Goal: Information Seeking & Learning: Learn about a topic

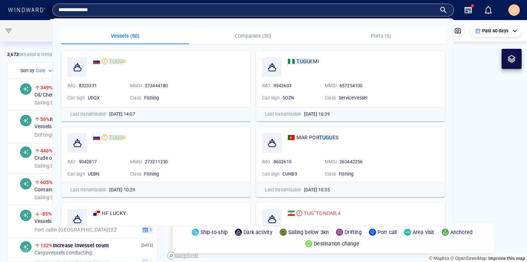
click at [32, 29] on div at bounding box center [80, 31] width 161 height 22
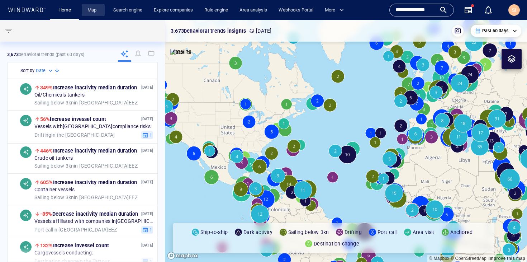
click at [89, 11] on link "Map" at bounding box center [93, 10] width 17 height 13
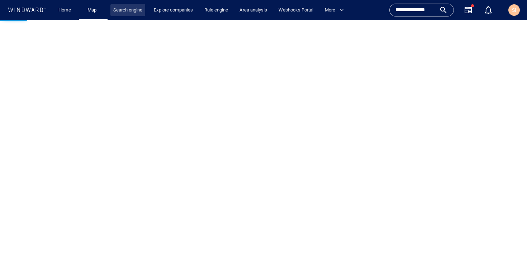
click at [126, 9] on link "Search engine" at bounding box center [127, 10] width 35 height 13
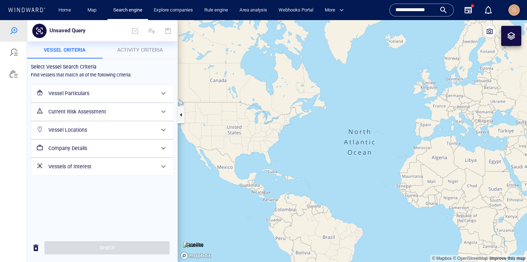
click at [517, 10] on div "SI" at bounding box center [513, 9] width 11 height 11
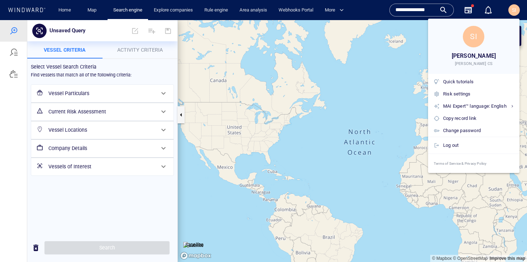
click at [347, 85] on div at bounding box center [263, 131] width 527 height 262
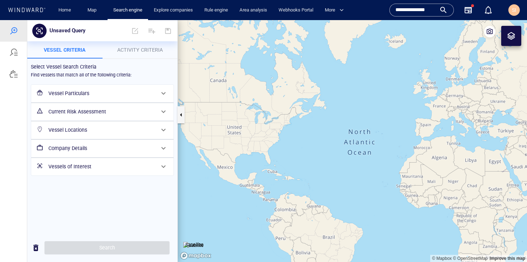
click at [119, 96] on h6 "Vessel Particulars" at bounding box center [101, 93] width 106 height 9
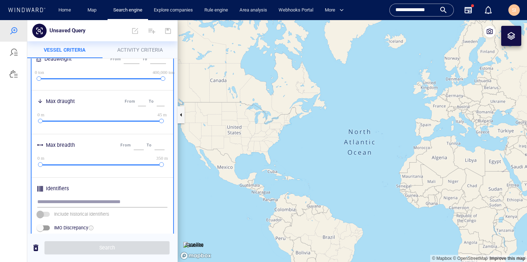
scroll to position [341, 0]
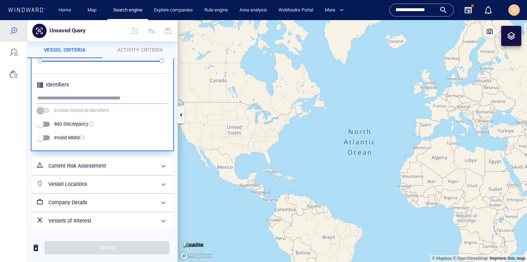
click at [99, 168] on h6 "Current Risk Assessment" at bounding box center [101, 165] width 106 height 9
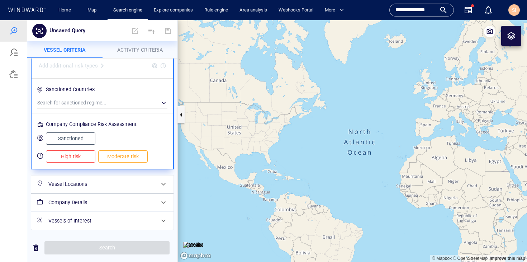
scroll to position [0, 0]
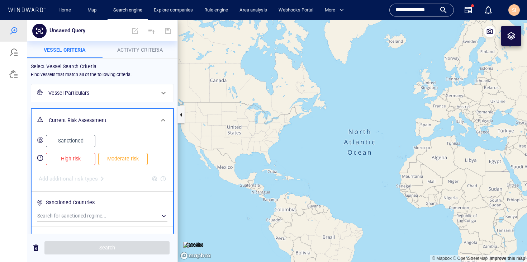
click at [82, 160] on span "High risk" at bounding box center [70, 158] width 34 height 9
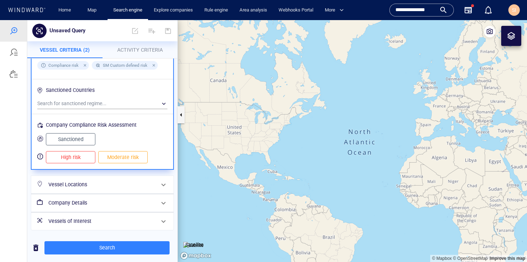
scroll to position [154, 0]
click at [119, 184] on h6 "Vessel Locations" at bounding box center [101, 184] width 106 height 9
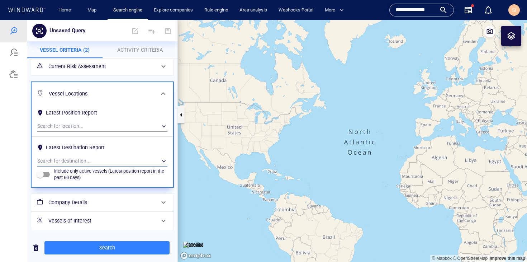
scroll to position [0, 0]
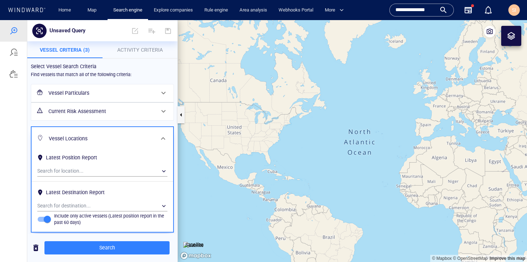
click at [148, 49] on span "Activity Criteria" at bounding box center [140, 50] width 46 height 6
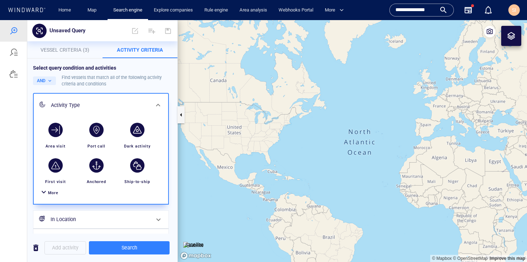
click at [84, 49] on span "Vessel Criteria (3)" at bounding box center [65, 50] width 49 height 6
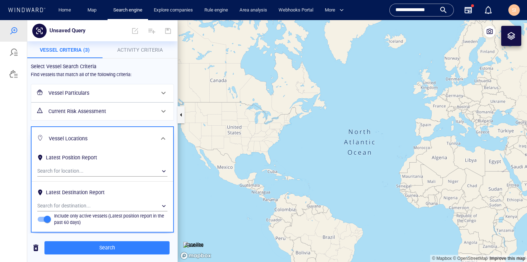
click at [124, 87] on div "Vessel Particulars" at bounding box center [102, 93] width 112 height 15
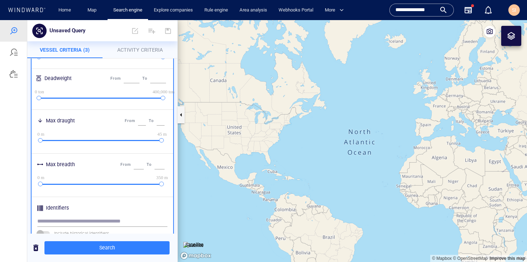
scroll to position [341, 0]
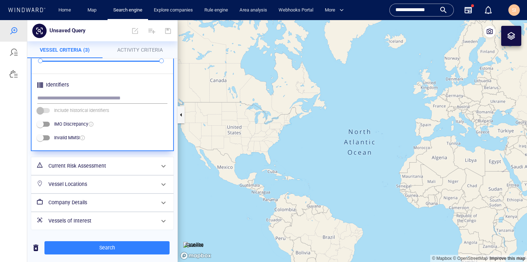
click at [126, 168] on h6 "Current Risk Assessment" at bounding box center [101, 165] width 106 height 9
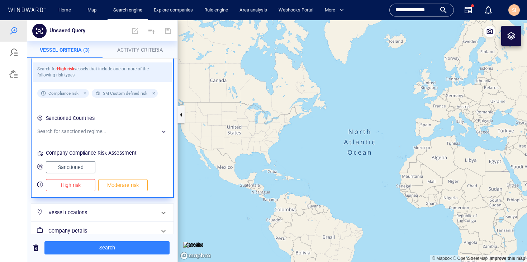
scroll to position [146, 0]
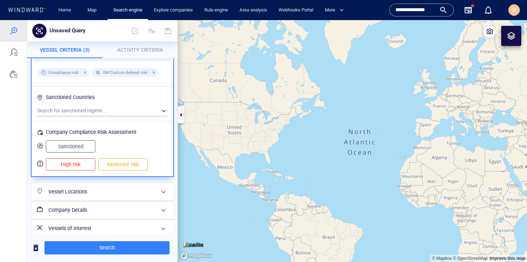
click at [125, 209] on h6 "Company Details" at bounding box center [101, 209] width 106 height 9
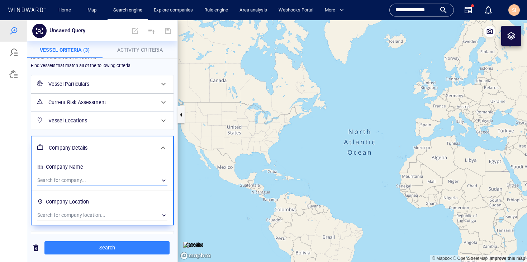
scroll to position [28, 0]
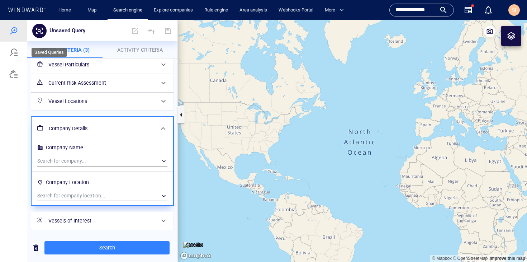
click at [11, 54] on div at bounding box center [13, 52] width 9 height 9
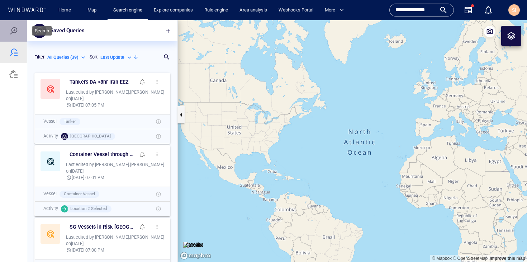
click at [18, 28] on div at bounding box center [13, 31] width 27 height 22
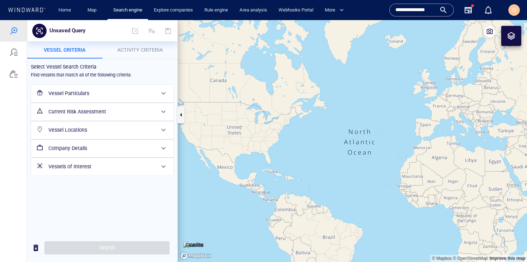
click at [102, 113] on h6 "Current Risk Assessment" at bounding box center [101, 111] width 106 height 9
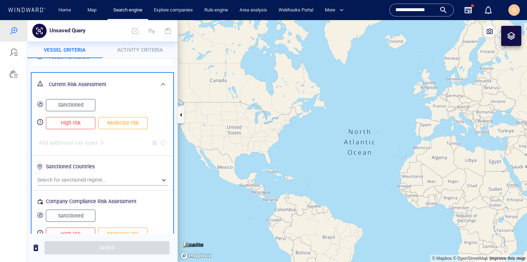
scroll to position [66, 0]
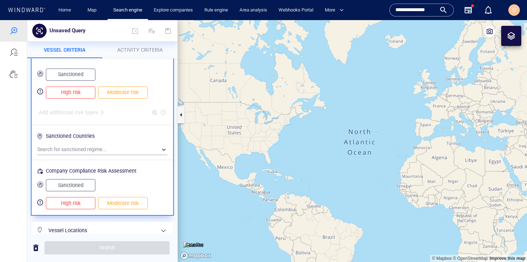
click at [77, 90] on span "High risk" at bounding box center [70, 92] width 34 height 9
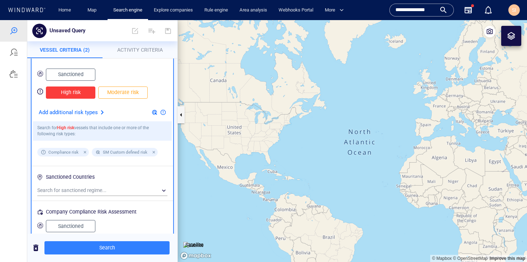
scroll to position [79, 0]
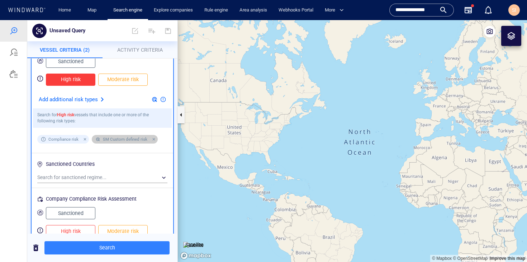
click at [154, 141] on div at bounding box center [152, 139] width 6 height 6
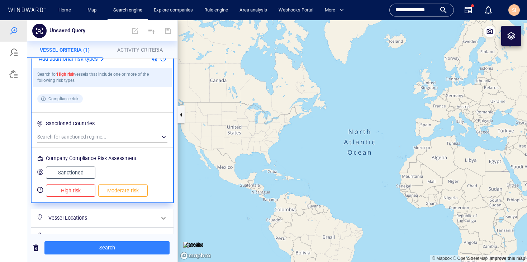
scroll to position [154, 0]
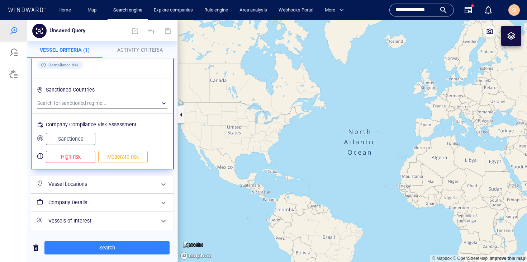
click at [91, 187] on h6 "Vessel Locations" at bounding box center [101, 184] width 106 height 9
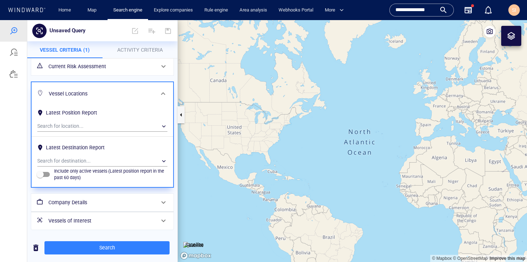
scroll to position [0, 0]
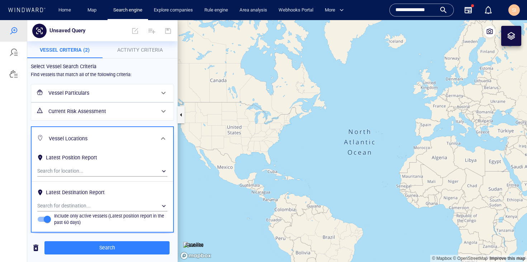
click at [151, 48] on span "Activity Criteria" at bounding box center [140, 50] width 46 height 6
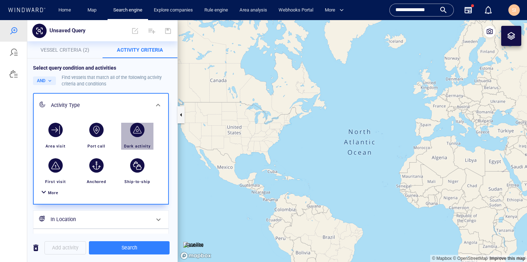
click at [141, 130] on div "button" at bounding box center [137, 130] width 14 height 14
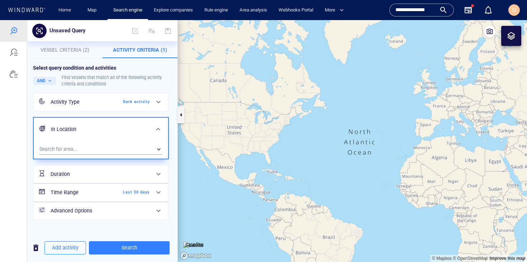
click at [158, 102] on icon at bounding box center [158, 101] width 9 height 9
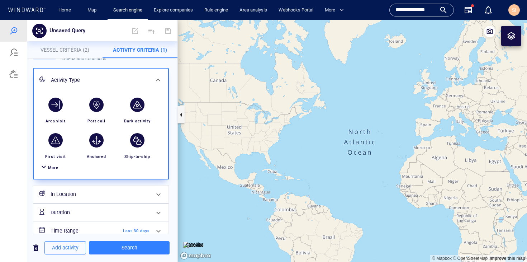
scroll to position [56, 0]
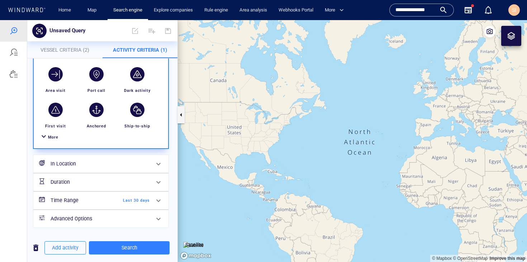
click at [48, 136] on span "More" at bounding box center [53, 137] width 10 height 5
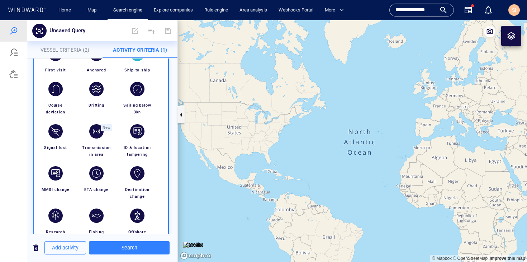
scroll to position [125, 0]
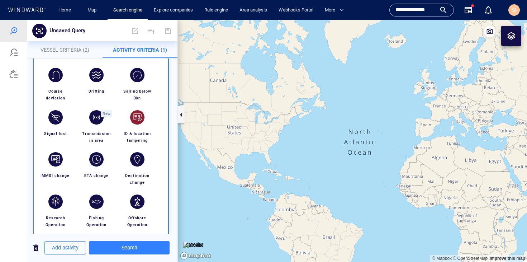
click at [133, 124] on div "button" at bounding box center [137, 117] width 20 height 20
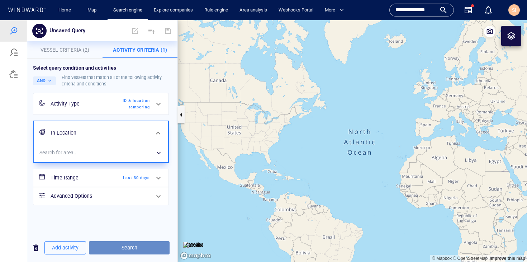
click at [137, 247] on span "Search" at bounding box center [129, 247] width 69 height 9
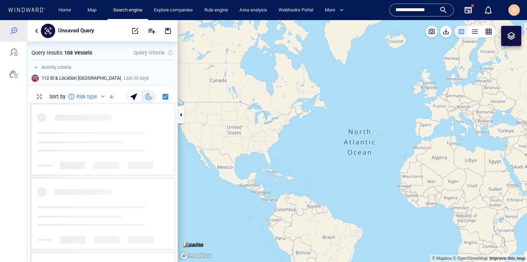
scroll to position [154, 139]
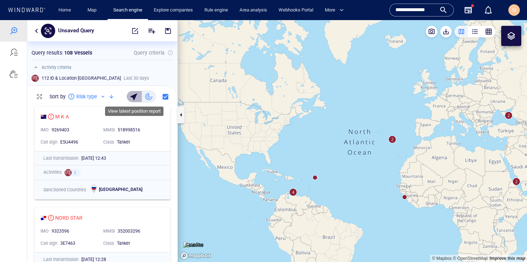
click at [138, 95] on div "button" at bounding box center [135, 96] width 10 height 10
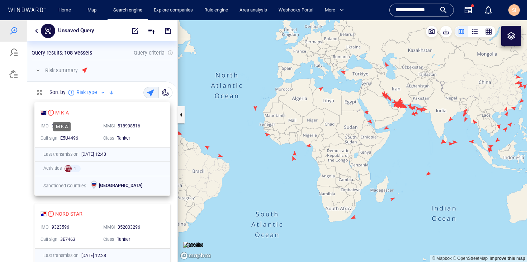
click at [61, 111] on div "M K A" at bounding box center [62, 112] width 14 height 9
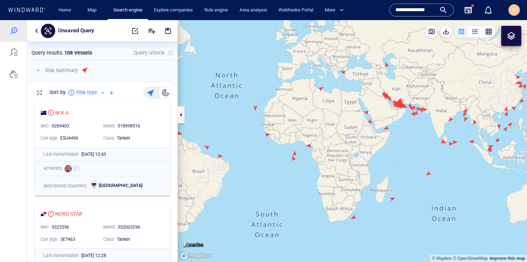
click at [294, 159] on canvas "Map" at bounding box center [352, 141] width 349 height 242
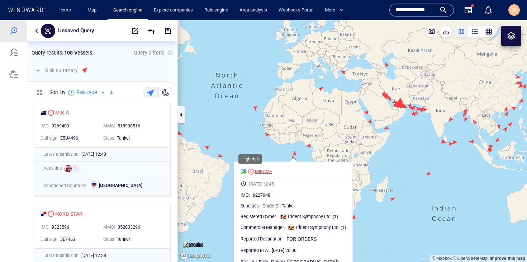
click at [253, 170] on div at bounding box center [251, 171] width 6 height 6
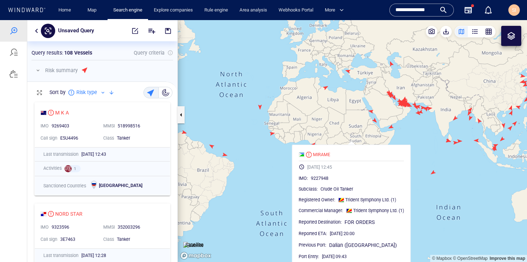
drag, startPoint x: 255, startPoint y: 137, endPoint x: 313, endPoint y: 120, distance: 60.5
click at [313, 120] on canvas "Map" at bounding box center [352, 141] width 349 height 242
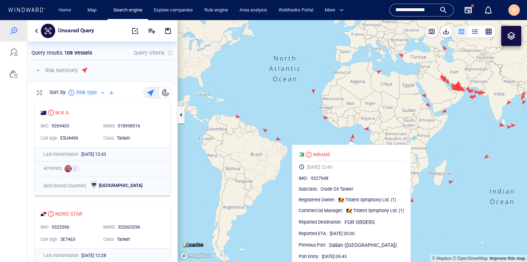
click at [266, 131] on canvas "Map" at bounding box center [352, 141] width 349 height 242
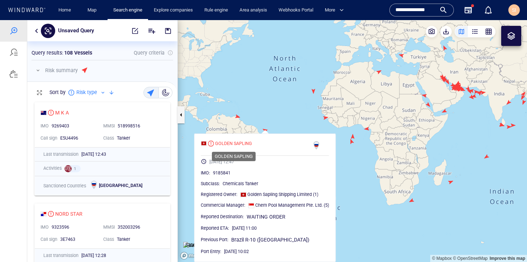
click at [240, 116] on canvas "Map" at bounding box center [352, 141] width 349 height 242
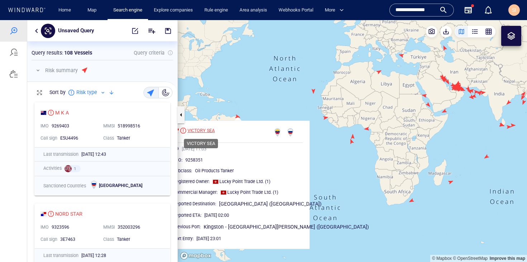
click at [207, 131] on div "VICTORY SEA" at bounding box center [200, 130] width 27 height 6
click at [490, 30] on div "button" at bounding box center [488, 31] width 7 height 7
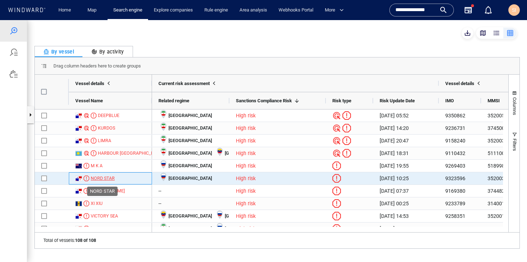
click at [107, 181] on div "NORD STAR" at bounding box center [103, 178] width 24 height 6
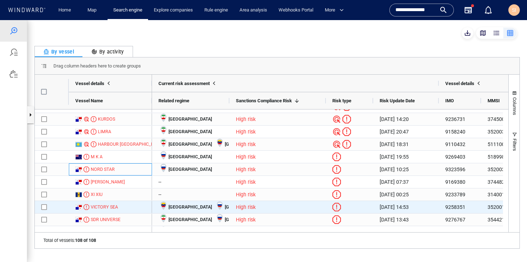
scroll to position [9, 0]
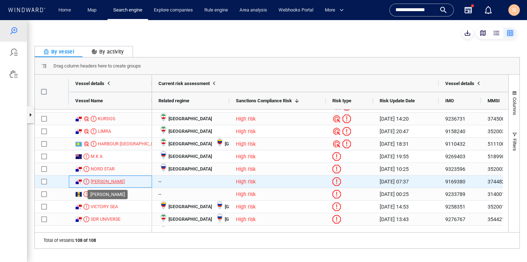
click at [101, 180] on div "EUNICE" at bounding box center [108, 181] width 34 height 6
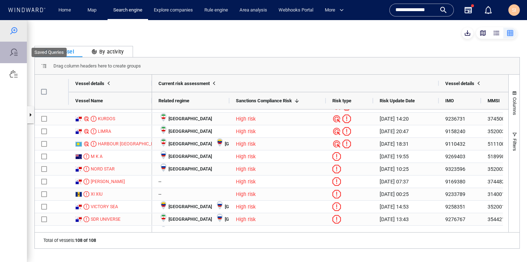
click at [18, 48] on div at bounding box center [13, 53] width 27 height 22
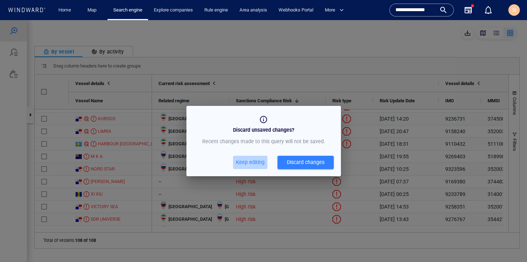
click at [250, 163] on span "Keep editing" at bounding box center [250, 162] width 29 height 9
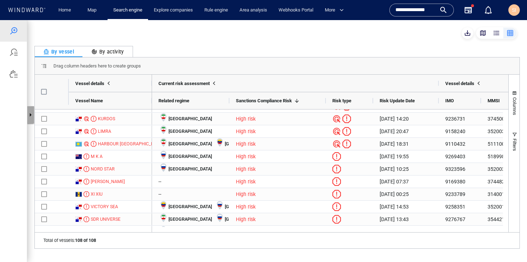
click at [31, 112] on button "button" at bounding box center [30, 114] width 7 height 17
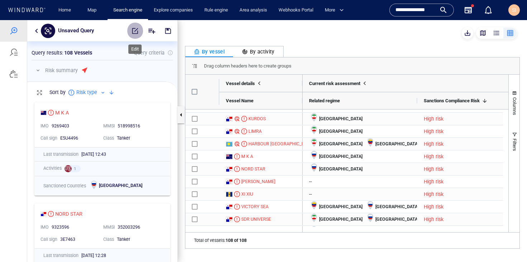
click at [133, 32] on span "button" at bounding box center [135, 30] width 7 height 7
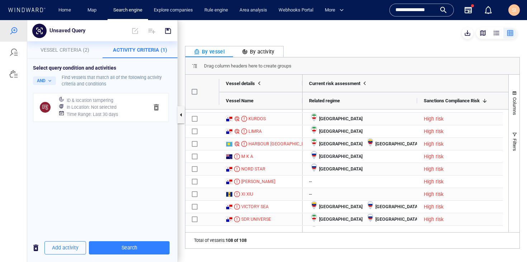
click at [110, 109] on h6 "In Location : Not selected" at bounding box center [92, 107] width 50 height 7
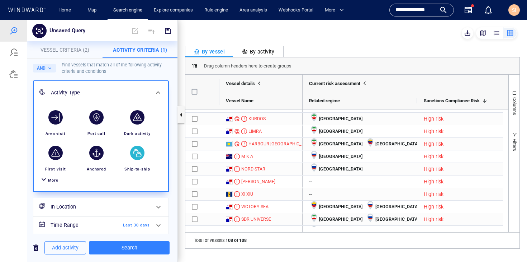
scroll to position [37, 0]
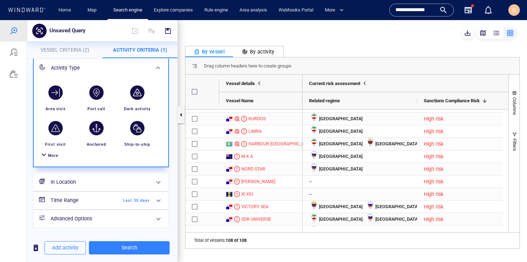
click at [51, 153] on div "More" at bounding box center [53, 155] width 10 height 7
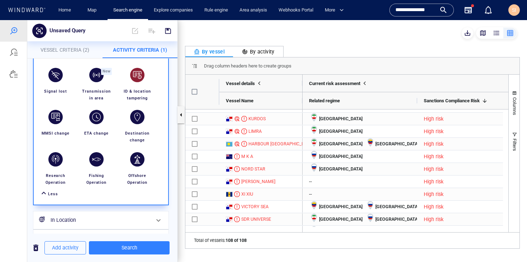
scroll to position [204, 0]
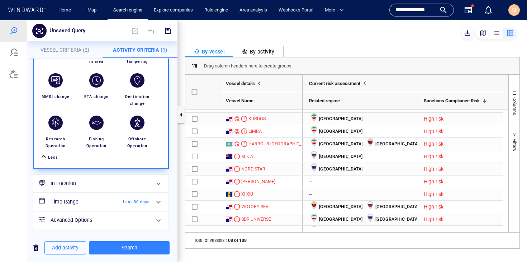
click at [95, 187] on div "In Location" at bounding box center [100, 183] width 105 height 15
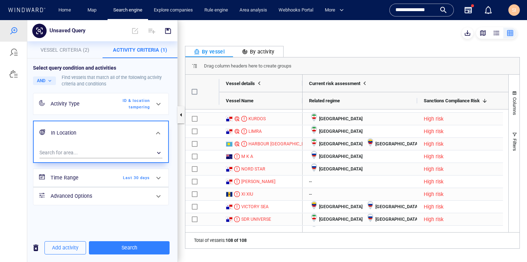
scroll to position [0, 0]
click at [131, 151] on div "​" at bounding box center [100, 152] width 123 height 11
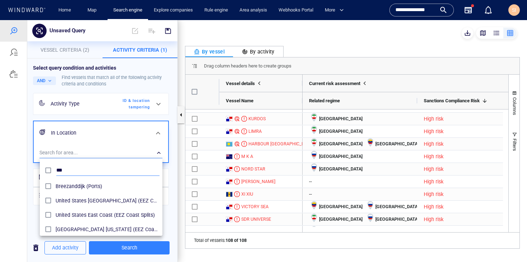
type input "***"
click at [138, 245] on div at bounding box center [263, 141] width 527 height 242
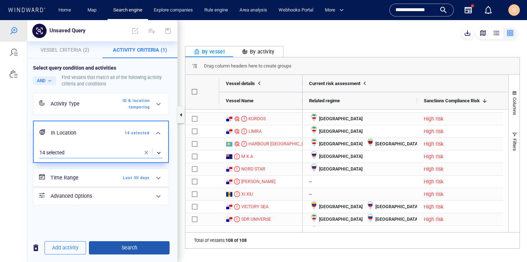
click at [138, 248] on span "Search" at bounding box center [129, 247] width 69 height 9
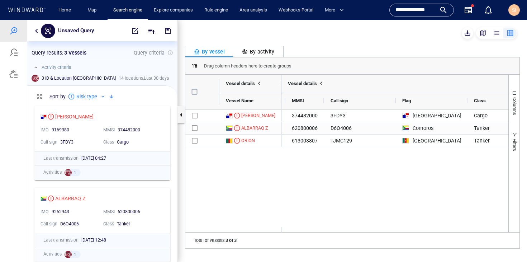
scroll to position [0, 396]
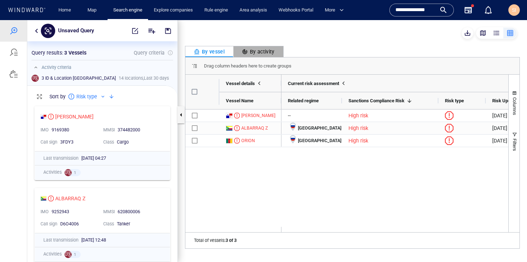
click at [262, 54] on div "By activity" at bounding box center [258, 51] width 33 height 9
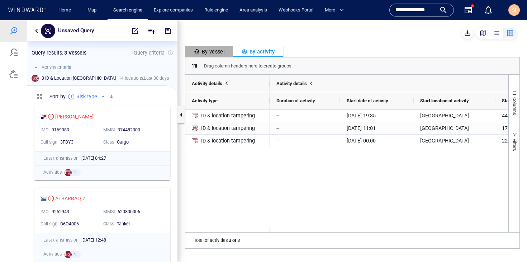
click at [215, 51] on div "By vessel" at bounding box center [209, 51] width 30 height 9
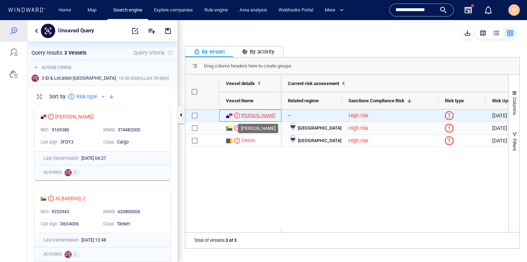
click at [247, 116] on div "[PERSON_NAME]" at bounding box center [258, 115] width 34 height 6
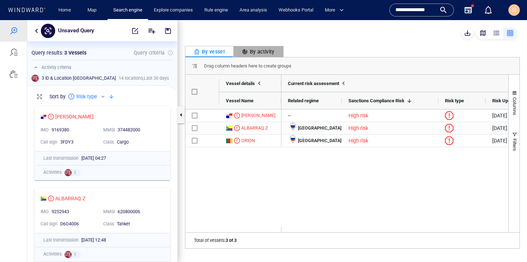
click at [260, 53] on div "By activity" at bounding box center [258, 51] width 33 height 9
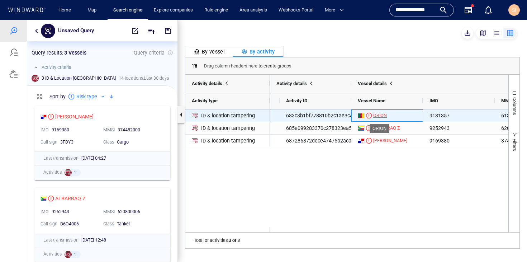
click at [377, 115] on div "ORION" at bounding box center [380, 115] width 14 height 6
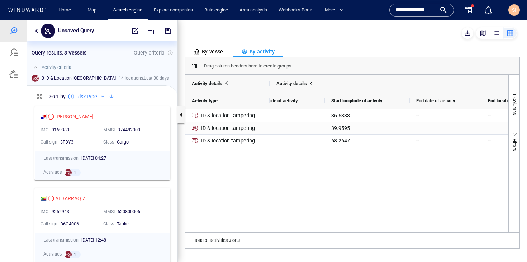
scroll to position [0, 551]
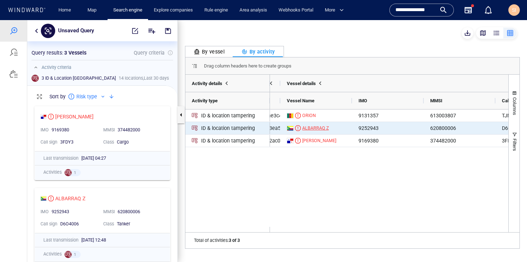
click at [316, 128] on div "ALBARRAQ Z" at bounding box center [315, 128] width 27 height 6
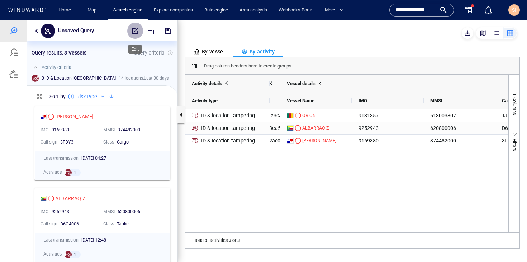
click at [139, 32] on button "button" at bounding box center [135, 30] width 16 height 17
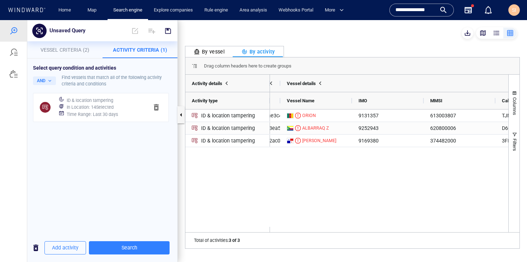
click at [105, 113] on h6 "Time Range : Last 30 days" at bounding box center [92, 114] width 51 height 7
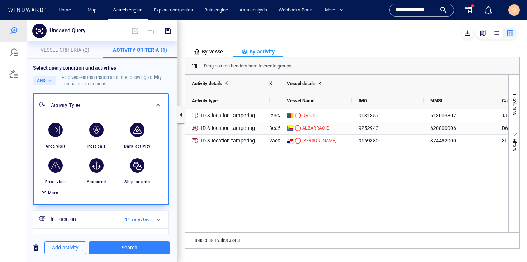
scroll to position [37, 0]
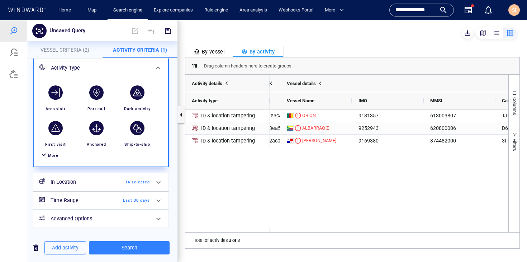
click at [138, 200] on span "Last 30 days" at bounding box center [129, 200] width 41 height 6
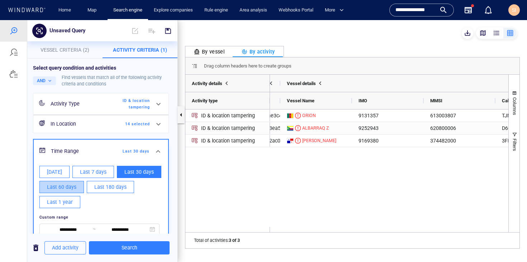
click at [76, 190] on span "Last 60 days" at bounding box center [61, 186] width 29 height 9
type input "**********"
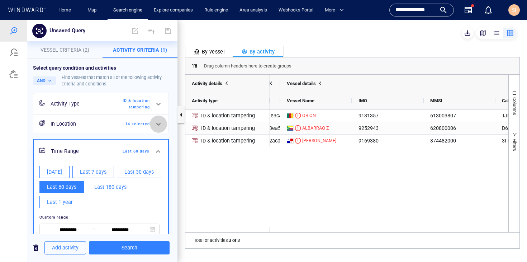
click at [154, 125] on span at bounding box center [158, 124] width 9 height 9
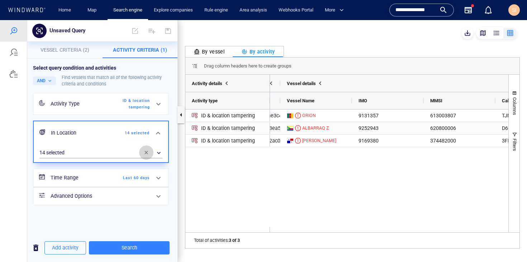
click at [148, 153] on span "button" at bounding box center [146, 152] width 6 height 6
click at [110, 156] on div "​" at bounding box center [100, 152] width 123 height 11
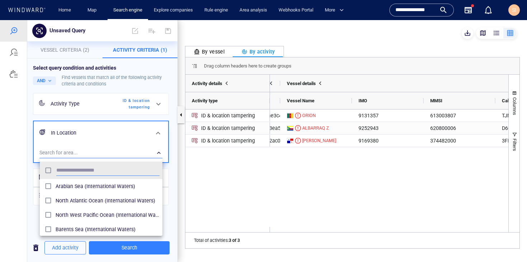
scroll to position [66, 117]
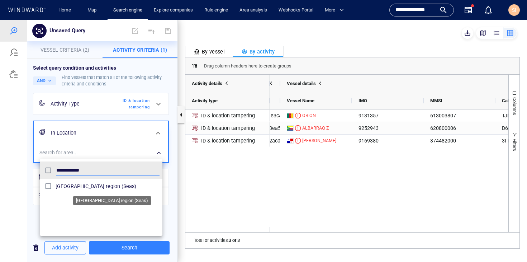
type input "**********"
click at [70, 185] on span "South China Sea region (Seas)" at bounding box center [108, 186] width 104 height 9
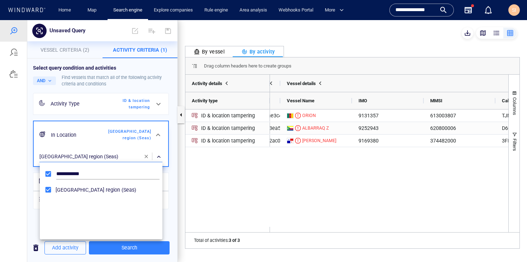
click at [135, 245] on div at bounding box center [263, 141] width 527 height 242
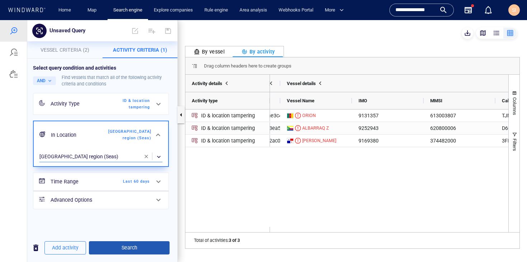
click at [134, 250] on span "Search" at bounding box center [129, 247] width 69 height 9
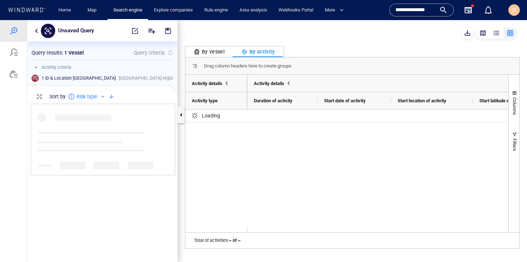
scroll to position [154, 139]
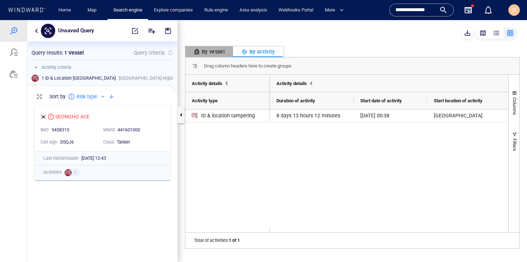
click at [208, 53] on div "By vessel" at bounding box center [209, 51] width 30 height 9
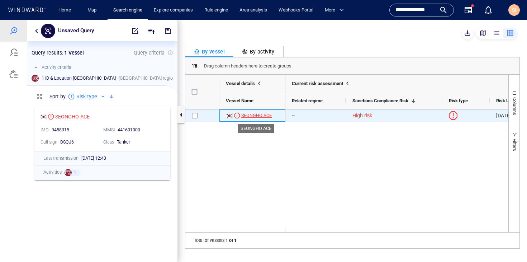
click at [257, 117] on div "SEONGHO ACE" at bounding box center [256, 115] width 30 height 6
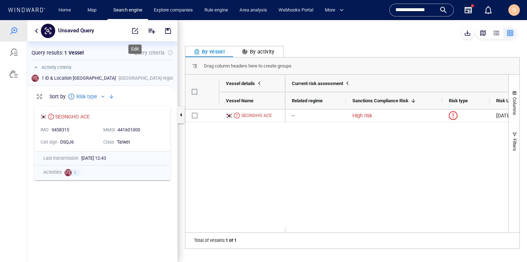
click at [133, 30] on span "button" at bounding box center [135, 30] width 7 height 7
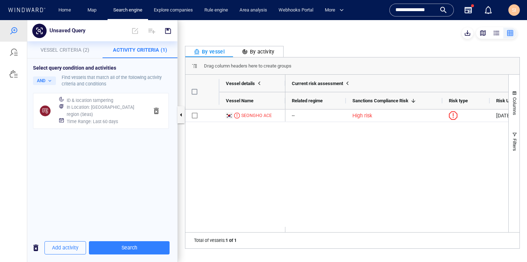
click at [105, 97] on h6 "ID & location tampering" at bounding box center [90, 100] width 47 height 7
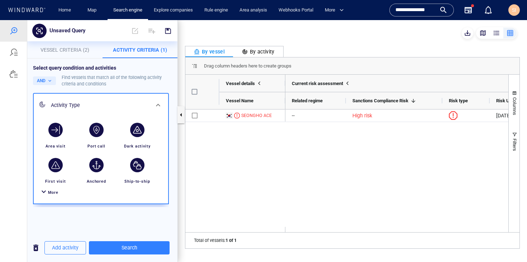
click at [105, 109] on div "Activity Type" at bounding box center [100, 105] width 99 height 9
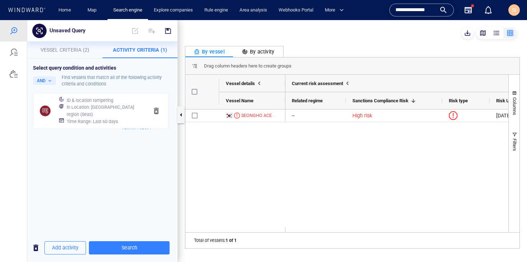
click at [105, 109] on h6 "In Location : South China Sea region (Seas)" at bounding box center [105, 111] width 76 height 14
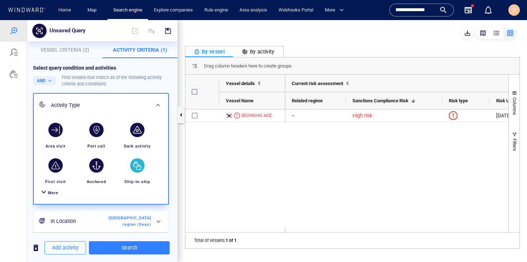
scroll to position [41, 0]
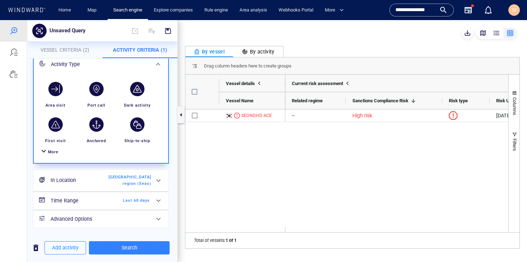
click at [154, 199] on span at bounding box center [158, 200] width 9 height 9
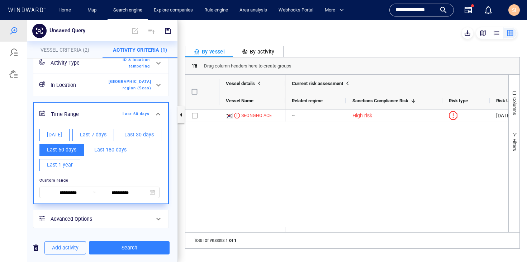
scroll to position [0, 0]
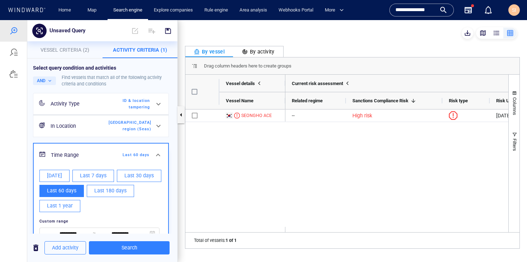
drag, startPoint x: 116, startPoint y: 207, endPoint x: 117, endPoint y: 218, distance: 11.2
click at [73, 207] on span "Last 1 year" at bounding box center [60, 205] width 26 height 9
type input "**********"
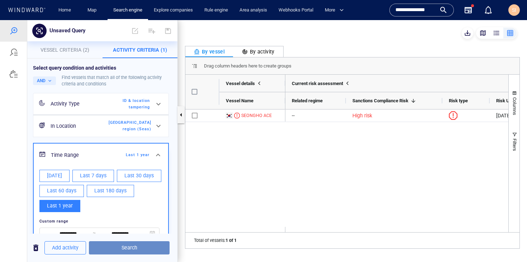
click at [143, 249] on span "Search" at bounding box center [129, 247] width 69 height 9
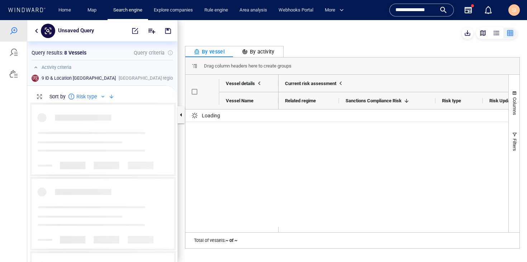
scroll to position [154, 139]
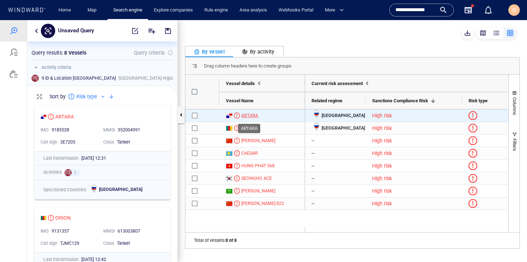
click at [249, 115] on div "ARTARA" at bounding box center [249, 115] width 17 height 6
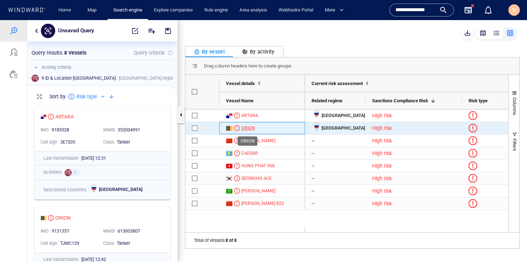
click at [252, 129] on div "ORION" at bounding box center [248, 128] width 14 height 6
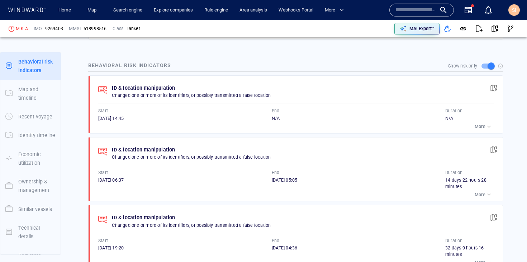
scroll to position [404, 0]
click at [475, 193] on p "More" at bounding box center [480, 194] width 11 height 6
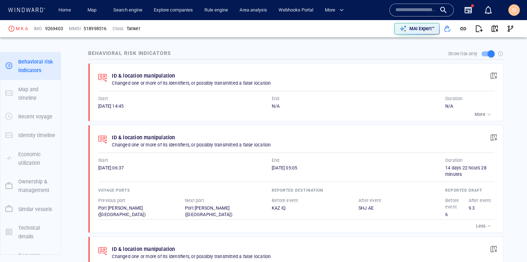
scroll to position [422, 0]
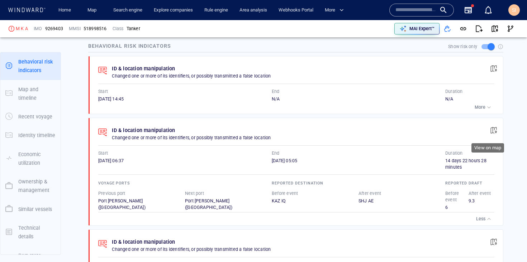
click at [490, 130] on span "button" at bounding box center [493, 130] width 7 height 7
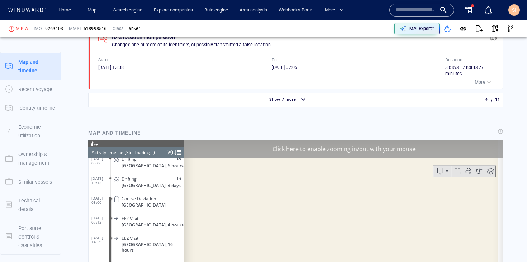
scroll to position [703, 0]
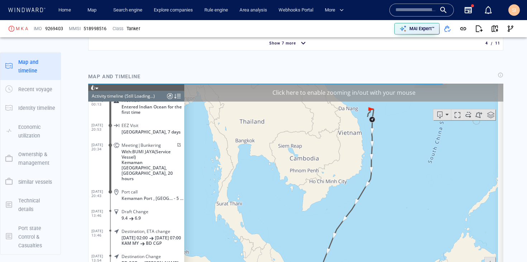
scroll to position [806, 0]
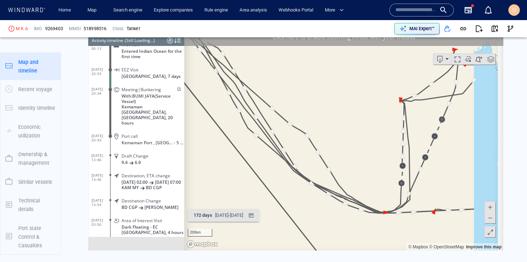
scroll to position [122407, 0]
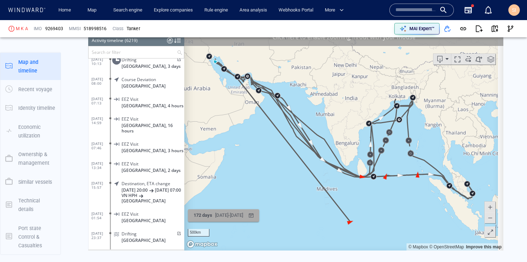
click at [229, 215] on div "20/11/2024 - 11/05/2025" at bounding box center [229, 215] width 31 height 11
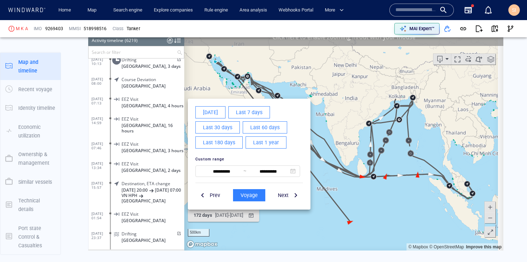
click at [253, 115] on span "Last 7 days" at bounding box center [249, 112] width 27 height 9
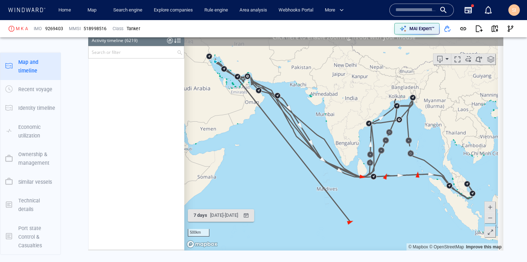
scroll to position [119188, 0]
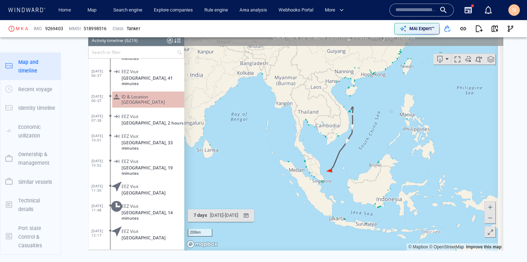
click at [148, 94] on span "ID & Location Tampering" at bounding box center [152, 99] width 60 height 11
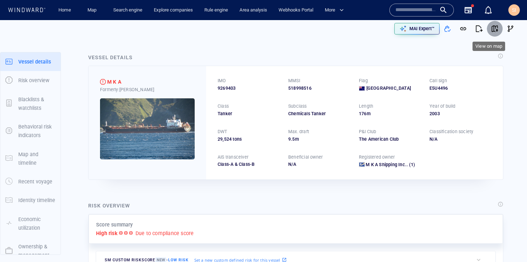
click at [493, 29] on button "button" at bounding box center [495, 29] width 16 height 16
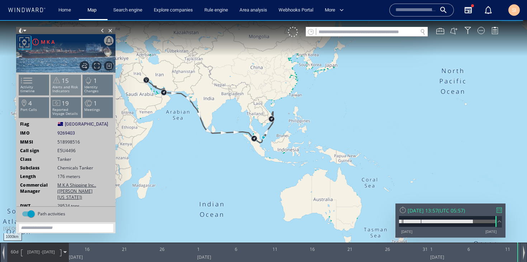
click at [54, 85] on p "Alerts and Risk Indicators" at bounding box center [66, 89] width 30 height 8
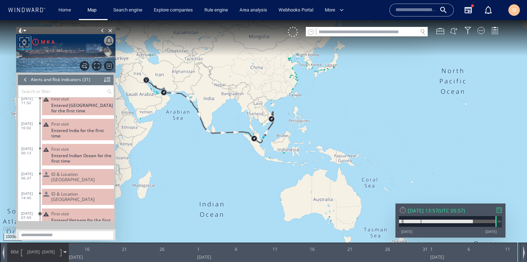
scroll to position [532, 0]
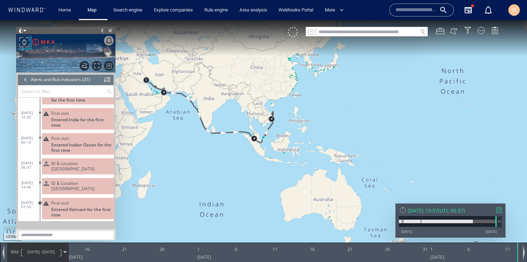
click at [76, 180] on span "ID & Location Tampering" at bounding box center [81, 185] width 60 height 11
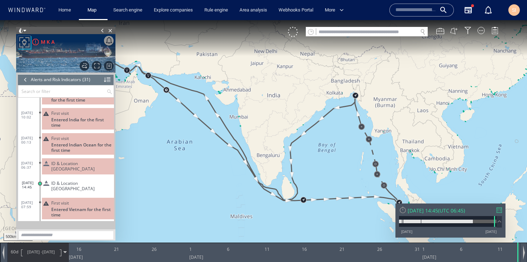
drag, startPoint x: 195, startPoint y: 149, endPoint x: 256, endPoint y: 169, distance: 63.7
click at [256, 169] on canvas "Map" at bounding box center [263, 137] width 527 height 234
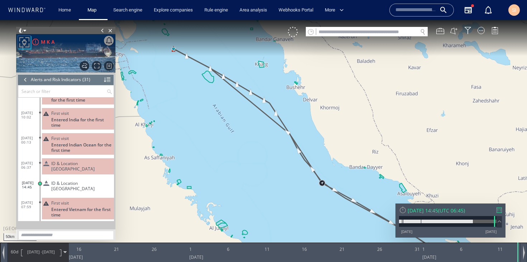
drag, startPoint x: 165, startPoint y: 65, endPoint x: 203, endPoint y: 129, distance: 73.9
click at [203, 129] on canvas "Map" at bounding box center [263, 137] width 527 height 234
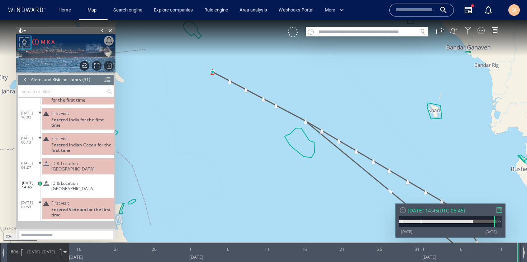
click at [482, 33] on div at bounding box center [480, 30] width 7 height 7
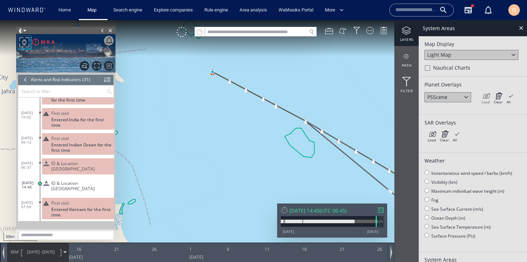
click at [482, 96] on icon at bounding box center [485, 95] width 8 height 7
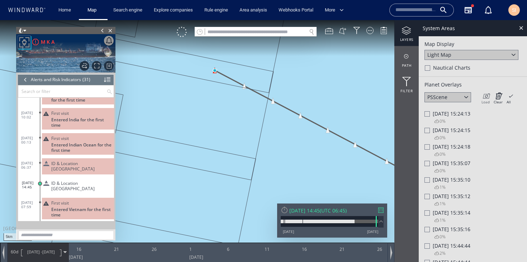
click at [489, 96] on icon at bounding box center [485, 95] width 8 height 7
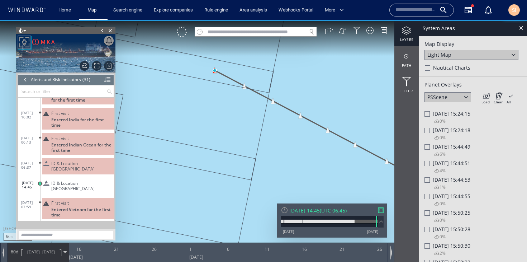
drag, startPoint x: 286, startPoint y: 112, endPoint x: 330, endPoint y: 122, distance: 45.9
click at [330, 122] on canvas "Map" at bounding box center [263, 137] width 527 height 234
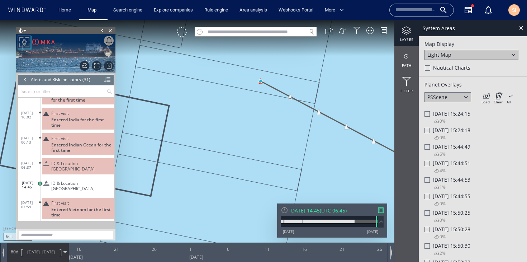
click at [434, 146] on span "Fri 13/06/2025 15:44:49" at bounding box center [452, 146] width 38 height 7
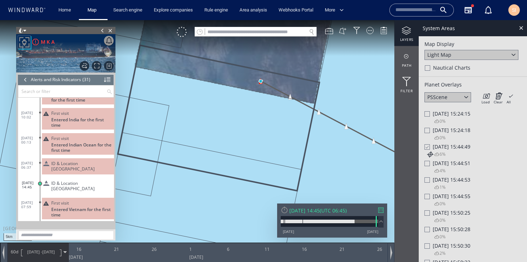
click at [429, 166] on div at bounding box center [426, 163] width 5 height 5
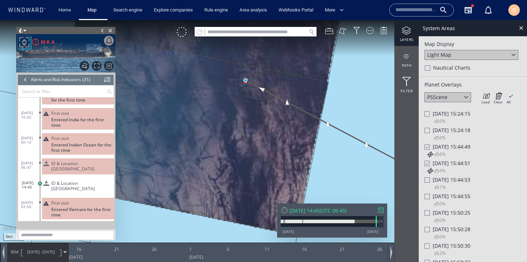
drag, startPoint x: 304, startPoint y: 77, endPoint x: 292, endPoint y: 116, distance: 41.5
click at [292, 116] on canvas "Map" at bounding box center [263, 137] width 527 height 234
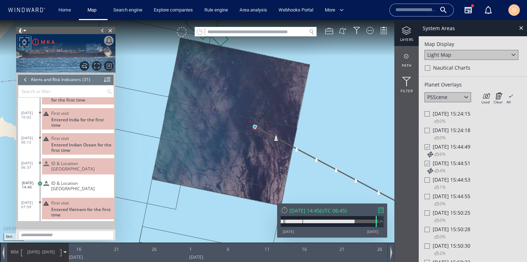
click at [183, 32] on div at bounding box center [182, 32] width 10 height 10
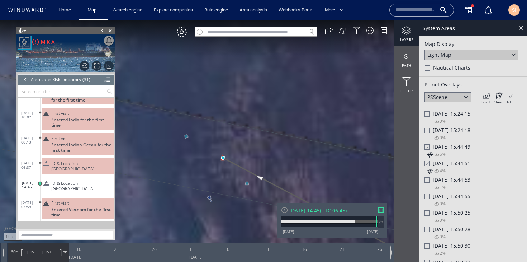
drag, startPoint x: 282, startPoint y: 135, endPoint x: 299, endPoint y: 69, distance: 68.2
click at [299, 69] on canvas "Map" at bounding box center [263, 137] width 527 height 234
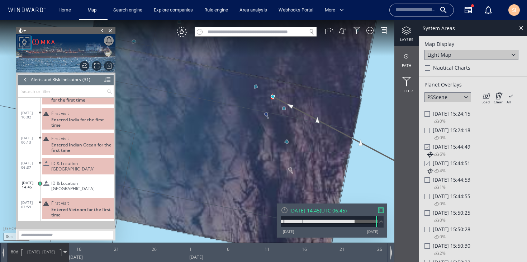
drag, startPoint x: 338, startPoint y: 100, endPoint x: 341, endPoint y: 158, distance: 57.8
click at [341, 158] on canvas "Map" at bounding box center [263, 137] width 527 height 234
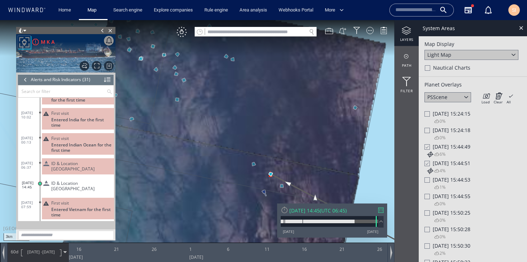
drag, startPoint x: 326, startPoint y: 129, endPoint x: 310, endPoint y: 73, distance: 57.8
click at [310, 73] on canvas "Map" at bounding box center [263, 137] width 527 height 234
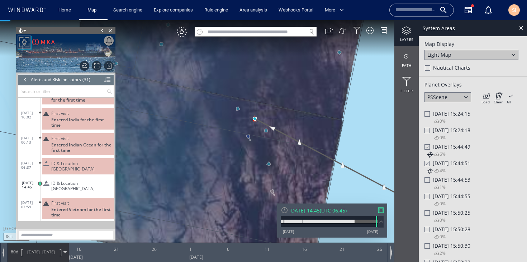
click at [456, 100] on div "PSScene" at bounding box center [447, 97] width 47 height 10
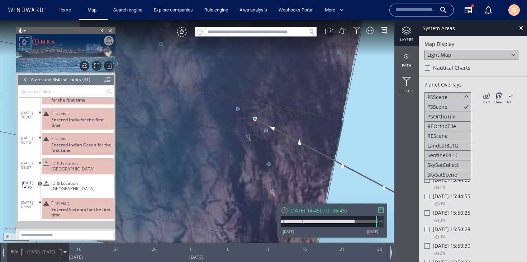
click at [457, 99] on div "PSScene" at bounding box center [447, 97] width 47 height 10
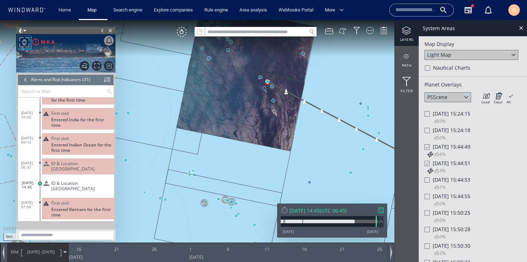
drag, startPoint x: 347, startPoint y: 156, endPoint x: 281, endPoint y: 107, distance: 82.6
click at [281, 107] on canvas "Map" at bounding box center [263, 137] width 527 height 234
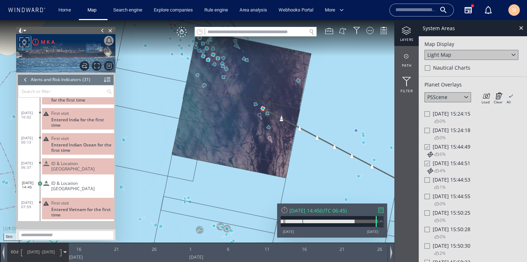
drag, startPoint x: 247, startPoint y: 106, endPoint x: 268, endPoint y: 144, distance: 44.3
click at [268, 144] on canvas "Map" at bounding box center [263, 137] width 527 height 234
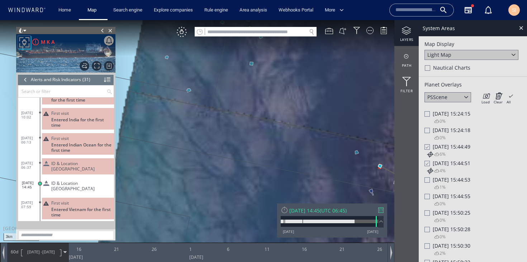
click at [88, 162] on span "ID & Location [GEOGRAPHIC_DATA]" at bounding box center [81, 166] width 60 height 11
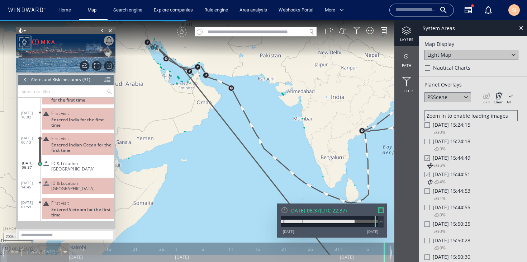
drag, startPoint x: 155, startPoint y: 70, endPoint x: 203, endPoint y: 143, distance: 87.3
click at [203, 143] on canvas "Map" at bounding box center [263, 137] width 527 height 234
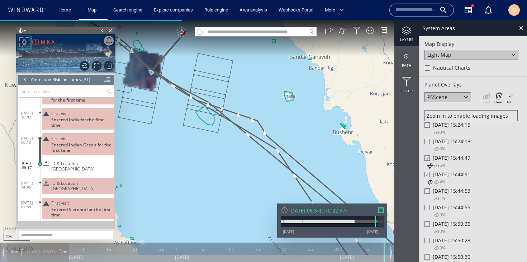
drag, startPoint x: 180, startPoint y: 109, endPoint x: 204, endPoint y: 150, distance: 47.3
click at [204, 150] on canvas "Map" at bounding box center [263, 137] width 527 height 234
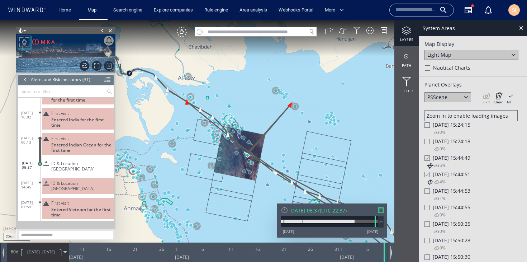
drag, startPoint x: 185, startPoint y: 114, endPoint x: 287, endPoint y: 168, distance: 115.6
click at [287, 168] on canvas "Map" at bounding box center [263, 137] width 527 height 234
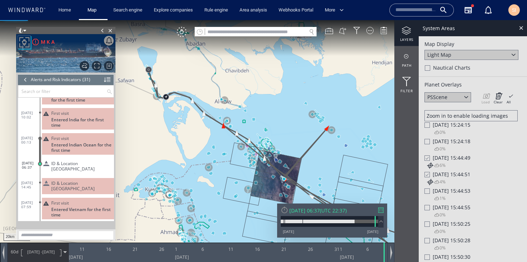
drag, startPoint x: 172, startPoint y: 125, endPoint x: 186, endPoint y: 116, distance: 15.6
click at [200, 141] on canvas "Map" at bounding box center [263, 137] width 527 height 234
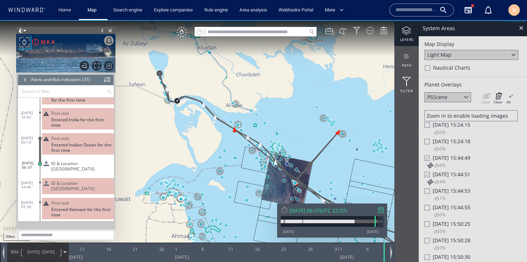
drag, startPoint x: 196, startPoint y: 73, endPoint x: 230, endPoint y: 68, distance: 33.7
click at [230, 68] on canvas "Map" at bounding box center [263, 137] width 527 height 234
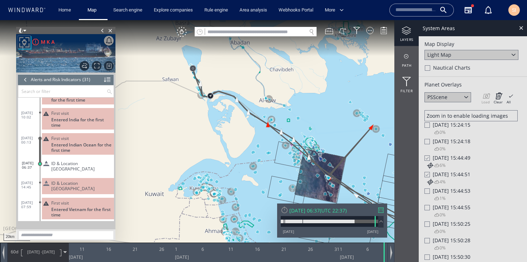
drag, startPoint x: 323, startPoint y: 108, endPoint x: 261, endPoint y: 70, distance: 73.0
click at [261, 70] on canvas "Map" at bounding box center [263, 137] width 527 height 234
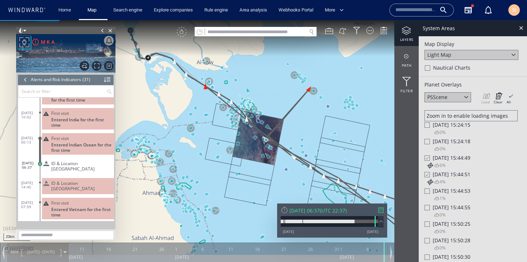
drag, startPoint x: 311, startPoint y: 134, endPoint x: 263, endPoint y: 89, distance: 65.7
click at [263, 89] on canvas "Map" at bounding box center [263, 137] width 527 height 234
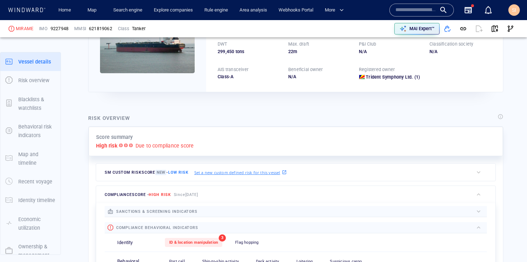
scroll to position [19, 0]
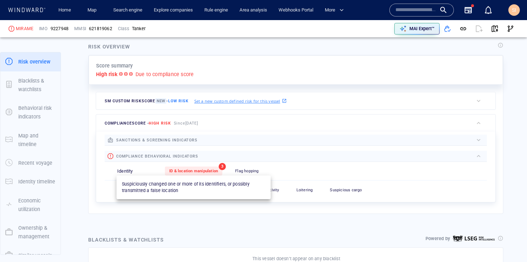
click at [212, 171] on span "ID & location manipulation" at bounding box center [193, 170] width 49 height 5
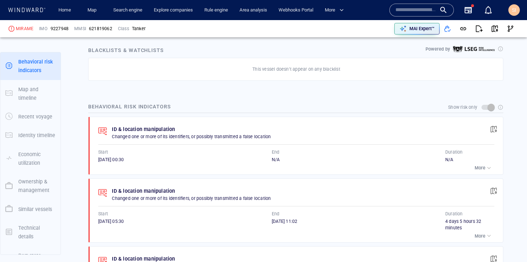
scroll to position [351, 0]
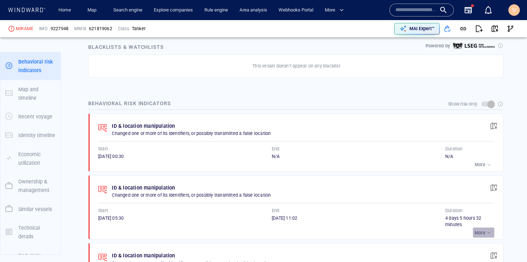
click at [485, 231] on div "button" at bounding box center [488, 232] width 7 height 7
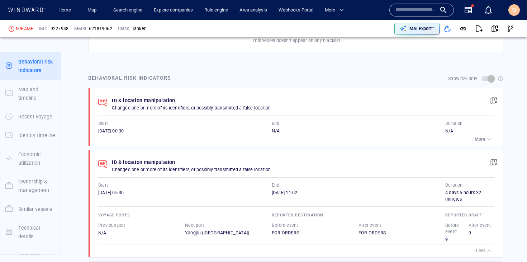
scroll to position [416, 0]
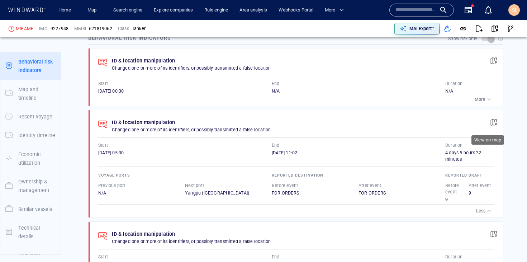
click at [491, 122] on span "button" at bounding box center [493, 122] width 7 height 7
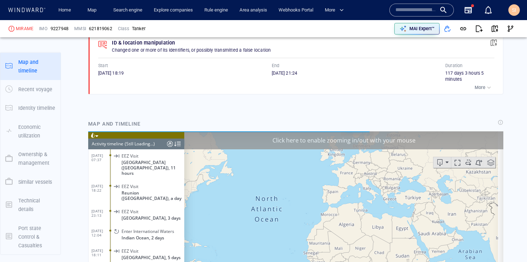
scroll to position [20, 0]
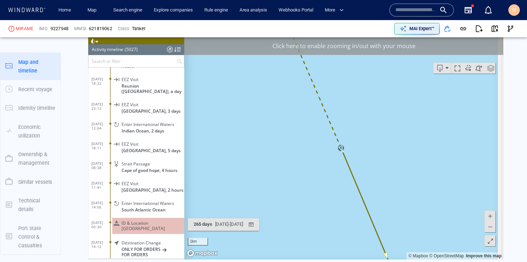
scroll to position [657, 0]
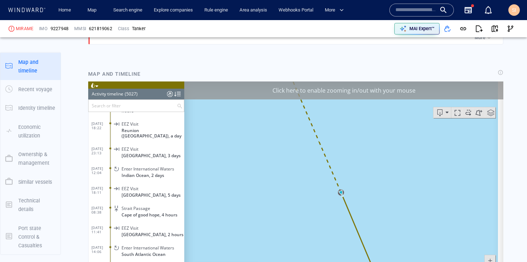
click at [359, 92] on div "Click here to enable zooming in/out with your mouse" at bounding box center [343, 90] width 319 height 18
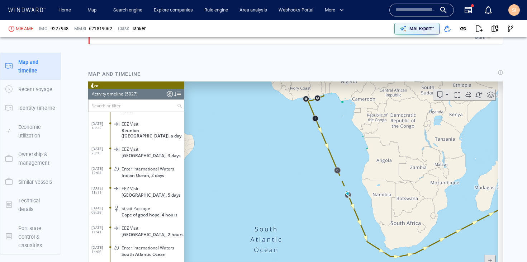
drag, startPoint x: 379, startPoint y: 154, endPoint x: 364, endPoint y: 185, distance: 34.1
click at [364, 185] on canvas "Map" at bounding box center [341, 192] width 314 height 222
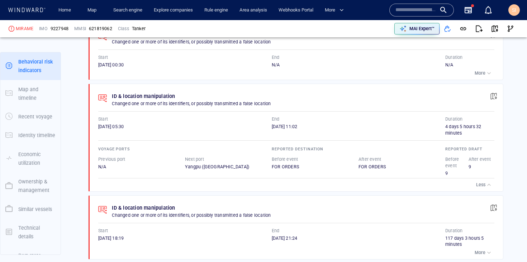
scroll to position [484, 0]
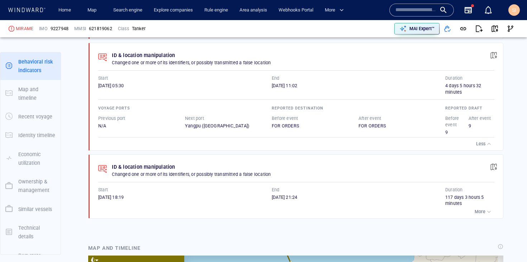
click at [485, 211] on div "button" at bounding box center [488, 211] width 7 height 7
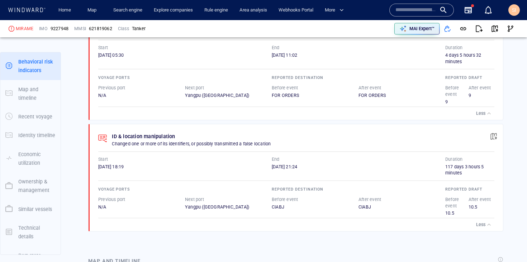
scroll to position [543, 0]
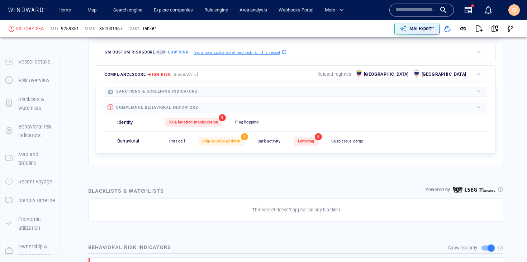
scroll to position [19, 0]
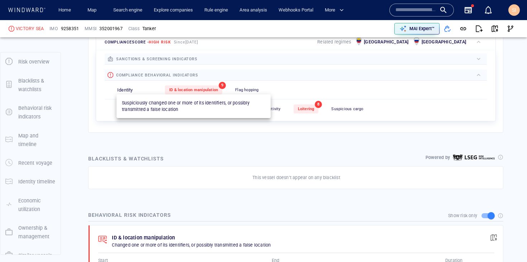
click at [203, 87] on div "ID & location manipulation" at bounding box center [193, 89] width 57 height 9
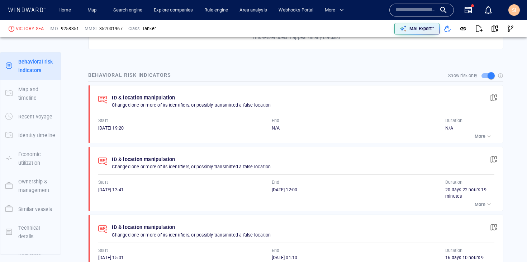
scroll to position [382, 0]
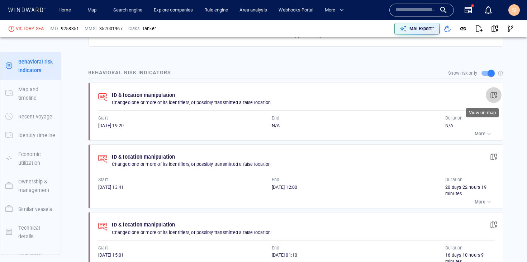
click at [489, 99] on button "button" at bounding box center [494, 95] width 16 height 16
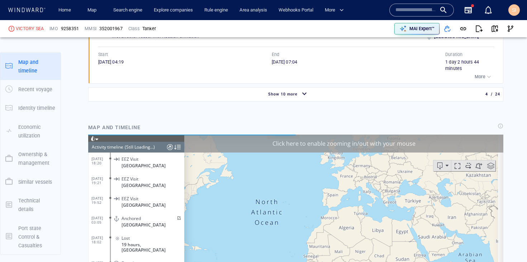
scroll to position [649, 0]
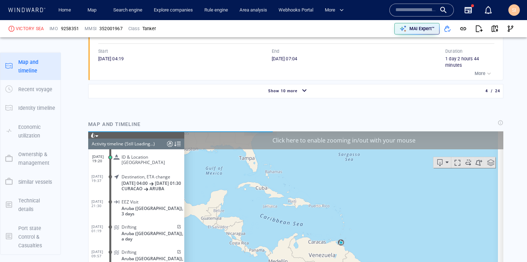
scroll to position [103522, 0]
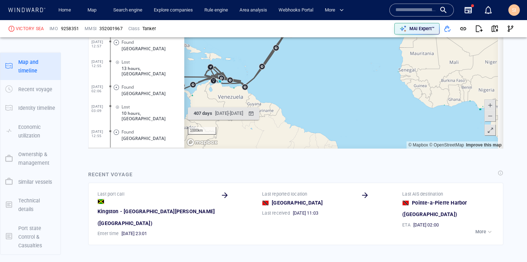
scroll to position [804, 0]
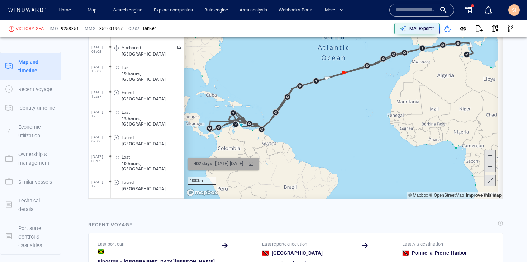
click at [242, 164] on div "19/04/2024 - 31/05/2025" at bounding box center [229, 163] width 31 height 11
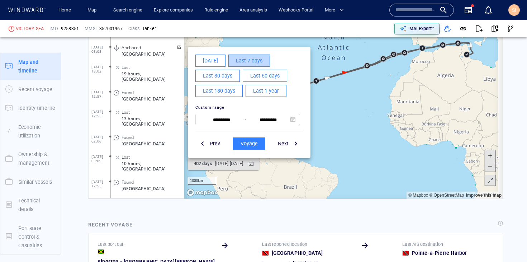
click at [246, 61] on span "Last 7 days" at bounding box center [249, 60] width 27 height 9
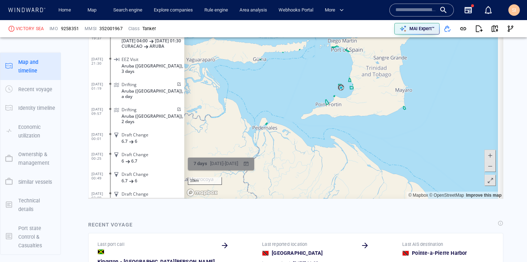
click at [214, 165] on div "05/08/2025 - 12/08/2025" at bounding box center [224, 163] width 31 height 11
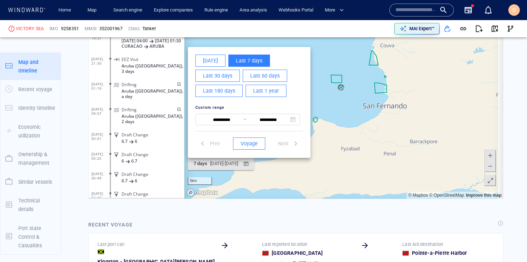
click at [254, 79] on span "Last 60 days" at bounding box center [264, 75] width 29 height 9
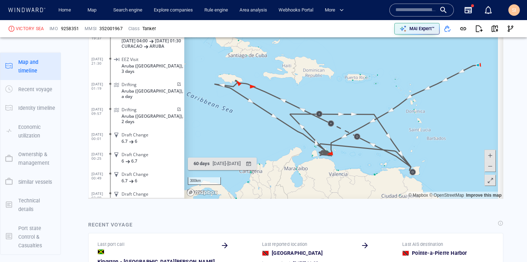
drag, startPoint x: 280, startPoint y: 99, endPoint x: 285, endPoint y: 130, distance: 31.6
click at [285, 130] on canvas "Map" at bounding box center [341, 87] width 314 height 222
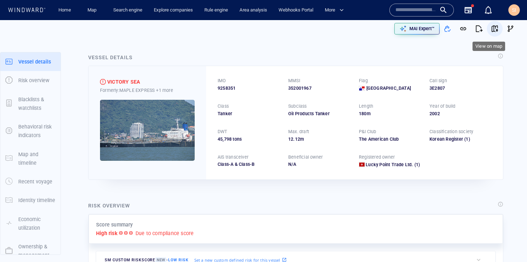
click at [491, 29] on span "button" at bounding box center [494, 28] width 7 height 7
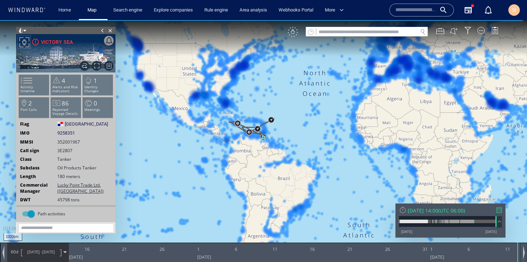
click at [297, 35] on div "VM" at bounding box center [293, 32] width 10 height 10
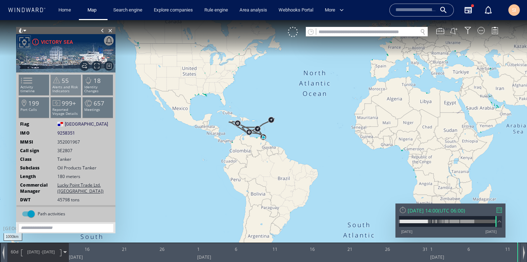
click at [73, 80] on li "55 Alerts and Risk Indicators" at bounding box center [66, 84] width 30 height 21
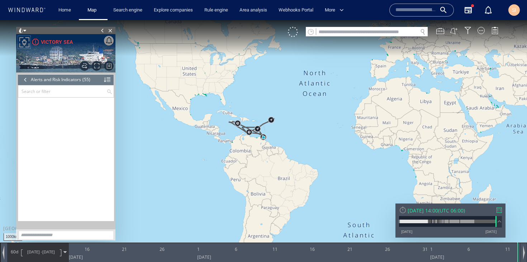
scroll to position [961, 0]
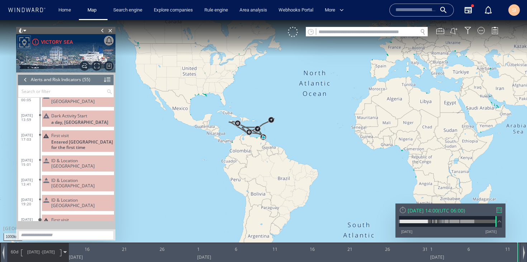
click at [91, 177] on span "ID & Location [GEOGRAPHIC_DATA]" at bounding box center [81, 182] width 60 height 11
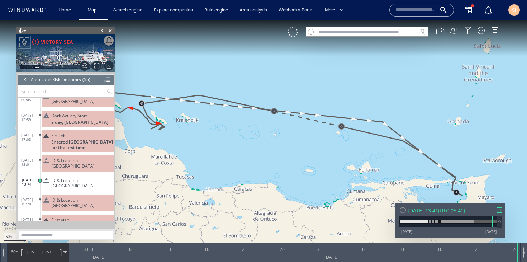
drag, startPoint x: 195, startPoint y: 163, endPoint x: 285, endPoint y: 165, distance: 90.0
click at [285, 165] on canvas "Map" at bounding box center [263, 137] width 527 height 234
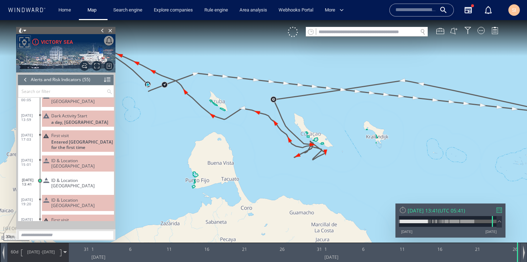
drag, startPoint x: 165, startPoint y: 94, endPoint x: 208, endPoint y: 121, distance: 50.3
click at [208, 121] on canvas "Map" at bounding box center [263, 137] width 527 height 234
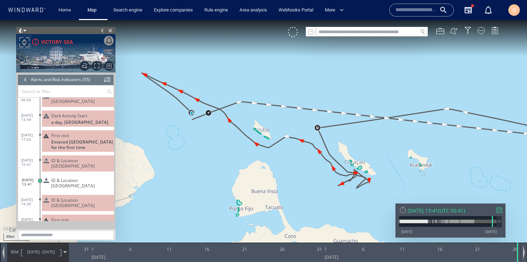
click at [483, 34] on div "VM" at bounding box center [397, 32] width 218 height 10
click at [482, 33] on div at bounding box center [480, 30] width 7 height 7
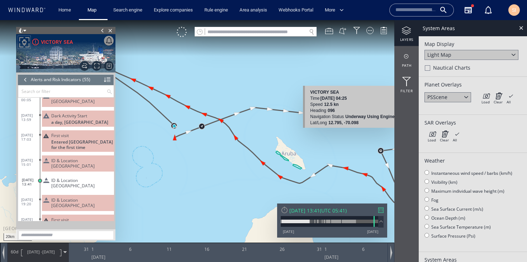
drag, startPoint x: 220, startPoint y: 106, endPoint x: 322, endPoint y: 135, distance: 106.4
click at [322, 135] on canvas "Map" at bounding box center [263, 137] width 527 height 234
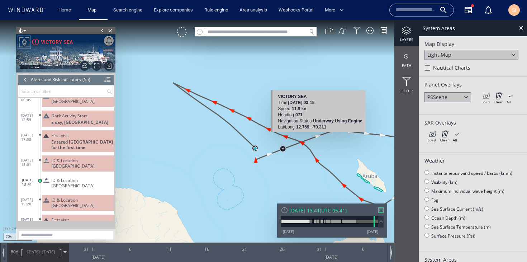
click at [485, 98] on icon at bounding box center [485, 95] width 8 height 7
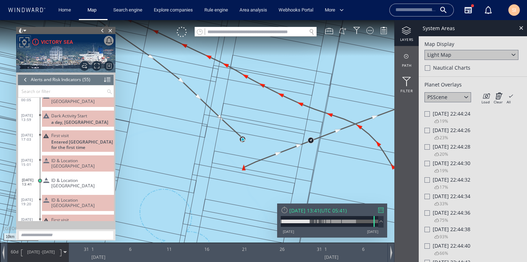
drag, startPoint x: 245, startPoint y: 163, endPoint x: 305, endPoint y: 162, distance: 60.6
click at [305, 162] on canvas "Map" at bounding box center [263, 137] width 527 height 234
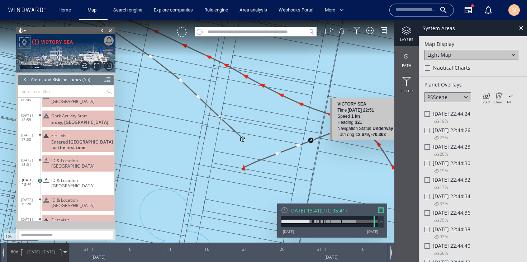
click at [499, 96] on icon at bounding box center [498, 95] width 9 height 7
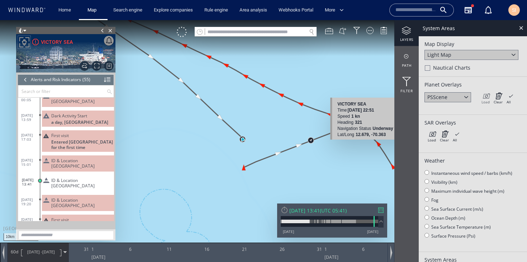
click at [485, 97] on icon at bounding box center [485, 95] width 8 height 7
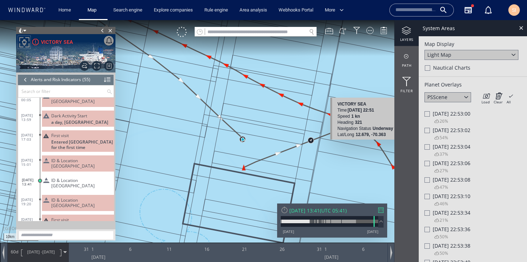
click at [432, 163] on div "[DATE] 22:53:06" at bounding box center [472, 162] width 97 height 7
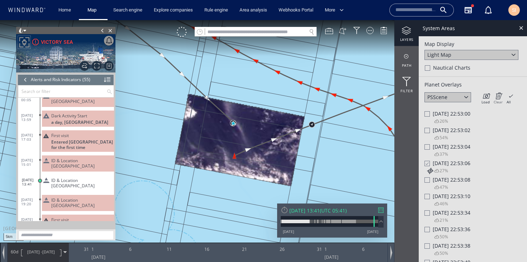
click at [500, 98] on icon at bounding box center [498, 95] width 9 height 7
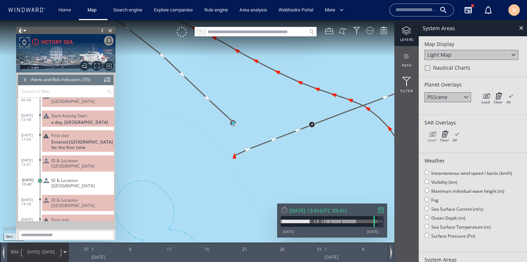
click at [431, 134] on icon at bounding box center [432, 133] width 8 height 7
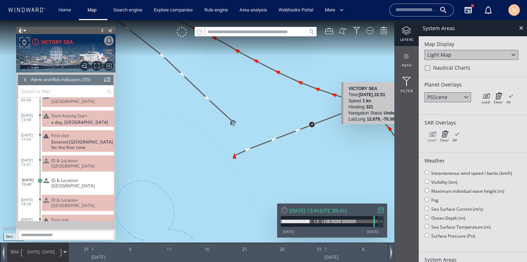
click at [434, 137] on icon at bounding box center [432, 133] width 8 height 7
click at [457, 99] on div "PSScene" at bounding box center [447, 97] width 47 height 10
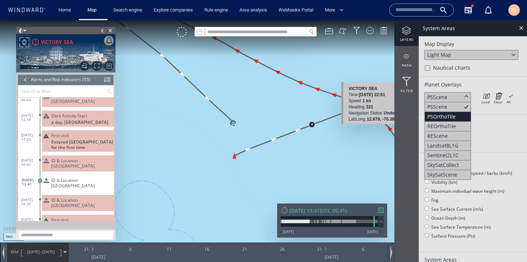
click at [453, 116] on div "PSOrthoTile" at bounding box center [441, 116] width 28 height 7
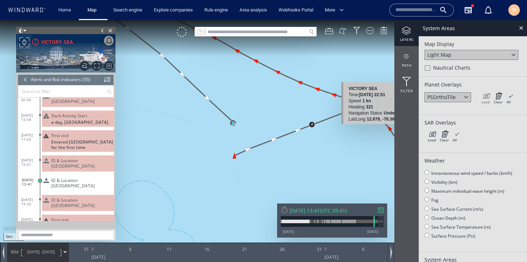
click at [483, 98] on icon at bounding box center [485, 95] width 8 height 7
click at [463, 98] on div at bounding box center [466, 96] width 8 height 8
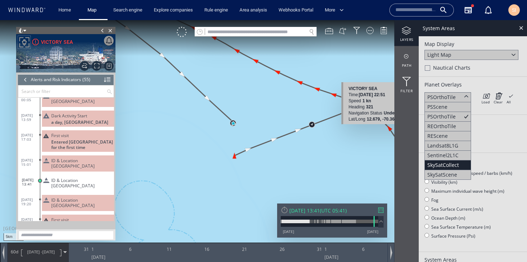
click at [458, 166] on div "SkySatCollect" at bounding box center [447, 165] width 47 height 10
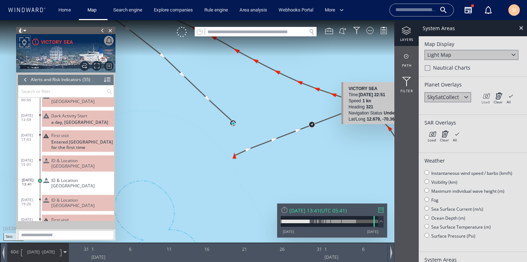
click at [487, 100] on div "Load" at bounding box center [485, 101] width 8 height 5
click at [456, 97] on div "SkySatCollect" at bounding box center [443, 97] width 32 height 7
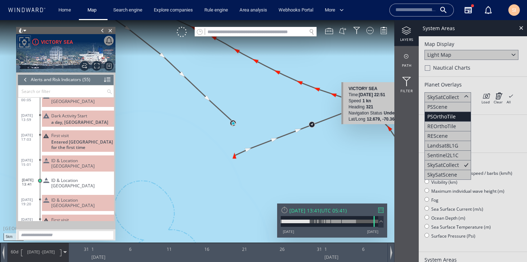
click at [456, 112] on div "PSOrthoTile" at bounding box center [447, 117] width 47 height 10
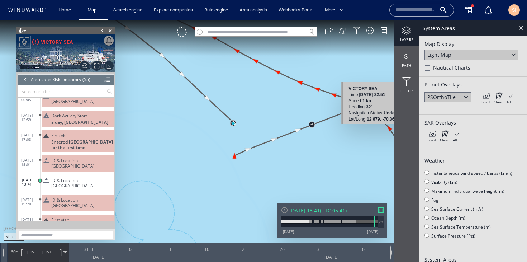
click at [461, 99] on div "PSOrthoTile" at bounding box center [447, 97] width 47 height 10
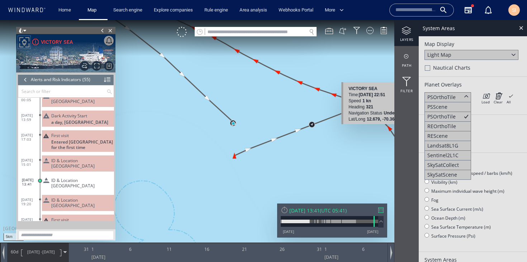
click at [457, 111] on div "PSScene" at bounding box center [447, 107] width 47 height 10
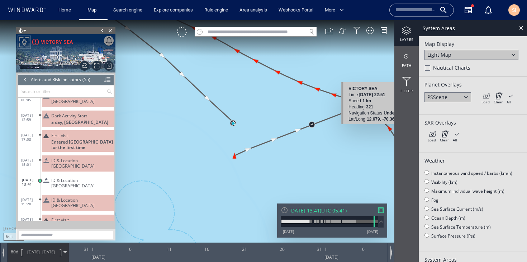
click at [487, 98] on icon at bounding box center [485, 95] width 8 height 7
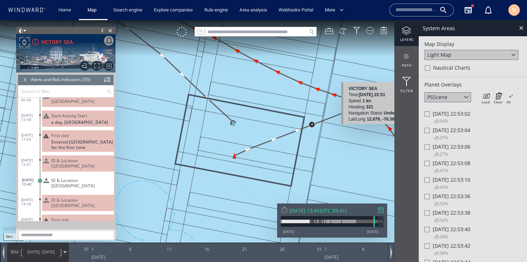
click at [437, 146] on span "Wed 26/02/2025 22:53:06" at bounding box center [452, 146] width 38 height 7
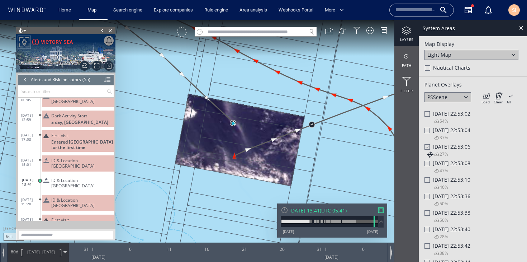
click at [180, 33] on div at bounding box center [182, 32] width 10 height 10
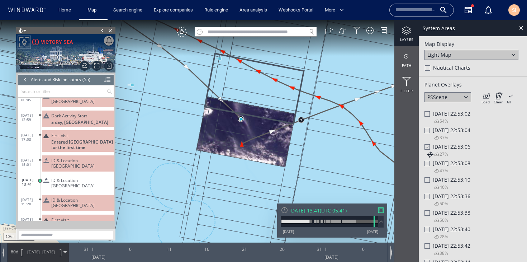
click at [439, 129] on span "Wed 26/02/2025 22:53:04" at bounding box center [452, 130] width 38 height 7
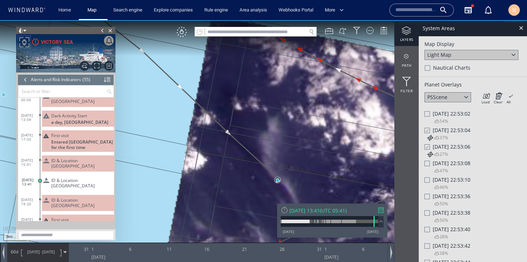
drag, startPoint x: 271, startPoint y: 138, endPoint x: 274, endPoint y: 162, distance: 24.2
click at [274, 162] on canvas "Map" at bounding box center [263, 137] width 527 height 234
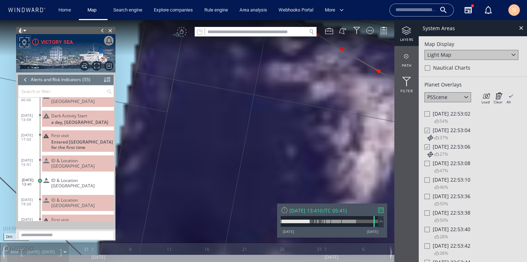
drag, startPoint x: 215, startPoint y: 82, endPoint x: 234, endPoint y: 138, distance: 59.4
click at [234, 138] on canvas "Map" at bounding box center [263, 137] width 527 height 234
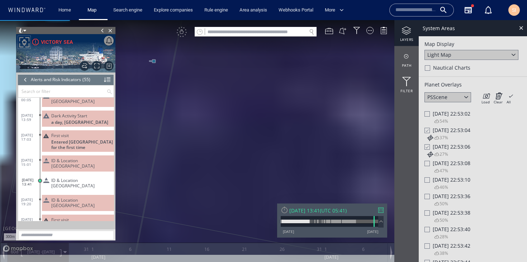
drag, startPoint x: 195, startPoint y: 116, endPoint x: 241, endPoint y: 146, distance: 55.4
click at [241, 146] on canvas "Map" at bounding box center [263, 137] width 527 height 234
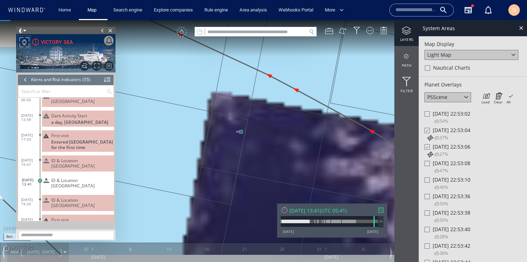
drag, startPoint x: 302, startPoint y: 161, endPoint x: 262, endPoint y: 101, distance: 72.4
click at [262, 101] on canvas "Map" at bounding box center [263, 137] width 527 height 234
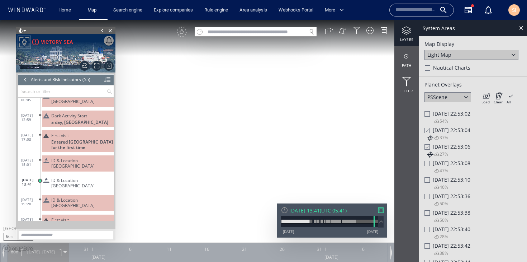
drag, startPoint x: 301, startPoint y: 148, endPoint x: 270, endPoint y: 104, distance: 54.3
click at [270, 104] on canvas "Map" at bounding box center [263, 137] width 527 height 234
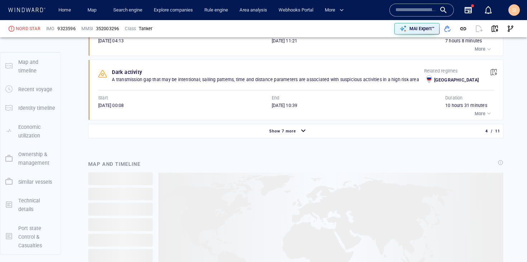
scroll to position [65, 0]
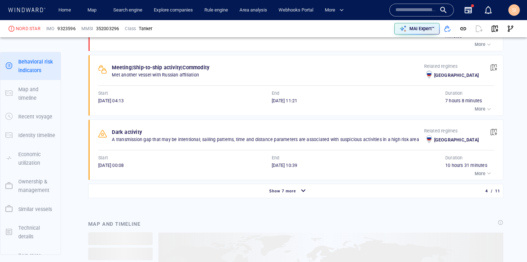
scroll to position [561, 0]
click at [475, 109] on p "More" at bounding box center [480, 109] width 11 height 6
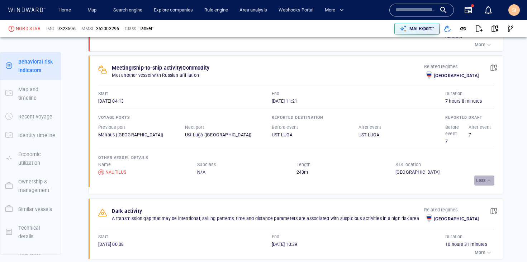
click at [476, 181] on p "Less" at bounding box center [480, 180] width 9 height 6
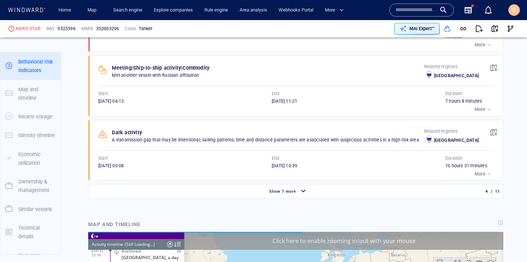
scroll to position [7826, 0]
click at [393, 185] on div "Show 7 more" at bounding box center [288, 191] width 397 height 13
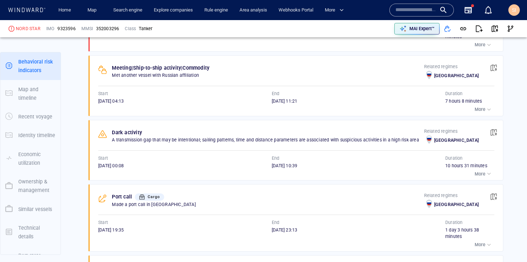
scroll to position [620, 0]
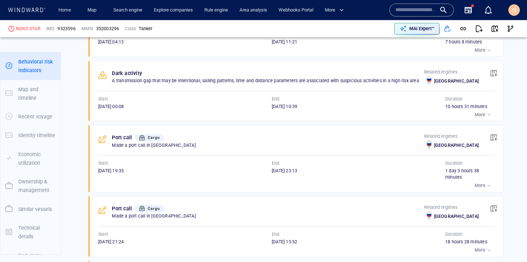
click at [477, 182] on p "More" at bounding box center [480, 185] width 11 height 6
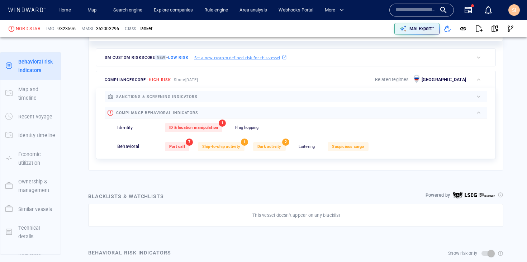
scroll to position [328, 0]
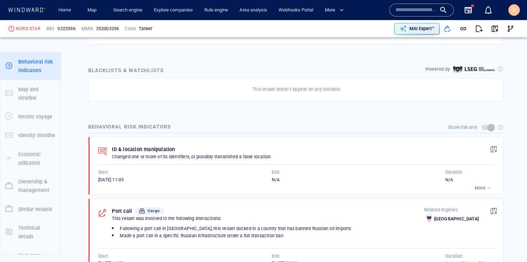
click at [490, 148] on span "button" at bounding box center [493, 149] width 7 height 7
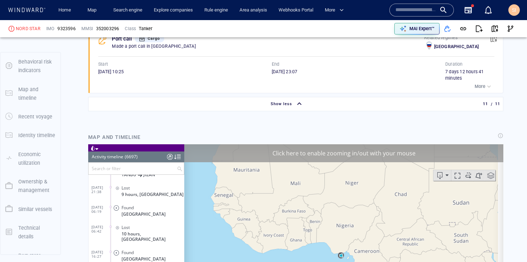
scroll to position [0, 0]
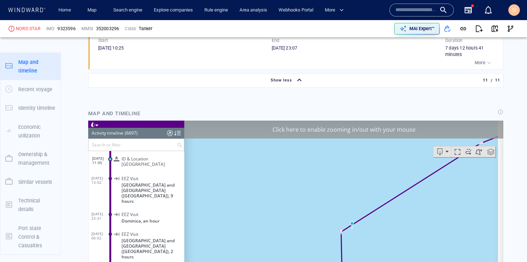
click at [141, 167] on span "ID & Location Tampering" at bounding box center [152, 161] width 60 height 11
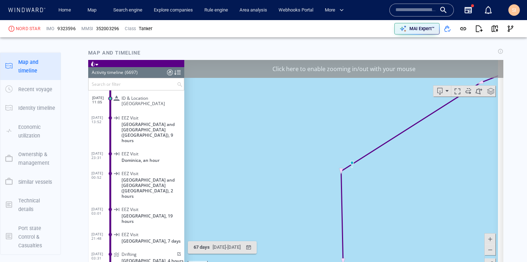
click at [361, 77] on div "Click here to enable zooming in/out with your mouse" at bounding box center [343, 69] width 319 height 18
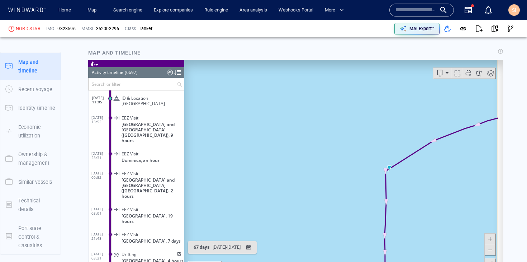
drag, startPoint x: 437, startPoint y: 199, endPoint x: 393, endPoint y: 134, distance: 78.8
click at [393, 134] on canvas "Map" at bounding box center [341, 171] width 314 height 222
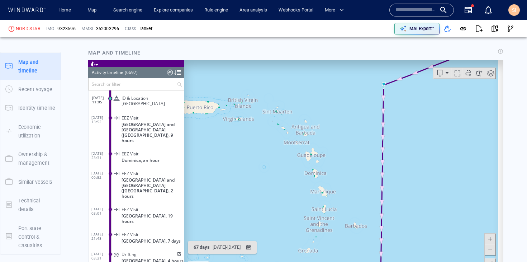
drag, startPoint x: 441, startPoint y: 187, endPoint x: 394, endPoint y: 107, distance: 92.7
click at [394, 107] on canvas "Map" at bounding box center [341, 171] width 314 height 222
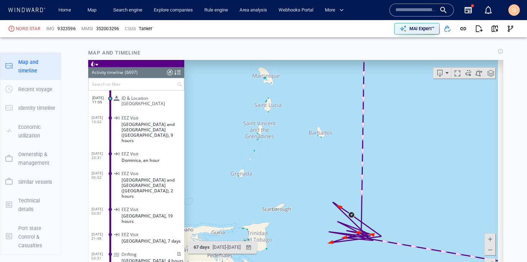
drag, startPoint x: 387, startPoint y: 188, endPoint x: 383, endPoint y: 149, distance: 38.9
click at [383, 149] on canvas "Map" at bounding box center [341, 171] width 314 height 222
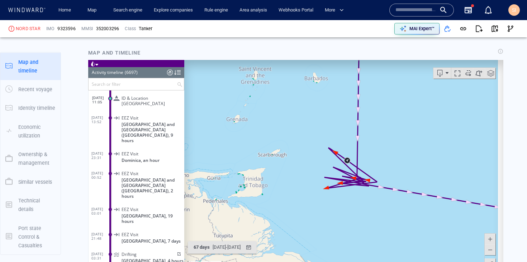
click at [141, 106] on span "ID & Location Tampering" at bounding box center [152, 100] width 60 height 11
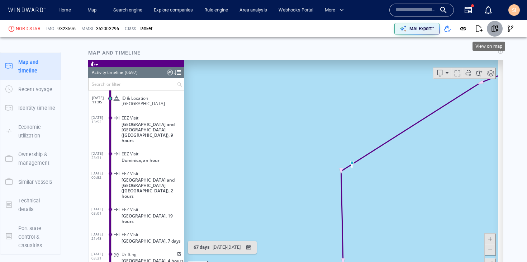
click at [493, 29] on button "button" at bounding box center [495, 29] width 16 height 16
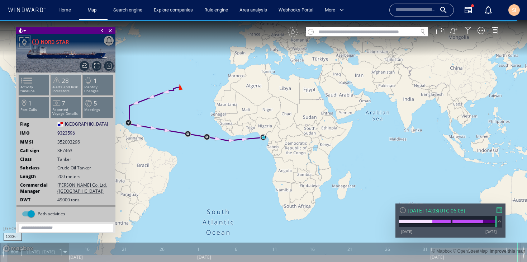
click at [62, 91] on p "Alerts and Risk Indicators" at bounding box center [66, 89] width 30 height 8
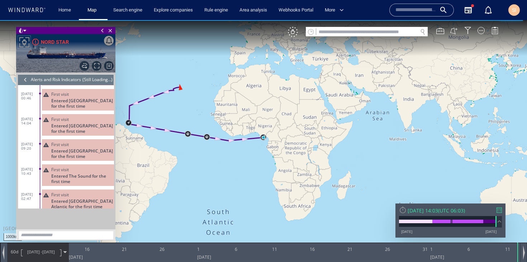
scroll to position [479, 0]
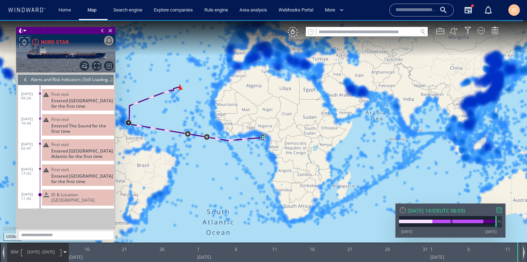
click at [292, 32] on div "VM" at bounding box center [293, 32] width 10 height 10
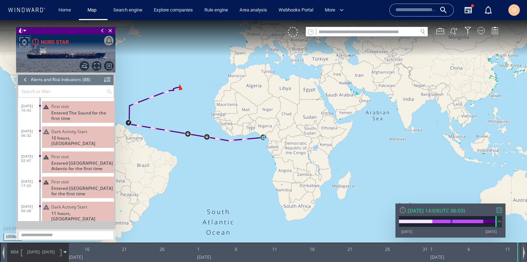
scroll to position [1651, 0]
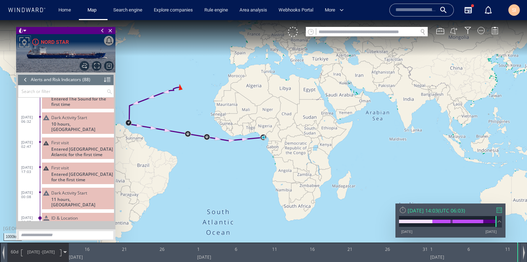
click at [80, 215] on span "ID & Location [GEOGRAPHIC_DATA]" at bounding box center [81, 220] width 60 height 11
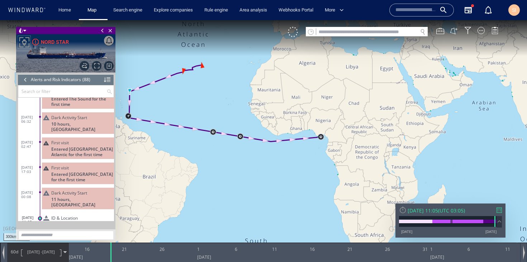
drag, startPoint x: 144, startPoint y: 102, endPoint x: 165, endPoint y: 130, distance: 35.4
click at [165, 130] on canvas "Map" at bounding box center [263, 137] width 527 height 234
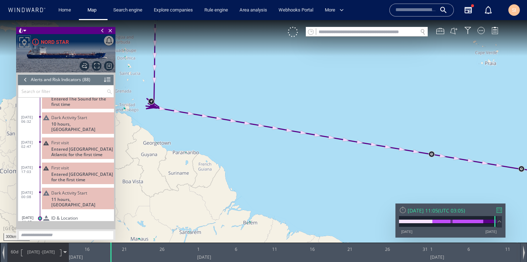
drag, startPoint x: 152, startPoint y: 109, endPoint x: 181, endPoint y: 127, distance: 34.0
click at [181, 127] on canvas "Map" at bounding box center [263, 137] width 527 height 234
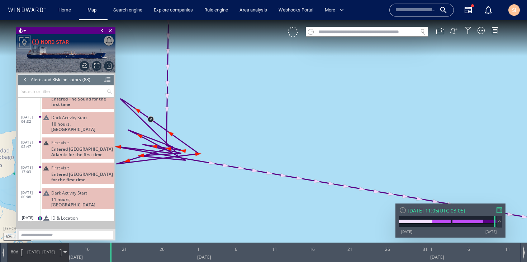
drag, startPoint x: 214, startPoint y: 132, endPoint x: 230, endPoint y: 135, distance: 16.0
click at [230, 135] on canvas "Map" at bounding box center [263, 137] width 527 height 234
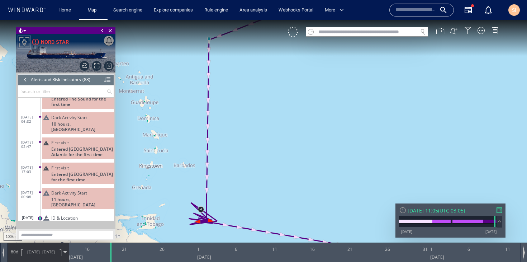
drag, startPoint x: 242, startPoint y: 117, endPoint x: 235, endPoint y: 170, distance: 53.5
click at [234, 172] on canvas "Map" at bounding box center [263, 137] width 527 height 234
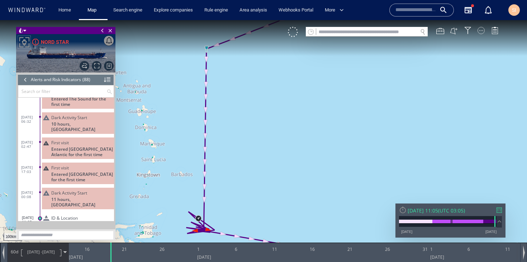
click at [481, 32] on div at bounding box center [480, 30] width 7 height 7
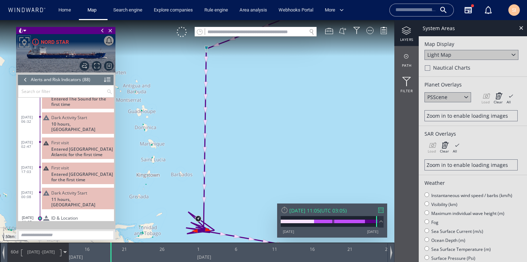
drag, startPoint x: 204, startPoint y: 82, endPoint x: 330, endPoint y: 171, distance: 154.3
click at [330, 171] on canvas "Map" at bounding box center [263, 137] width 527 height 234
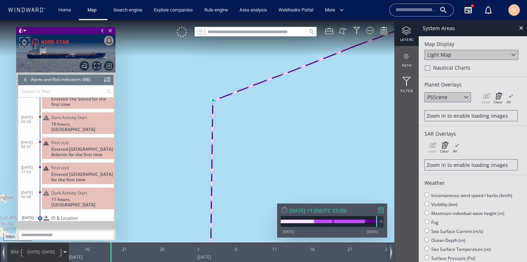
drag, startPoint x: 268, startPoint y: 124, endPoint x: 306, endPoint y: 137, distance: 40.4
click at [306, 137] on canvas "Map" at bounding box center [263, 137] width 527 height 234
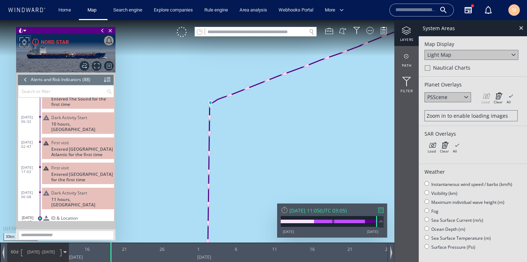
drag, startPoint x: 209, startPoint y: 123, endPoint x: 270, endPoint y: 151, distance: 66.9
click at [270, 151] on canvas "Map" at bounding box center [263, 137] width 527 height 234
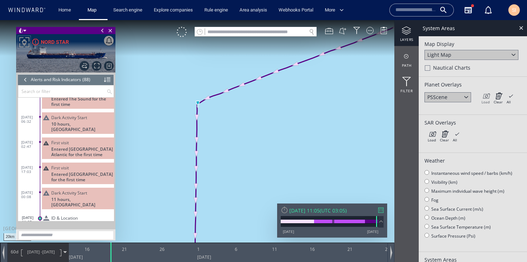
click at [484, 96] on icon at bounding box center [485, 95] width 8 height 7
click at [482, 98] on icon at bounding box center [485, 95] width 8 height 7
drag, startPoint x: 259, startPoint y: 148, endPoint x: 282, endPoint y: 129, distance: 30.3
click at [282, 129] on canvas "Map" at bounding box center [263, 137] width 527 height 234
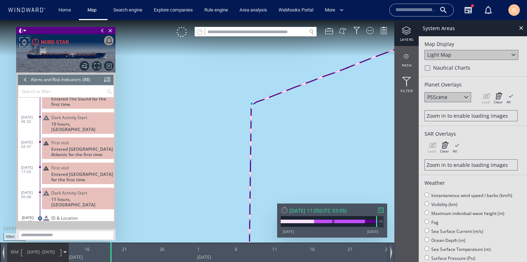
drag, startPoint x: 308, startPoint y: 151, endPoint x: 305, endPoint y: 104, distance: 47.0
click at [308, 63] on canvas "Map" at bounding box center [263, 137] width 527 height 234
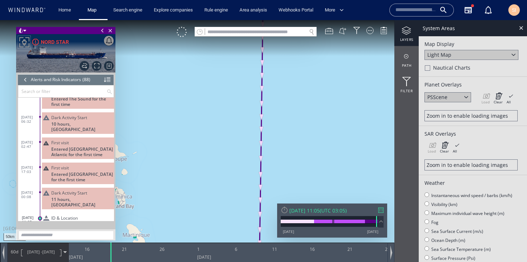
drag, startPoint x: 303, startPoint y: 156, endPoint x: 304, endPoint y: 75, distance: 81.7
click at [304, 72] on canvas "Map" at bounding box center [263, 137] width 527 height 234
drag, startPoint x: 304, startPoint y: 153, endPoint x: 300, endPoint y: 78, distance: 74.6
click at [300, 78] on canvas "Map" at bounding box center [263, 137] width 527 height 234
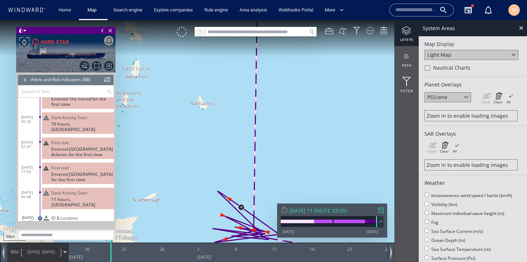
drag, startPoint x: 299, startPoint y: 163, endPoint x: 298, endPoint y: 95, distance: 67.4
click at [298, 95] on canvas "Map" at bounding box center [263, 137] width 527 height 234
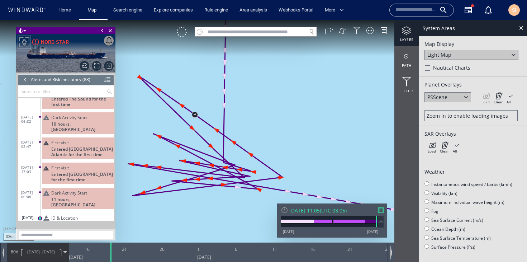
drag, startPoint x: 327, startPoint y: 118, endPoint x: 332, endPoint y: 116, distance: 5.2
click at [332, 116] on canvas "Map" at bounding box center [263, 137] width 527 height 234
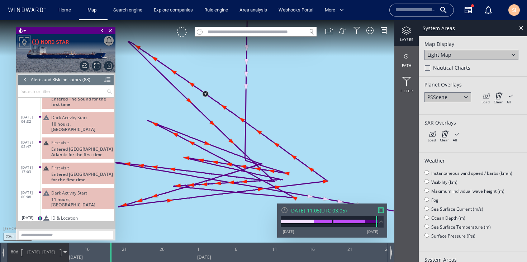
click at [484, 100] on div "Load" at bounding box center [485, 101] width 8 height 5
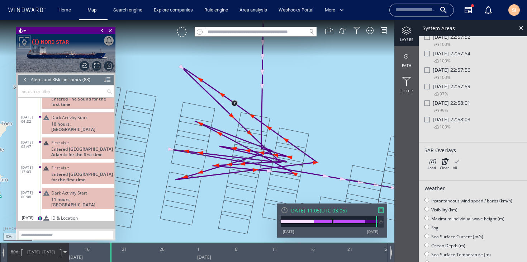
scroll to position [1135, 0]
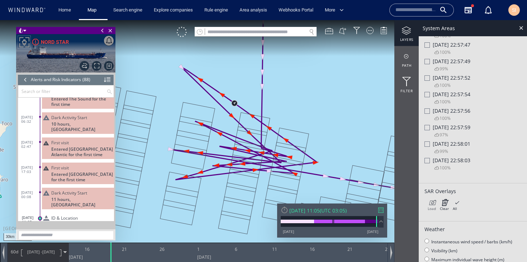
click at [428, 206] on icon at bounding box center [432, 202] width 8 height 7
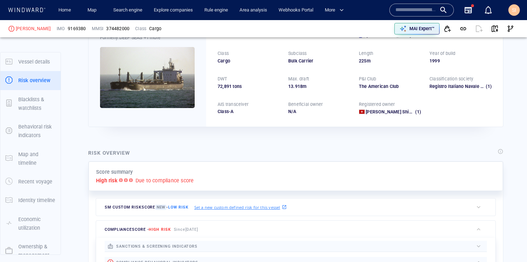
scroll to position [19, 0]
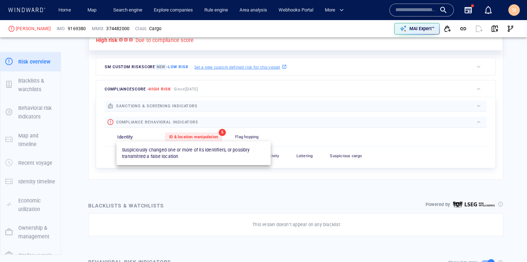
click at [209, 135] on span "ID & location manipulation" at bounding box center [193, 136] width 49 height 5
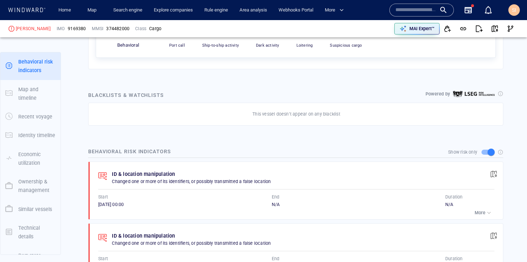
scroll to position [453, 0]
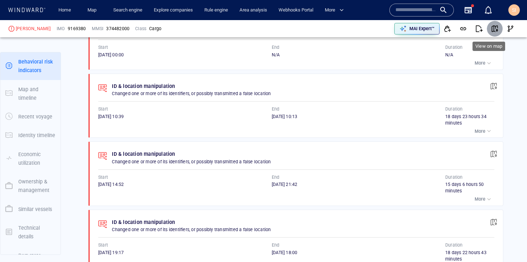
click at [492, 30] on span "button" at bounding box center [494, 28] width 7 height 7
click at [476, 29] on span "button" at bounding box center [478, 28] width 7 height 7
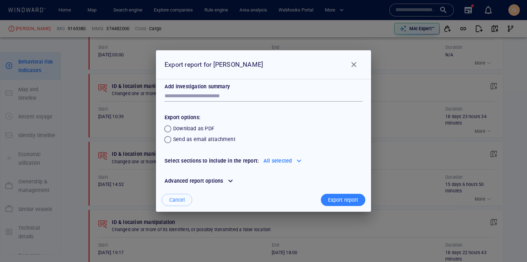
click at [356, 65] on span "Close" at bounding box center [353, 64] width 9 height 9
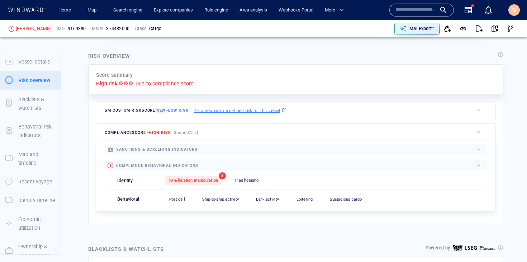
scroll to position [0, 0]
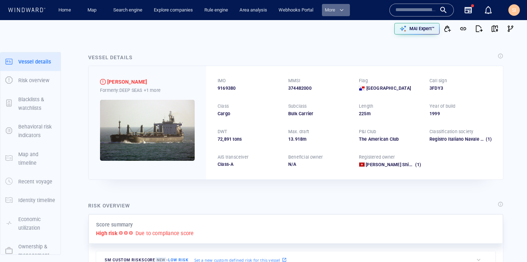
click at [339, 11] on span "More" at bounding box center [334, 10] width 19 height 8
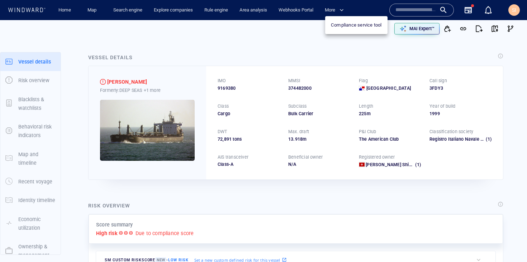
click at [294, 63] on div at bounding box center [263, 131] width 527 height 262
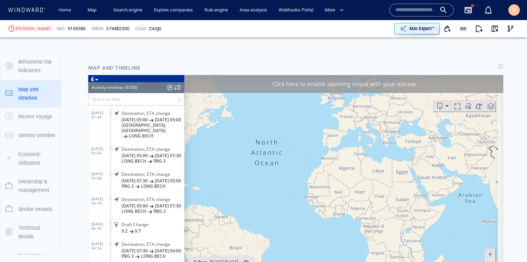
scroll to position [743, 0]
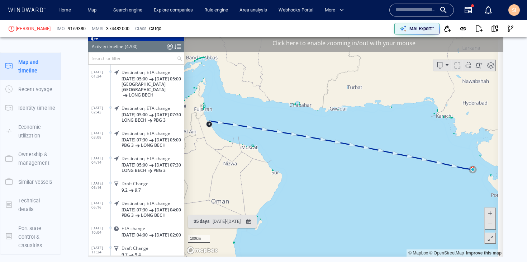
click at [378, 14] on div "Home Map Search engine Explore companies Rule engine Area analysis Webhooks Por…" at bounding box center [217, 10] width 341 height 18
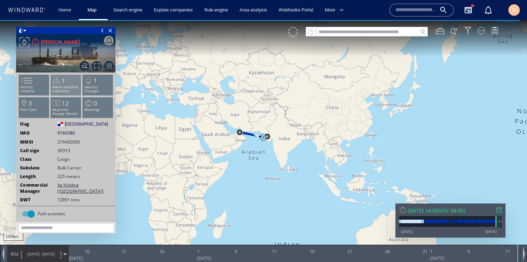
click at [65, 89] on p "Alerts and Risk Indicators" at bounding box center [66, 89] width 30 height 8
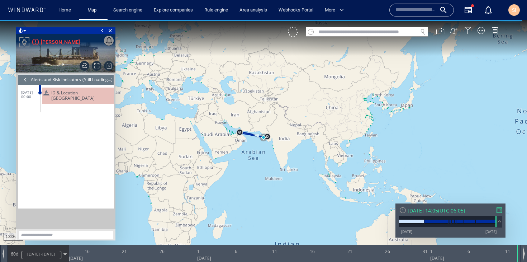
click at [23, 79] on div at bounding box center [26, 79] width 8 height 11
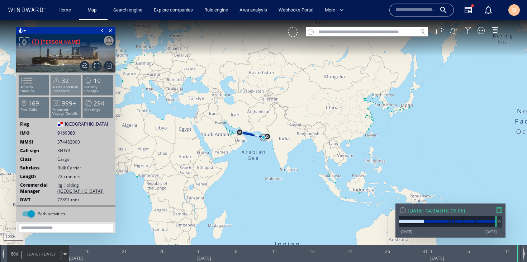
click at [60, 85] on span at bounding box center [56, 80] width 11 height 10
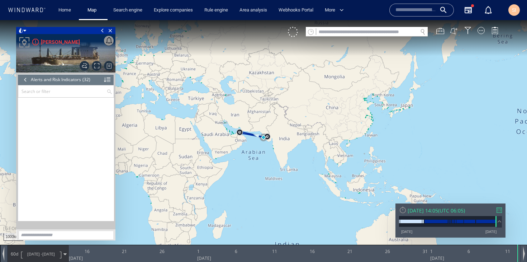
scroll to position [508, 0]
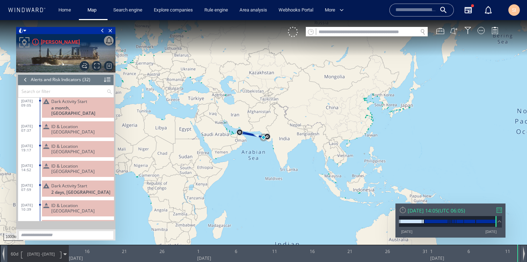
click at [65, 161] on div "ID & Location Tampering" at bounding box center [78, 169] width 72 height 16
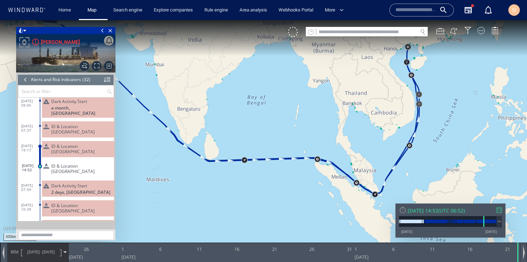
drag, startPoint x: 317, startPoint y: 157, endPoint x: 360, endPoint y: 161, distance: 43.5
click at [360, 161] on canvas "Map" at bounding box center [263, 137] width 527 height 234
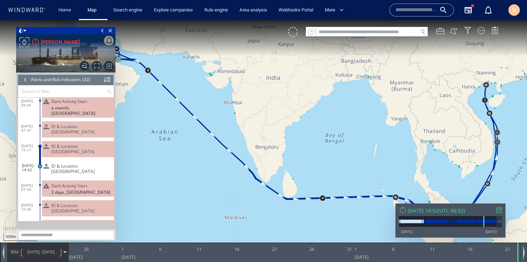
drag, startPoint x: 292, startPoint y: 139, endPoint x: 308, endPoint y: 144, distance: 17.1
click at [308, 144] on canvas "Map" at bounding box center [263, 137] width 527 height 234
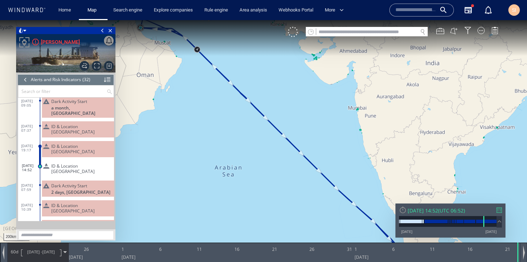
drag, startPoint x: 155, startPoint y: 83, endPoint x: 212, endPoint y: 169, distance: 103.4
click at [212, 169] on canvas "Map" at bounding box center [263, 137] width 527 height 234
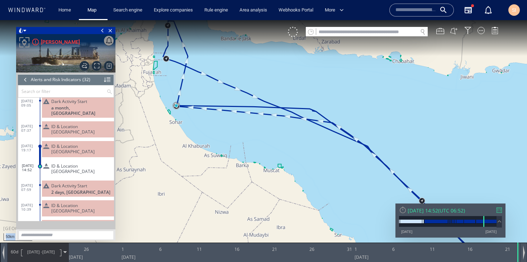
drag, startPoint x: 168, startPoint y: 76, endPoint x: 200, endPoint y: 103, distance: 41.4
drag, startPoint x: 214, startPoint y: 94, endPoint x: 249, endPoint y: 115, distance: 41.2
click at [249, 115] on canvas "Map" at bounding box center [263, 137] width 527 height 234
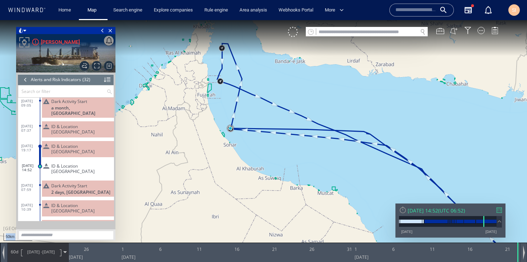
drag, startPoint x: 201, startPoint y: 108, endPoint x: 220, endPoint y: 119, distance: 22.0
click at [220, 119] on canvas "Map" at bounding box center [263, 137] width 527 height 234
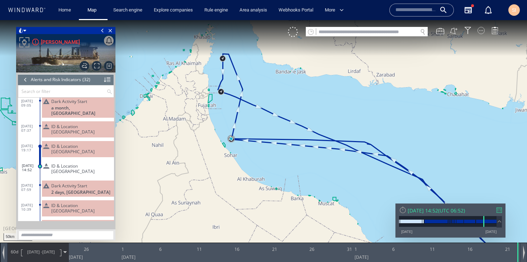
click at [484, 32] on div at bounding box center [480, 30] width 7 height 7
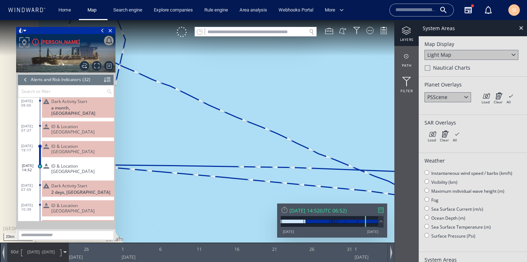
drag, startPoint x: 239, startPoint y: 122, endPoint x: 370, endPoint y: 115, distance: 130.3
click at [370, 115] on canvas "Map" at bounding box center [263, 137] width 527 height 234
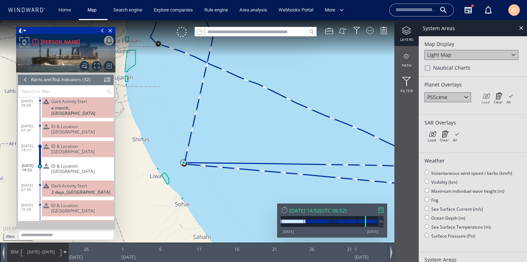
click at [485, 97] on icon at bounding box center [485, 95] width 8 height 7
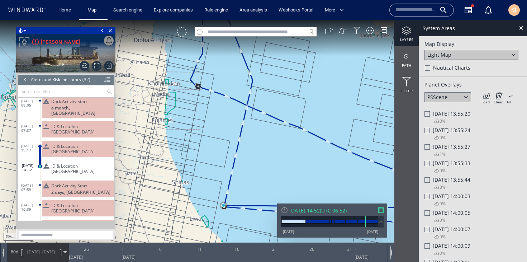
drag, startPoint x: 251, startPoint y: 113, endPoint x: 291, endPoint y: 153, distance: 56.8
click at [291, 153] on canvas "Map" at bounding box center [263, 137] width 527 height 234
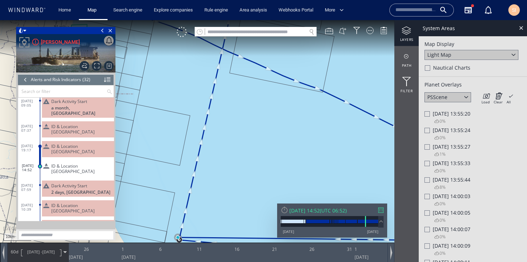
drag, startPoint x: 233, startPoint y: 192, endPoint x: 279, endPoint y: 110, distance: 94.0
click at [279, 110] on canvas "Map" at bounding box center [263, 137] width 527 height 234
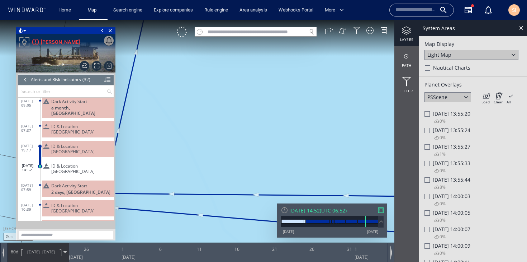
drag, startPoint x: 184, startPoint y: 158, endPoint x: 277, endPoint y: 146, distance: 94.4
click at [277, 146] on canvas "Map" at bounding box center [263, 137] width 527 height 234
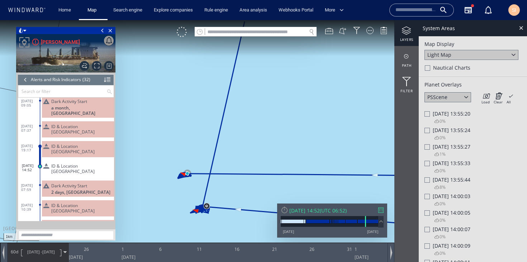
drag, startPoint x: 231, startPoint y: 155, endPoint x: 296, endPoint y: 128, distance: 70.8
click at [296, 128] on canvas "Map" at bounding box center [263, 137] width 527 height 234
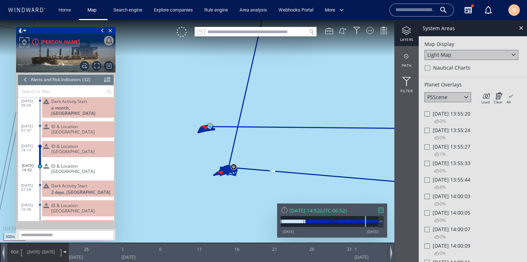
drag, startPoint x: 277, startPoint y: 124, endPoint x: 289, endPoint y: 95, distance: 31.1
click at [289, 95] on canvas "Map" at bounding box center [263, 137] width 527 height 234
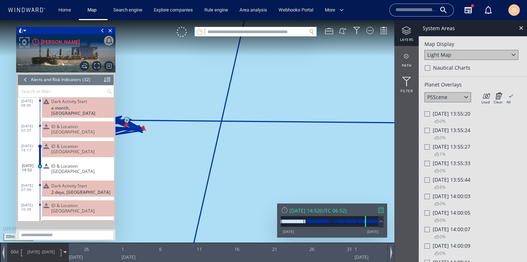
drag, startPoint x: 187, startPoint y: 140, endPoint x: 255, endPoint y: 133, distance: 67.8
click at [255, 133] on canvas "Map" at bounding box center [263, 137] width 527 height 234
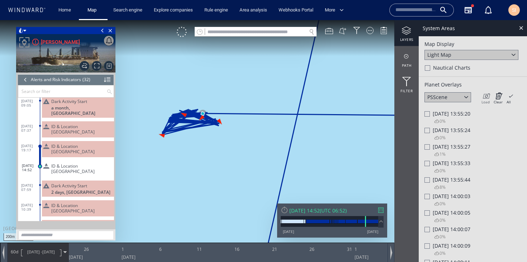
click at [485, 95] on icon at bounding box center [485, 95] width 8 height 7
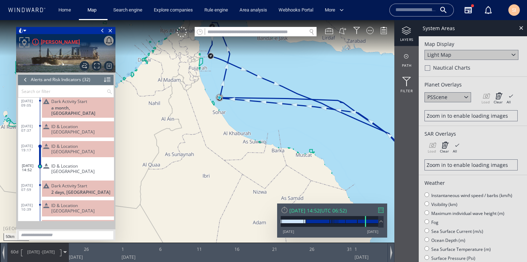
drag, startPoint x: 349, startPoint y: 157, endPoint x: 242, endPoint y: 123, distance: 111.9
click at [242, 123] on canvas "Map" at bounding box center [263, 137] width 527 height 234
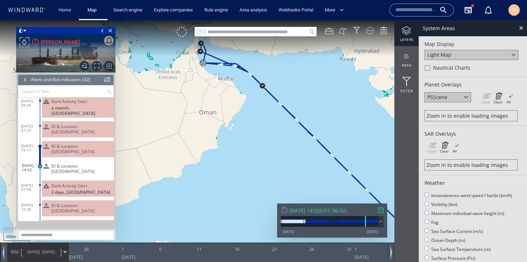
drag, startPoint x: 311, startPoint y: 138, endPoint x: 241, endPoint y: 89, distance: 86.4
click at [241, 89] on canvas "Map" at bounding box center [263, 137] width 527 height 234
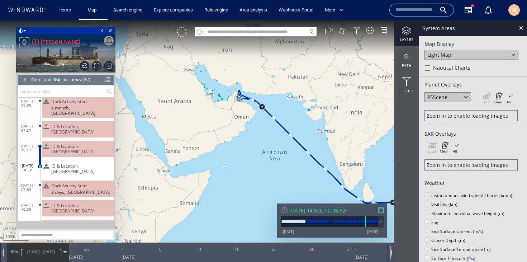
drag, startPoint x: 323, startPoint y: 146, endPoint x: 252, endPoint y: 122, distance: 74.6
click at [252, 122] on canvas "Map" at bounding box center [263, 137] width 527 height 234
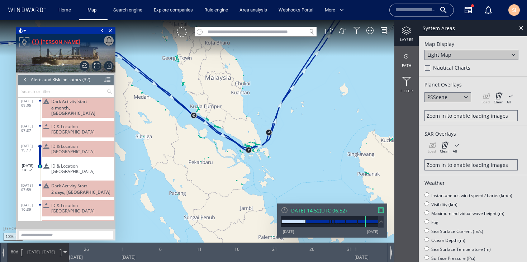
click at [87, 124] on span "ID & Location [GEOGRAPHIC_DATA]" at bounding box center [81, 129] width 60 height 11
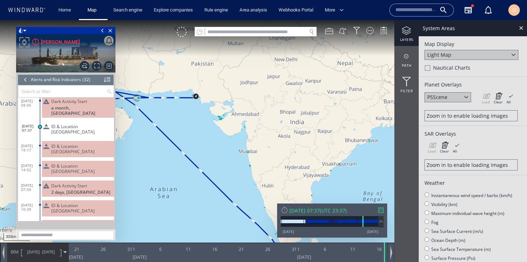
drag, startPoint x: 150, startPoint y: 133, endPoint x: 192, endPoint y: 169, distance: 54.9
click at [192, 169] on canvas "Map" at bounding box center [263, 137] width 527 height 234
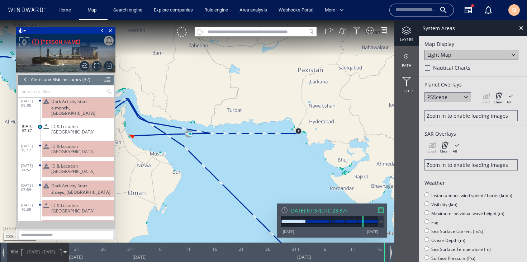
drag, startPoint x: 156, startPoint y: 149, endPoint x: 228, endPoint y: 162, distance: 73.2
click at [228, 162] on canvas "Map" at bounding box center [263, 137] width 527 height 234
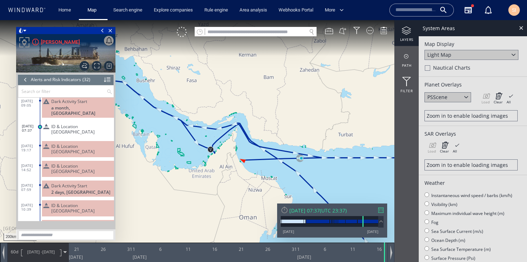
drag, startPoint x: 161, startPoint y: 147, endPoint x: 227, endPoint y: 166, distance: 69.2
click at [227, 166] on canvas "Map" at bounding box center [263, 137] width 527 height 234
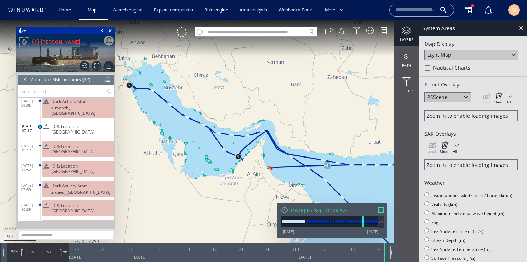
drag, startPoint x: 256, startPoint y: 154, endPoint x: 193, endPoint y: 129, distance: 67.8
click at [193, 128] on canvas "Map" at bounding box center [263, 137] width 527 height 234
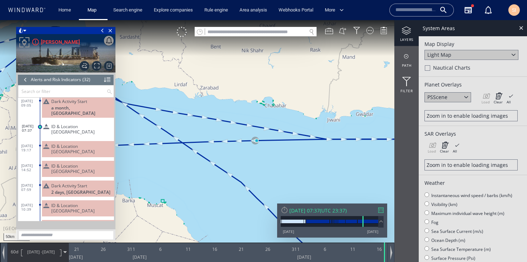
click at [47, 249] on span "17/09/23" at bounding box center [48, 251] width 13 height 5
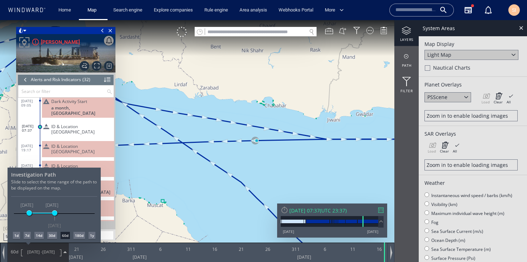
click at [31, 235] on div "1d 7d 14d 30d 60d 180d 1y" at bounding box center [54, 235] width 86 height 7
click at [27, 237] on div "7d" at bounding box center [27, 235] width 7 height 7
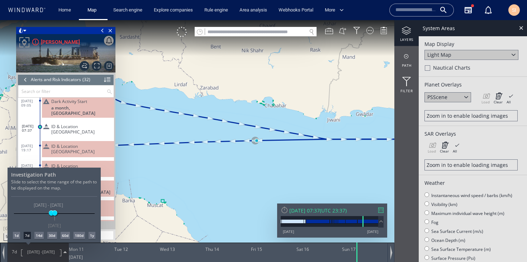
click at [80, 112] on div at bounding box center [263, 141] width 527 height 242
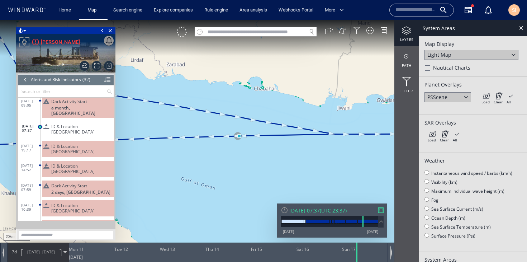
drag, startPoint x: 262, startPoint y: 147, endPoint x: 328, endPoint y: 163, distance: 67.9
click at [328, 163] on canvas "Map" at bounding box center [263, 137] width 527 height 234
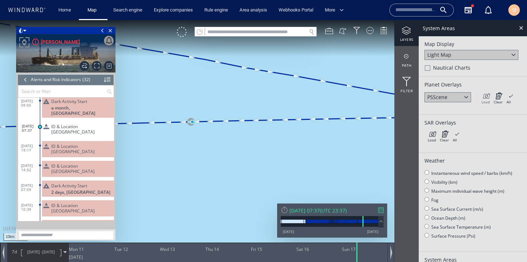
click at [484, 96] on icon at bounding box center [485, 95] width 8 height 7
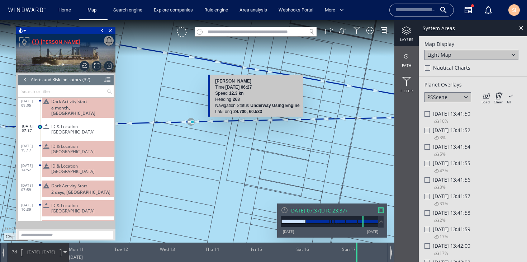
click at [447, 181] on span "Sun 17/09/2023 13:41:56" at bounding box center [452, 179] width 38 height 7
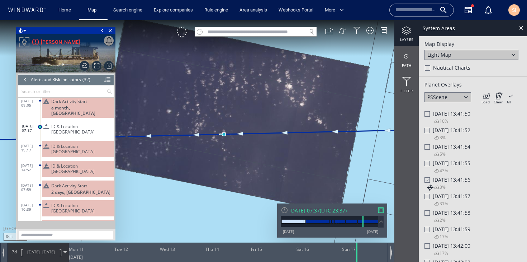
drag, startPoint x: 221, startPoint y: 123, endPoint x: 257, endPoint y: 157, distance: 49.4
click at [257, 157] on canvas "Map" at bounding box center [263, 137] width 527 height 234
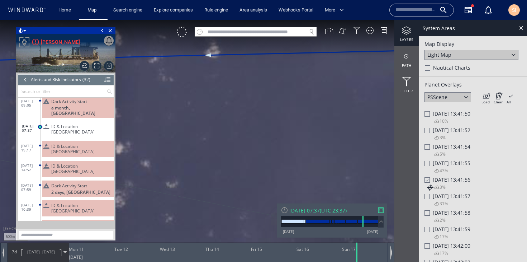
drag, startPoint x: 195, startPoint y: 133, endPoint x: 273, endPoint y: 179, distance: 91.1
click at [273, 179] on canvas "Map" at bounding box center [263, 137] width 527 height 234
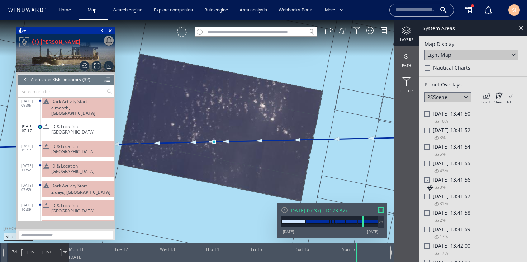
click at [183, 33] on div at bounding box center [182, 32] width 10 height 10
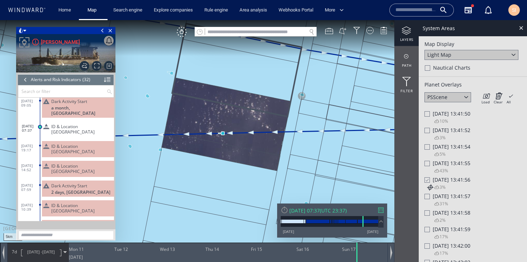
click at [428, 148] on div at bounding box center [426, 146] width 5 height 5
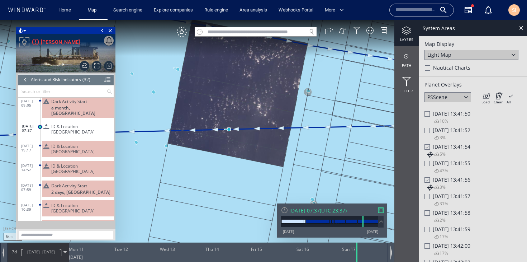
drag, startPoint x: 243, startPoint y: 126, endPoint x: 255, endPoint y: 86, distance: 41.5
click at [255, 86] on canvas "Map" at bounding box center [263, 137] width 527 height 234
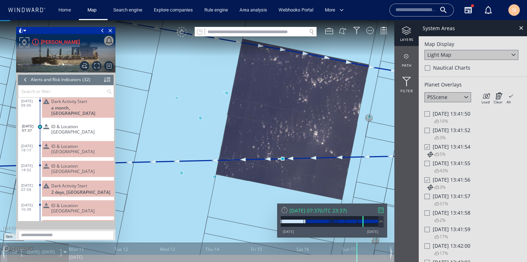
drag, startPoint x: 320, startPoint y: 156, endPoint x: 313, endPoint y: 111, distance: 45.8
click at [313, 111] on canvas "Map" at bounding box center [263, 137] width 527 height 234
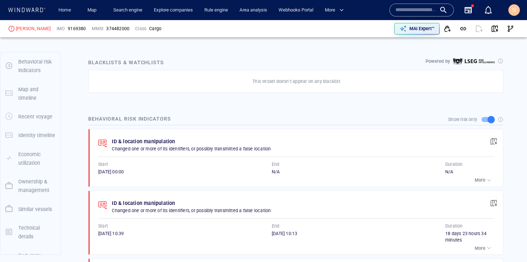
scroll to position [365, 0]
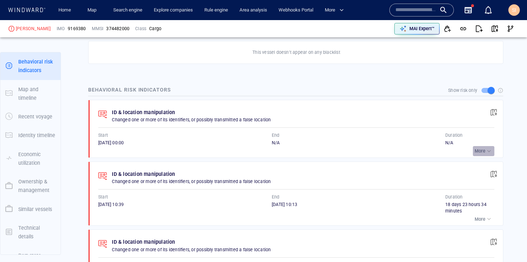
click at [475, 149] on p "More" at bounding box center [480, 151] width 11 height 6
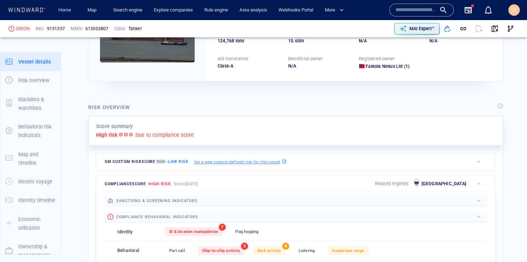
scroll to position [19, 0]
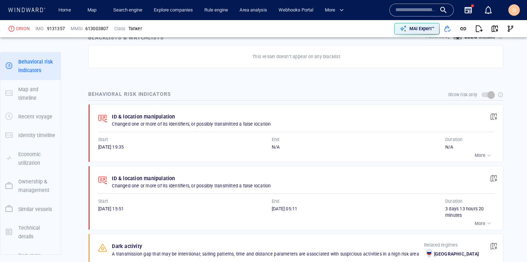
scroll to position [366, 0]
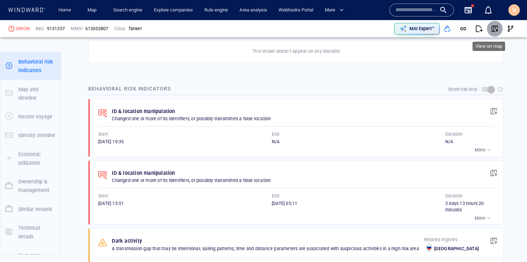
click at [491, 29] on span "button" at bounding box center [494, 28] width 7 height 7
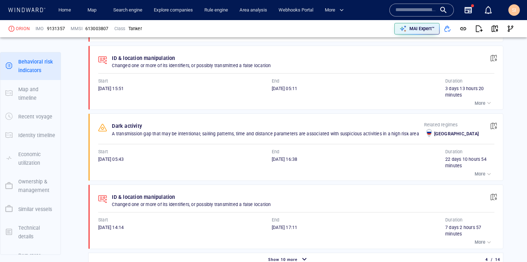
scroll to position [510, 0]
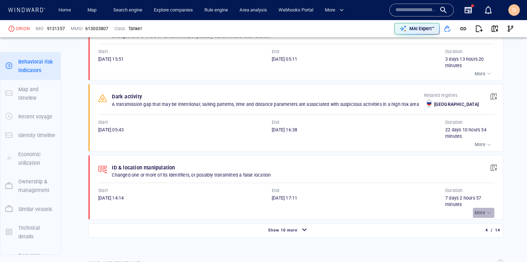
click at [479, 215] on p "More" at bounding box center [480, 212] width 11 height 6
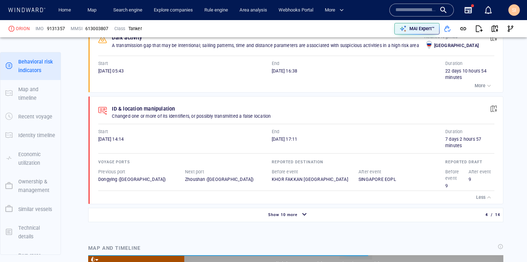
scroll to position [114660, 0]
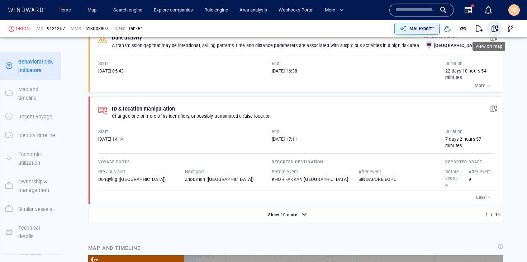
click at [491, 27] on span "button" at bounding box center [494, 28] width 7 height 7
click at [477, 29] on button "button" at bounding box center [479, 29] width 16 height 16
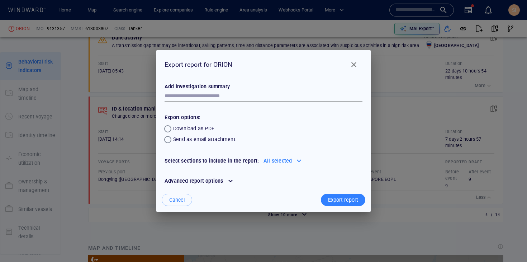
scroll to position [3, 0]
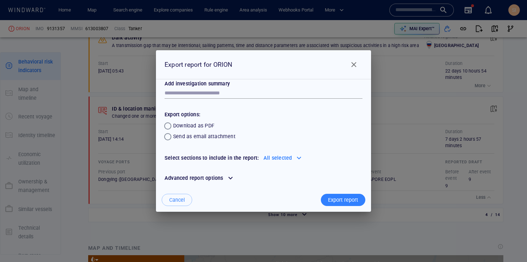
click at [354, 65] on span "Close" at bounding box center [353, 64] width 9 height 9
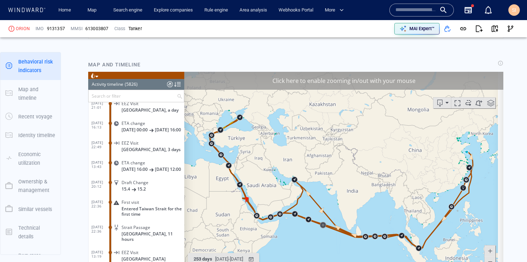
scroll to position [92, 0]
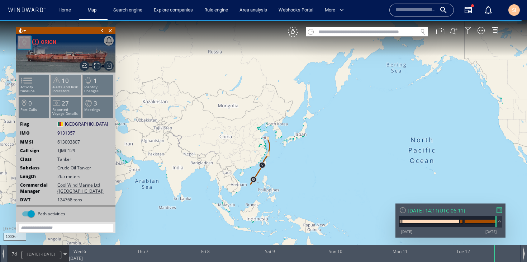
click at [62, 81] on span "10" at bounding box center [65, 80] width 7 height 8
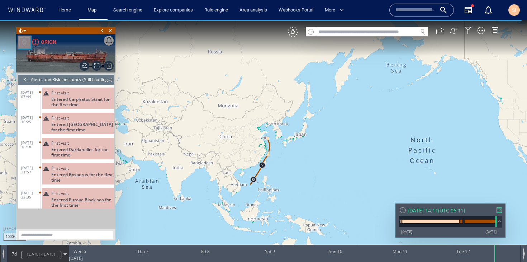
scroll to position [126, 0]
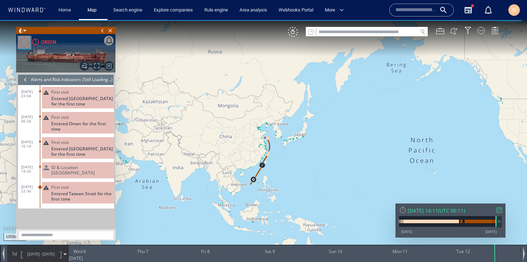
click at [79, 166] on span "ID & Location [GEOGRAPHIC_DATA]" at bounding box center [81, 170] width 60 height 11
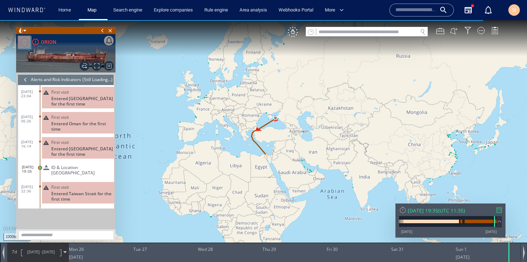
scroll to position [1119, 0]
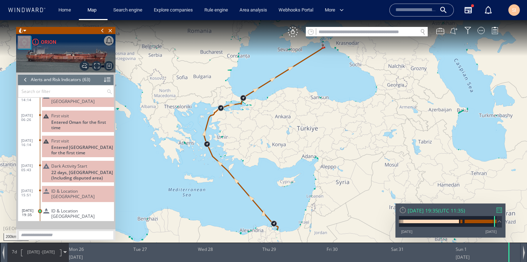
drag, startPoint x: 309, startPoint y: 123, endPoint x: 287, endPoint y: 172, distance: 54.4
click at [287, 172] on canvas "Map" at bounding box center [263, 137] width 527 height 234
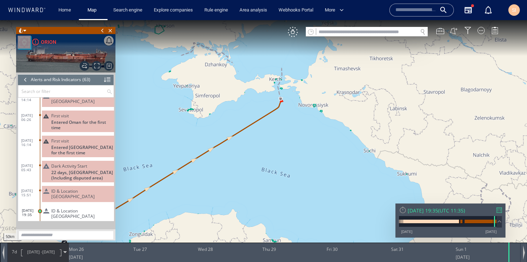
drag, startPoint x: 296, startPoint y: 87, endPoint x: 290, endPoint y: 141, distance: 54.1
click at [290, 141] on canvas "Map" at bounding box center [263, 137] width 527 height 234
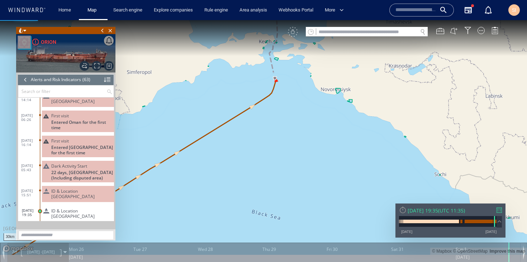
drag, startPoint x: 284, startPoint y: 100, endPoint x: 288, endPoint y: 174, distance: 74.0
click at [288, 174] on canvas "Map" at bounding box center [263, 137] width 527 height 234
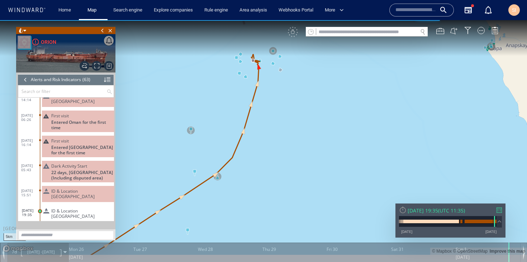
drag, startPoint x: 283, startPoint y: 115, endPoint x: 286, endPoint y: 171, distance: 55.6
click at [286, 171] on canvas "Map" at bounding box center [263, 137] width 527 height 234
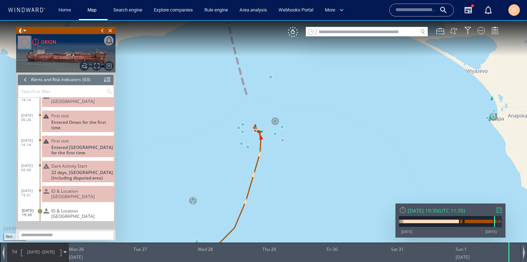
click at [295, 37] on canvas "Map" at bounding box center [263, 137] width 527 height 234
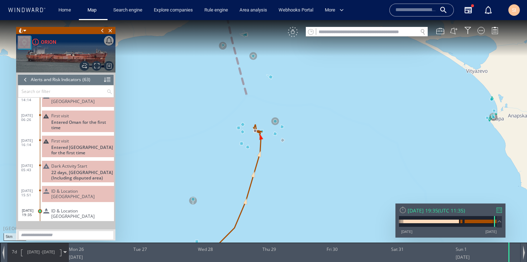
click at [292, 32] on div "VM" at bounding box center [293, 32] width 10 height 10
click at [73, 208] on span "ID & Location [GEOGRAPHIC_DATA]" at bounding box center [81, 213] width 60 height 11
click at [48, 257] on span "[DATE] - [DATE]" at bounding box center [41, 252] width 36 height 18
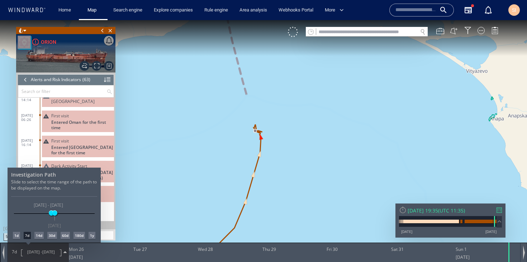
click at [19, 236] on div "1d" at bounding box center [16, 235] width 7 height 7
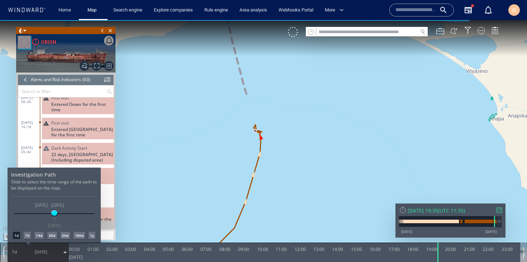
click at [133, 179] on div at bounding box center [263, 141] width 527 height 242
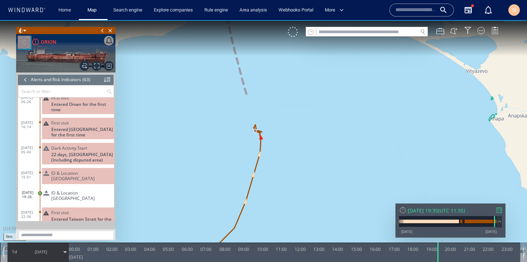
click at [97, 190] on span "ID & Location [GEOGRAPHIC_DATA]" at bounding box center [81, 195] width 60 height 11
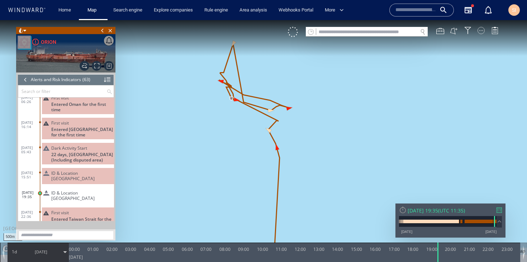
click at [481, 29] on div at bounding box center [480, 30] width 7 height 7
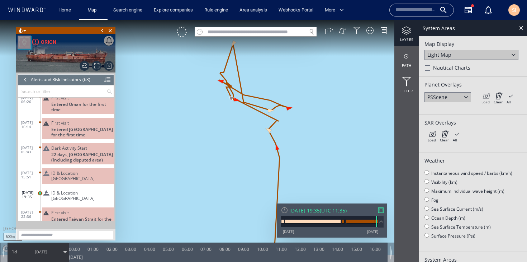
click at [487, 99] on icon at bounding box center [485, 95] width 8 height 7
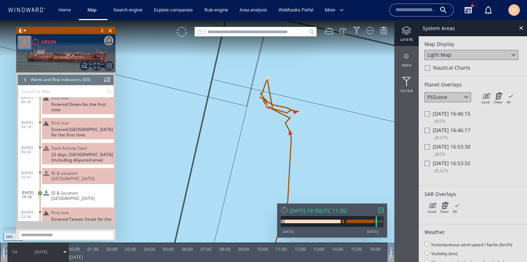
click at [433, 133] on span "[DATE] 16:46:17" at bounding box center [452, 130] width 38 height 7
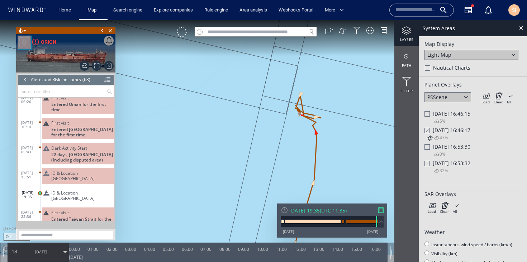
drag, startPoint x: 354, startPoint y: 127, endPoint x: 308, endPoint y: 107, distance: 49.9
click at [308, 107] on canvas "Map" at bounding box center [263, 137] width 527 height 234
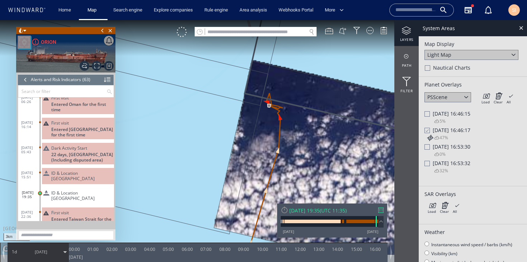
click at [430, 114] on div "[DATE] 16:46:15" at bounding box center [472, 113] width 97 height 7
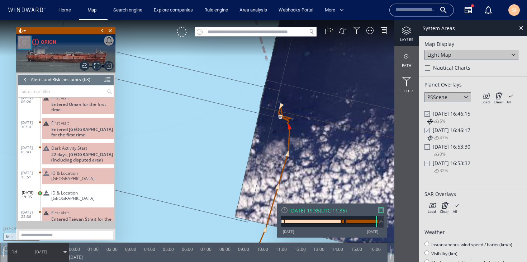
drag, startPoint x: 317, startPoint y: 99, endPoint x: 299, endPoint y: 152, distance: 56.6
click at [299, 152] on canvas "Map" at bounding box center [263, 137] width 527 height 234
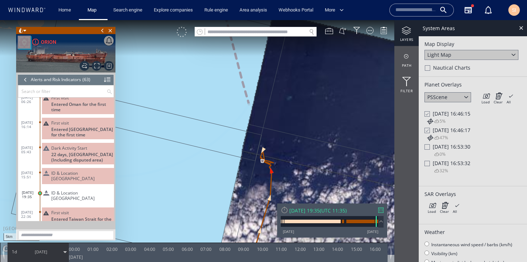
click at [181, 33] on div at bounding box center [182, 32] width 10 height 10
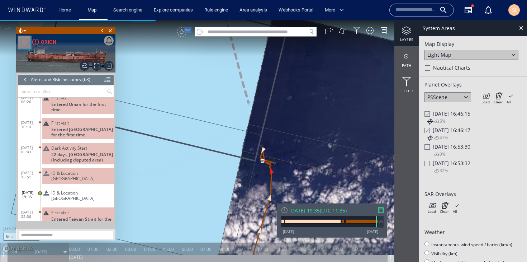
click at [431, 148] on div "Sun 01/06/2025 16:53:30" at bounding box center [472, 146] width 97 height 7
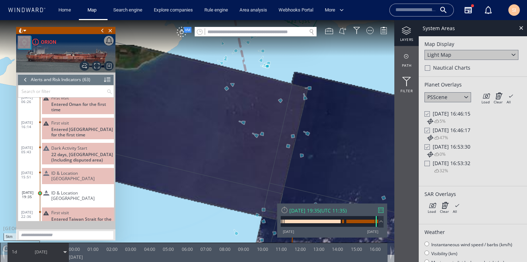
drag, startPoint x: 249, startPoint y: 92, endPoint x: 270, endPoint y: 149, distance: 61.1
click at [270, 149] on canvas "Map" at bounding box center [263, 137] width 527 height 234
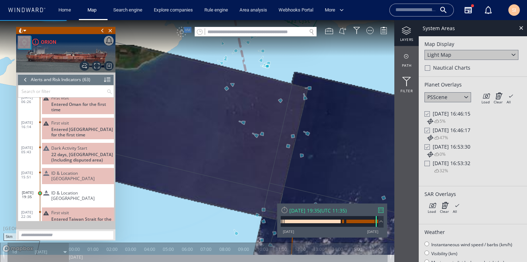
drag, startPoint x: 272, startPoint y: 154, endPoint x: 307, endPoint y: 129, distance: 43.1
click at [307, 129] on canvas "Map" at bounding box center [263, 137] width 527 height 234
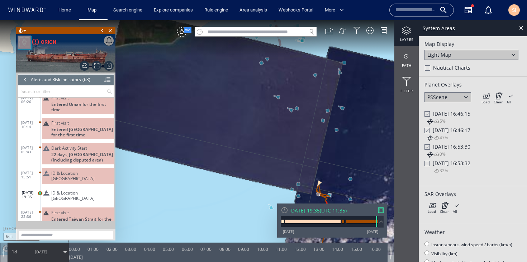
drag, startPoint x: 330, startPoint y: 145, endPoint x: 270, endPoint y: 122, distance: 64.4
click at [270, 122] on canvas "Map" at bounding box center [263, 137] width 527 height 234
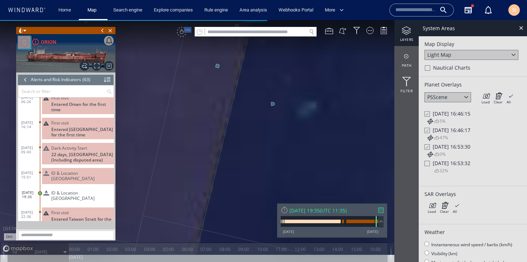
drag, startPoint x: 294, startPoint y: 113, endPoint x: 286, endPoint y: 164, distance: 51.9
click at [286, 164] on canvas "Map" at bounding box center [263, 137] width 527 height 234
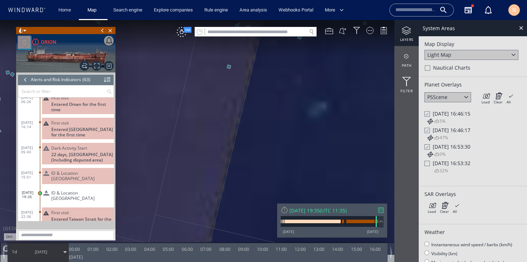
drag, startPoint x: 311, startPoint y: 151, endPoint x: 328, endPoint y: 64, distance: 88.6
click at [328, 63] on canvas "Map" at bounding box center [263, 137] width 527 height 234
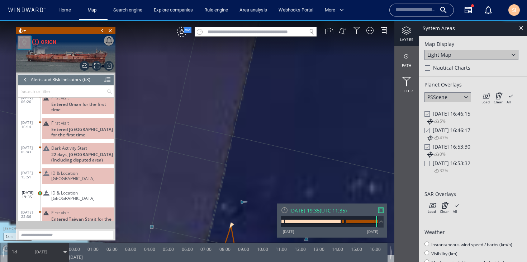
drag, startPoint x: 303, startPoint y: 148, endPoint x: 323, endPoint y: 84, distance: 67.2
click at [323, 84] on canvas "Map" at bounding box center [263, 137] width 527 height 234
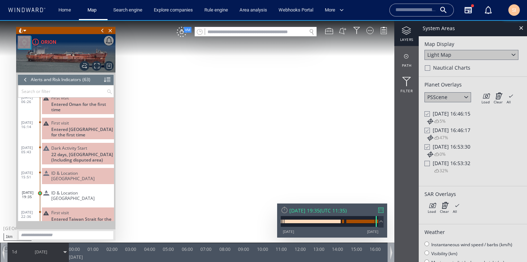
drag, startPoint x: 308, startPoint y: 136, endPoint x: 303, endPoint y: 86, distance: 49.8
click at [303, 86] on canvas "Map" at bounding box center [263, 137] width 527 height 234
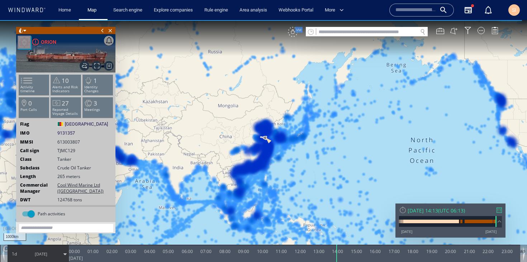
click at [291, 32] on div "VM" at bounding box center [293, 32] width 10 height 10
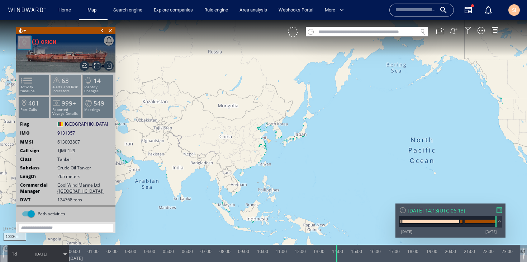
click at [68, 90] on p "Alerts and Risk Indicators" at bounding box center [66, 89] width 30 height 8
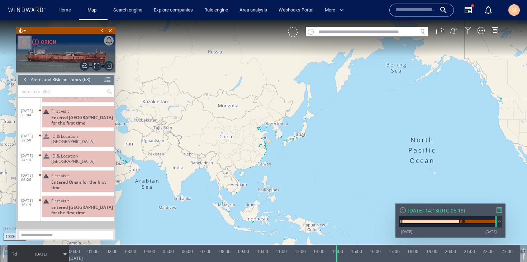
scroll to position [1060, 0]
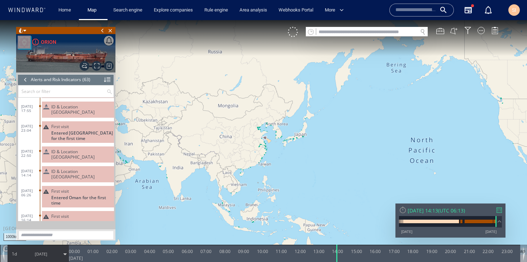
click at [87, 104] on span "ID & Location [GEOGRAPHIC_DATA]" at bounding box center [81, 109] width 60 height 11
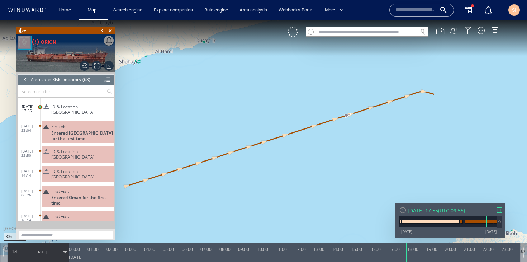
click at [86, 146] on div "ID & Location [GEOGRAPHIC_DATA]" at bounding box center [78, 154] width 72 height 16
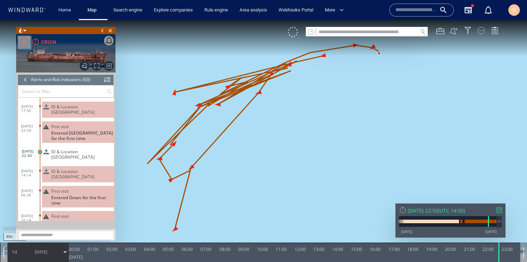
click at [482, 33] on div at bounding box center [480, 30] width 7 height 7
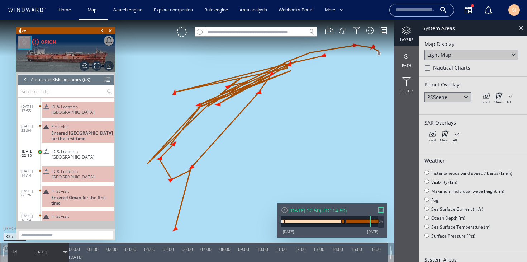
click at [491, 95] on div "Load Clear All × Loading all overlays might take a while!" at bounding box center [498, 97] width 36 height 11
click at [488, 96] on icon at bounding box center [485, 95] width 8 height 7
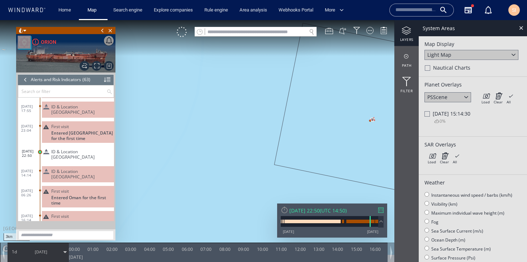
drag, startPoint x: 318, startPoint y: 118, endPoint x: 266, endPoint y: 111, distance: 52.4
click at [266, 111] on canvas "Map" at bounding box center [263, 137] width 527 height 234
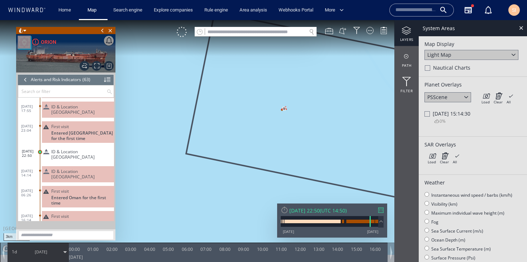
click at [428, 115] on div at bounding box center [426, 113] width 5 height 5
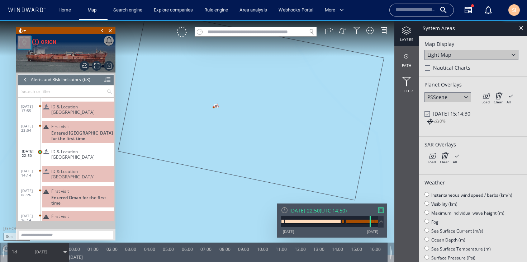
drag, startPoint x: 343, startPoint y: 115, endPoint x: 291, endPoint y: 129, distance: 54.5
click at [291, 129] on canvas "Map" at bounding box center [263, 137] width 527 height 234
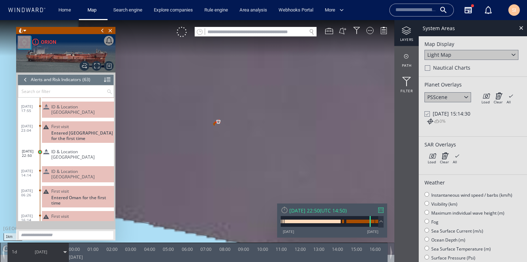
drag, startPoint x: 255, startPoint y: 119, endPoint x: 248, endPoint y: 180, distance: 62.0
click at [248, 180] on canvas "Map" at bounding box center [263, 137] width 527 height 234
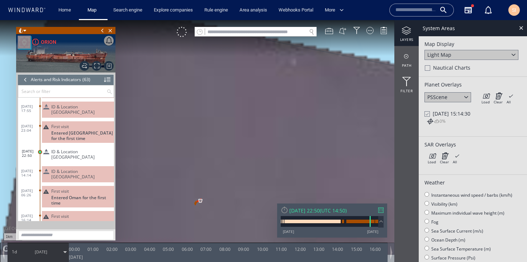
drag, startPoint x: 269, startPoint y: 128, endPoint x: 257, endPoint y: 156, distance: 30.7
click at [257, 156] on canvas "Map" at bounding box center [263, 137] width 527 height 234
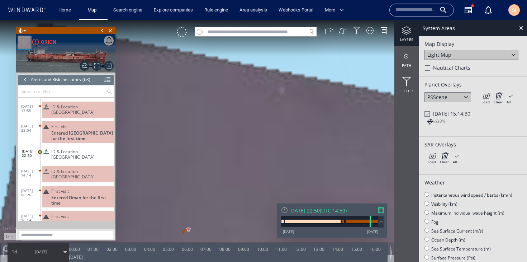
drag, startPoint x: 260, startPoint y: 153, endPoint x: 297, endPoint y: 101, distance: 63.7
click at [297, 101] on canvas "Map" at bounding box center [263, 137] width 527 height 234
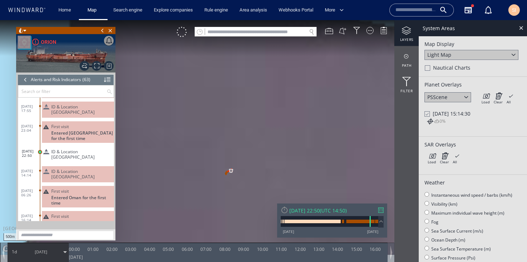
drag, startPoint x: 276, startPoint y: 148, endPoint x: 355, endPoint y: 57, distance: 120.4
click at [355, 57] on canvas "Map" at bounding box center [263, 137] width 527 height 234
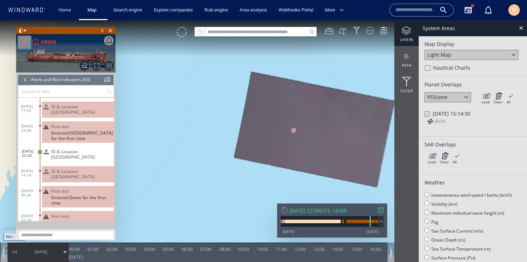
drag, startPoint x: 330, startPoint y: 142, endPoint x: 275, endPoint y: 128, distance: 57.2
click at [275, 128] on canvas "Map" at bounding box center [263, 137] width 527 height 234
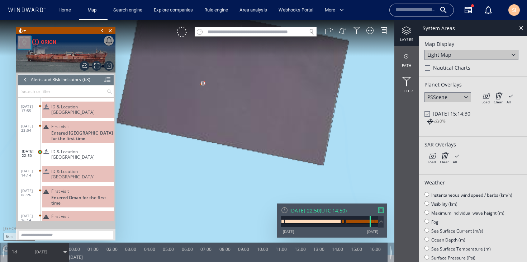
drag, startPoint x: 280, startPoint y: 99, endPoint x: 277, endPoint y: 139, distance: 40.3
click at [277, 139] on canvas "Map" at bounding box center [263, 137] width 527 height 234
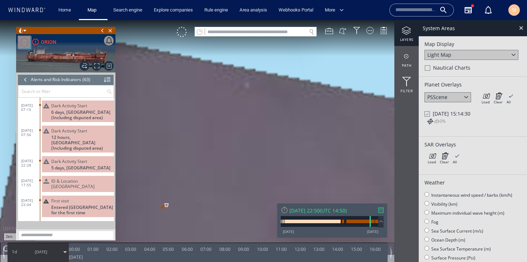
scroll to position [1000, 0]
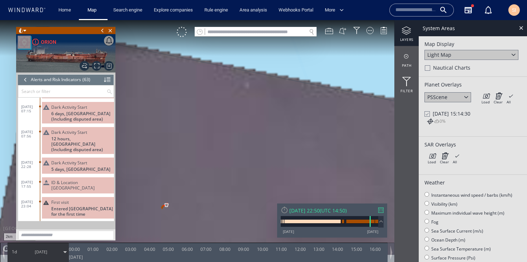
click at [89, 180] on span "ID & Location [GEOGRAPHIC_DATA]" at bounding box center [81, 185] width 60 height 11
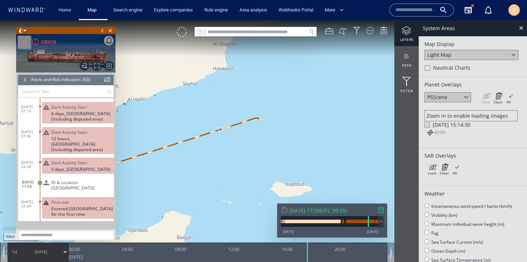
drag, startPoint x: 239, startPoint y: 125, endPoint x: 296, endPoint y: 158, distance: 65.7
click at [296, 158] on canvas "Map" at bounding box center [263, 137] width 527 height 234
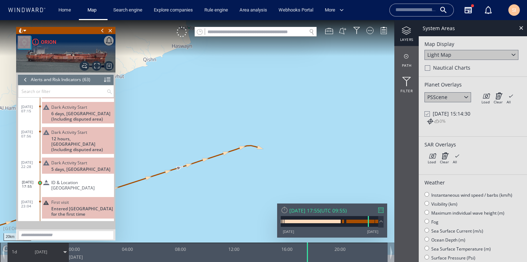
drag, startPoint x: 194, startPoint y: 167, endPoint x: 278, endPoint y: 158, distance: 84.4
click at [278, 158] on canvas "Map" at bounding box center [263, 137] width 527 height 234
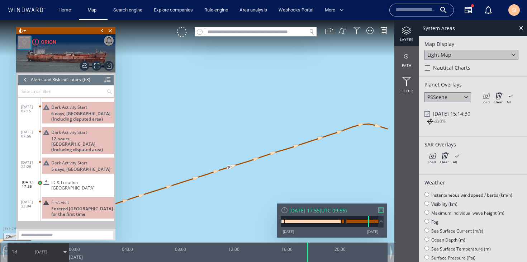
click at [489, 96] on icon at bounding box center [485, 95] width 8 height 7
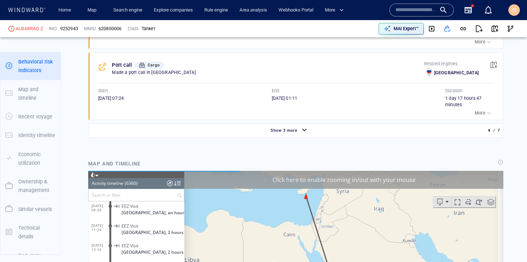
scroll to position [92, 0]
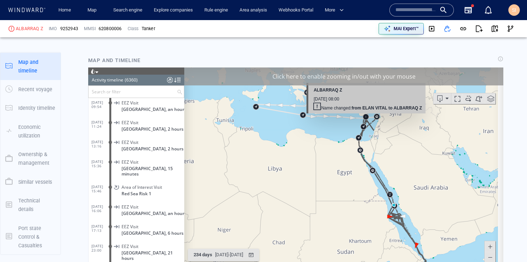
scroll to position [713, 0]
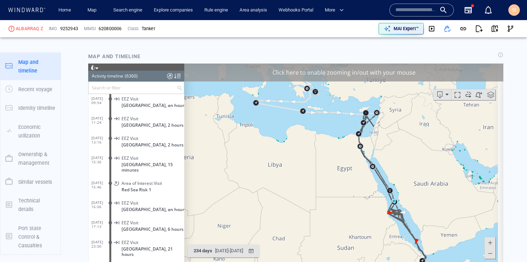
drag, startPoint x: 395, startPoint y: 175, endPoint x: 364, endPoint y: 137, distance: 49.2
click at [364, 137] on canvas "Map" at bounding box center [341, 174] width 314 height 222
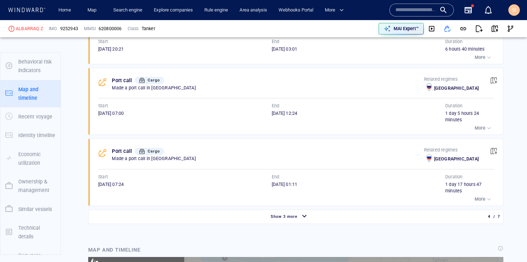
scroll to position [92, 0]
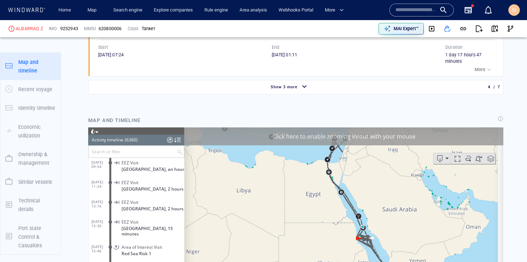
click at [381, 139] on div "Click here to enable zooming in/out with your mouse" at bounding box center [343, 136] width 319 height 18
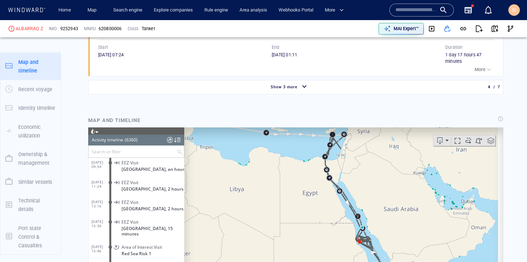
drag, startPoint x: 380, startPoint y: 225, endPoint x: 378, endPoint y: 184, distance: 41.2
click at [379, 158] on div "300km © Mapbox © OpenStreetMap Improve this map" at bounding box center [343, 238] width 319 height 222
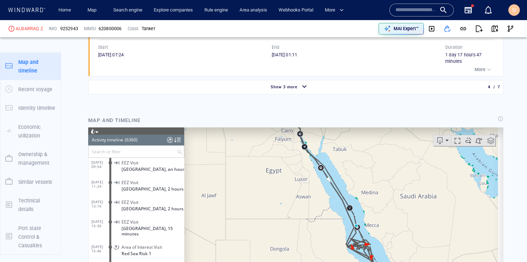
drag, startPoint x: 385, startPoint y: 223, endPoint x: 380, endPoint y: 166, distance: 57.2
click at [380, 166] on canvas "Map" at bounding box center [341, 238] width 314 height 222
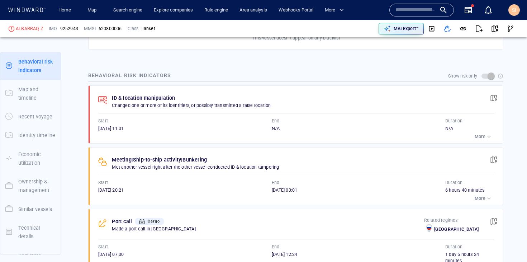
scroll to position [305, 0]
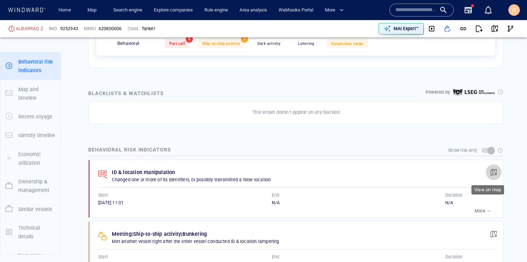
click at [490, 170] on span "button" at bounding box center [493, 171] width 7 height 7
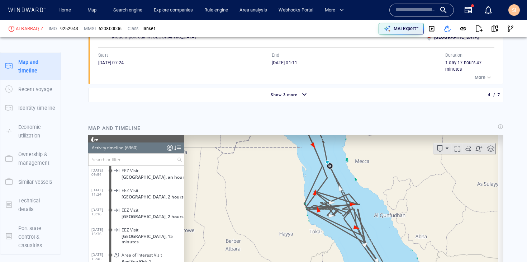
scroll to position [646, 0]
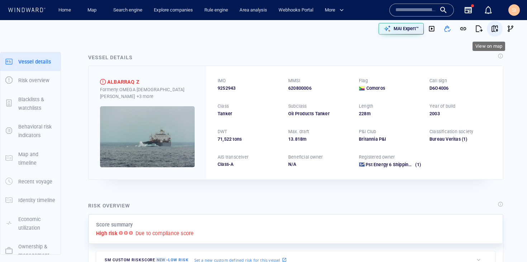
click at [493, 30] on button "button" at bounding box center [495, 29] width 16 height 16
click at [430, 27] on button "button" at bounding box center [432, 29] width 16 height 16
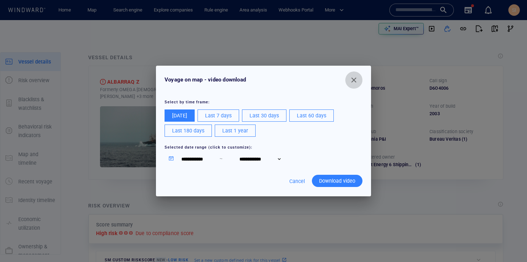
click at [357, 81] on span "button" at bounding box center [353, 80] width 9 height 9
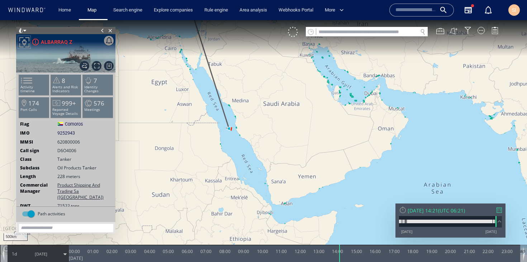
drag, startPoint x: 224, startPoint y: 82, endPoint x: 237, endPoint y: 122, distance: 41.3
click at [237, 122] on canvas "Map" at bounding box center [263, 137] width 527 height 234
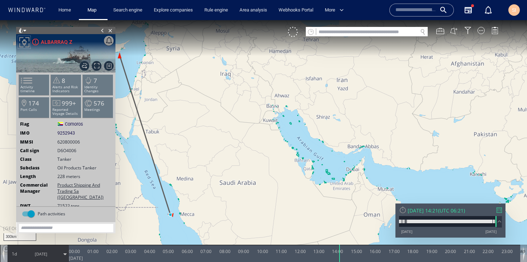
drag, startPoint x: 241, startPoint y: 150, endPoint x: 316, endPoint y: 132, distance: 77.7
click at [316, 132] on canvas "Map" at bounding box center [263, 137] width 527 height 234
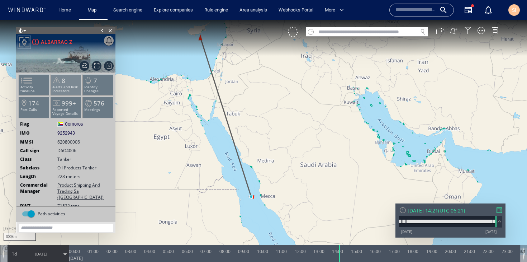
click at [67, 89] on p "Alerts and Risk Indicators" at bounding box center [66, 89] width 30 height 8
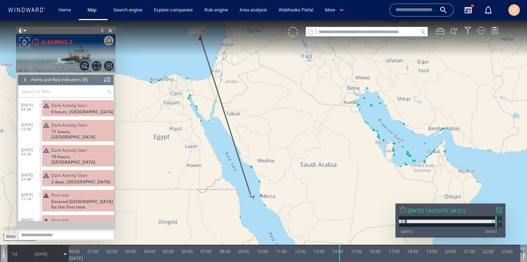
scroll to position [52, 0]
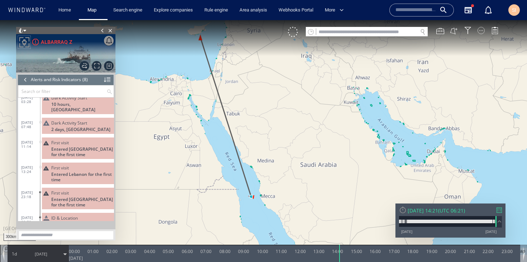
click at [481, 33] on div at bounding box center [480, 30] width 7 height 7
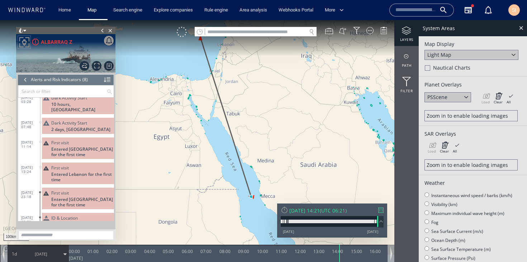
drag, startPoint x: 234, startPoint y: 178, endPoint x: 251, endPoint y: 118, distance: 62.7
click at [248, 106] on canvas "Map" at bounding box center [263, 137] width 527 height 234
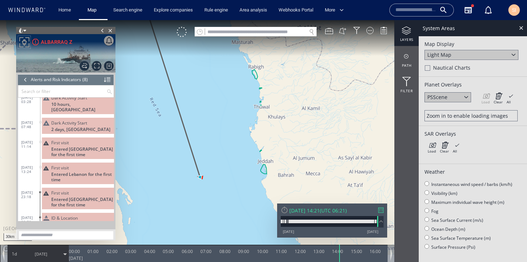
drag, startPoint x: 240, startPoint y: 154, endPoint x: 277, endPoint y: 137, distance: 41.1
click at [277, 137] on canvas "Map" at bounding box center [263, 137] width 527 height 234
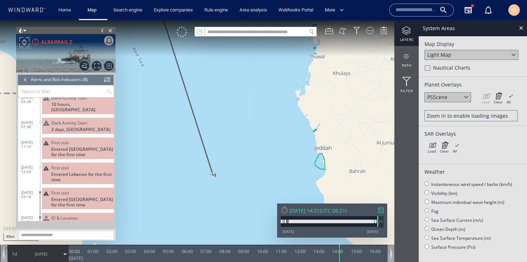
drag, startPoint x: 243, startPoint y: 153, endPoint x: 287, endPoint y: 141, distance: 45.1
click at [287, 141] on canvas "Map" at bounding box center [263, 137] width 527 height 234
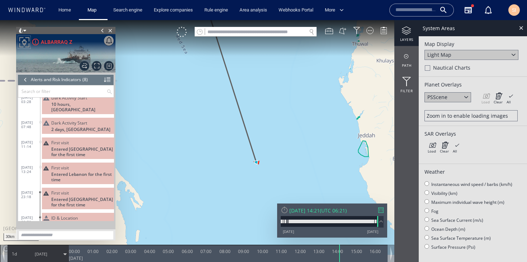
click at [443, 118] on div "Zoom in to enable loading images" at bounding box center [471, 115] width 89 height 7
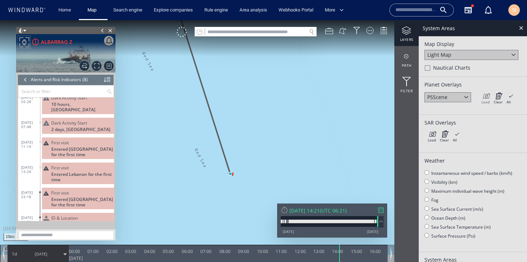
click at [489, 96] on icon at bounding box center [485, 95] width 8 height 7
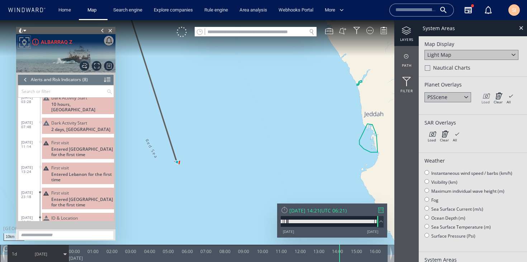
click at [488, 98] on icon at bounding box center [485, 95] width 8 height 7
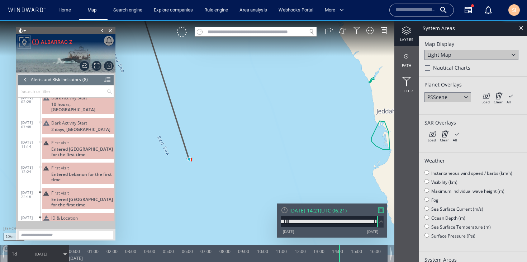
drag, startPoint x: 279, startPoint y: 136, endPoint x: 300, endPoint y: 132, distance: 21.0
click at [300, 132] on canvas "Map" at bounding box center [263, 137] width 527 height 234
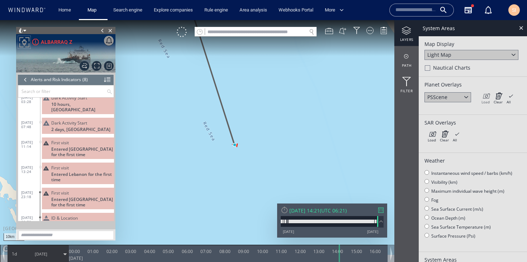
click at [483, 96] on icon at bounding box center [485, 95] width 8 height 7
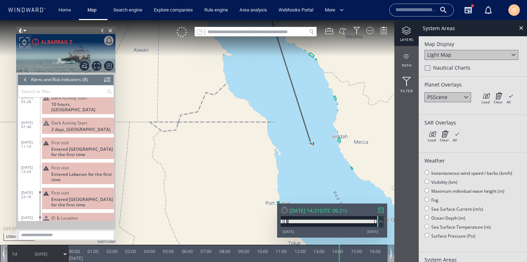
drag, startPoint x: 318, startPoint y: 82, endPoint x: 331, endPoint y: 186, distance: 104.8
click at [331, 186] on canvas "Map" at bounding box center [263, 137] width 527 height 234
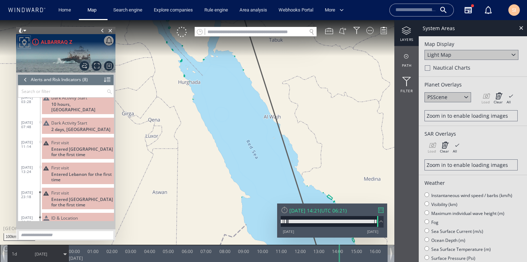
drag, startPoint x: 289, startPoint y: 82, endPoint x: 296, endPoint y: 177, distance: 95.9
click at [295, 176] on canvas "Map" at bounding box center [263, 137] width 527 height 234
drag, startPoint x: 282, startPoint y: 76, endPoint x: 285, endPoint y: 158, distance: 82.8
click at [285, 158] on canvas "Map" at bounding box center [263, 137] width 527 height 234
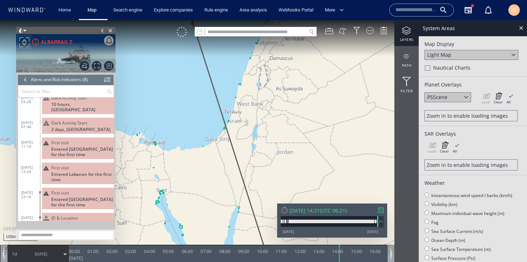
drag, startPoint x: 256, startPoint y: 120, endPoint x: 265, endPoint y: 176, distance: 56.6
click at [265, 176] on canvas "Map" at bounding box center [263, 137] width 527 height 234
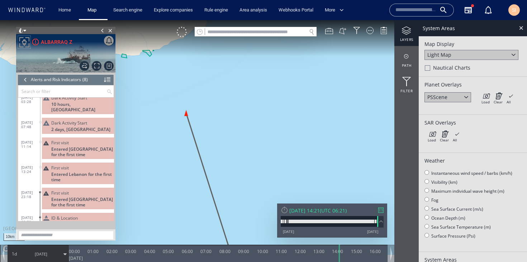
drag, startPoint x: 203, startPoint y: 111, endPoint x: 237, endPoint y: 149, distance: 51.3
click at [237, 149] on canvas "Map" at bounding box center [263, 137] width 527 height 234
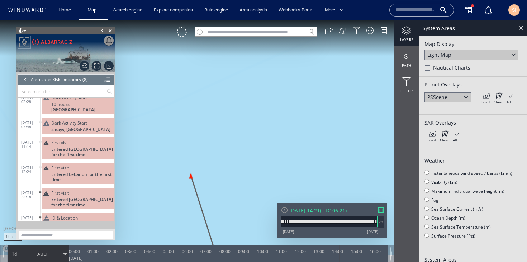
drag, startPoint x: 224, startPoint y: 175, endPoint x: 294, endPoint y: 142, distance: 76.5
click at [294, 142] on canvas "Map" at bounding box center [263, 137] width 527 height 234
click at [486, 99] on div "Load" at bounding box center [485, 101] width 8 height 5
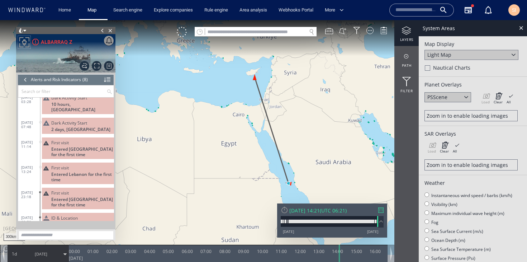
drag, startPoint x: 338, startPoint y: 164, endPoint x: 267, endPoint y: 90, distance: 102.2
click at [267, 90] on canvas "Map" at bounding box center [263, 137] width 527 height 234
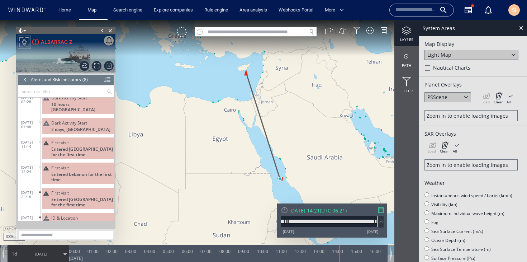
click at [86, 213] on div "ID & Location [GEOGRAPHIC_DATA]" at bounding box center [78, 221] width 72 height 16
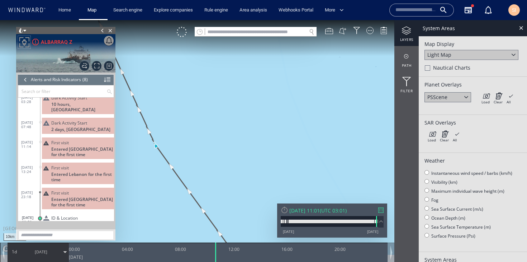
drag, startPoint x: 227, startPoint y: 132, endPoint x: 277, endPoint y: 124, distance: 50.7
click at [277, 124] on canvas "Map" at bounding box center [263, 137] width 527 height 234
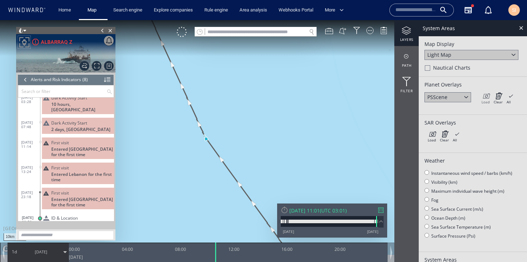
click at [483, 98] on icon at bounding box center [485, 95] width 8 height 7
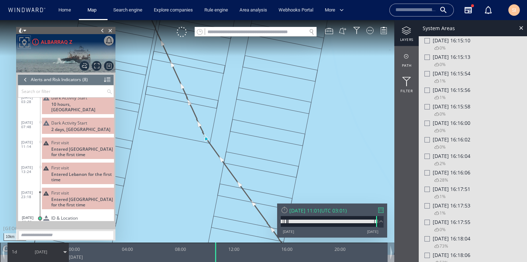
scroll to position [350, 0]
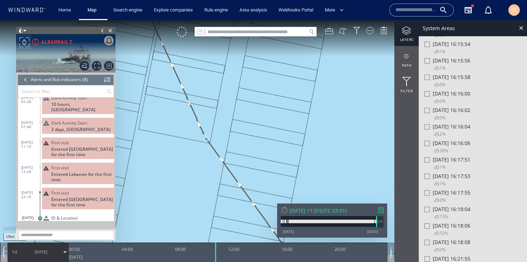
drag, startPoint x: 292, startPoint y: 151, endPoint x: 322, endPoint y: 171, distance: 35.9
click at [322, 171] on canvas "Map" at bounding box center [263, 137] width 527 height 234
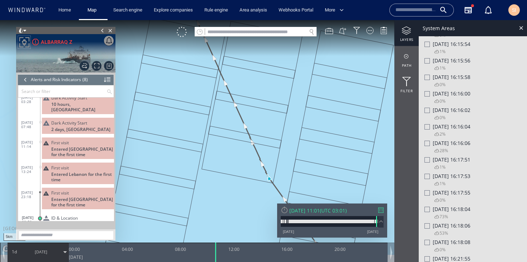
drag, startPoint x: 269, startPoint y: 166, endPoint x: 282, endPoint y: 113, distance: 55.0
click at [282, 113] on canvas "Map" at bounding box center [263, 137] width 527 height 234
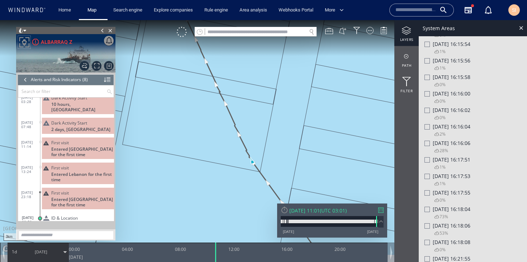
drag, startPoint x: 265, startPoint y: 148, endPoint x: 287, endPoint y: 111, distance: 42.7
click at [287, 111] on canvas "Map" at bounding box center [263, 137] width 527 height 234
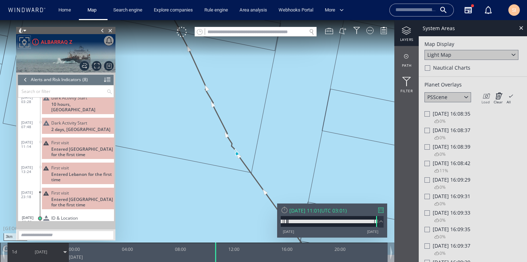
click at [482, 96] on icon at bounding box center [485, 95] width 8 height 7
click at [428, 194] on div at bounding box center [426, 196] width 5 height 5
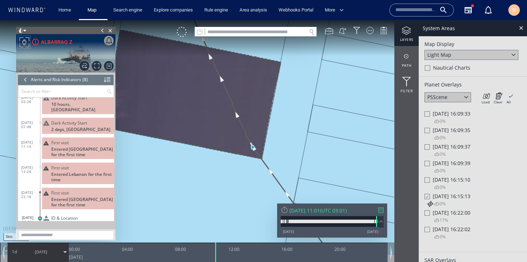
drag, startPoint x: 261, startPoint y: 82, endPoint x: 309, endPoint y: 152, distance: 84.8
click at [309, 152] on canvas "Map" at bounding box center [263, 137] width 527 height 234
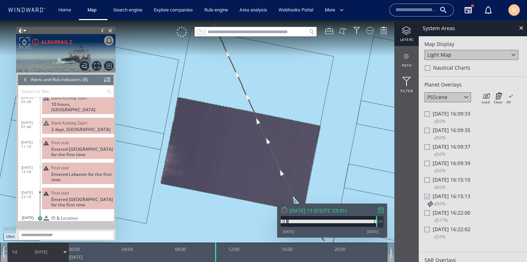
drag, startPoint x: 357, startPoint y: 156, endPoint x: 298, endPoint y: 84, distance: 93.3
click at [298, 84] on canvas "Map" at bounding box center [263, 137] width 527 height 234
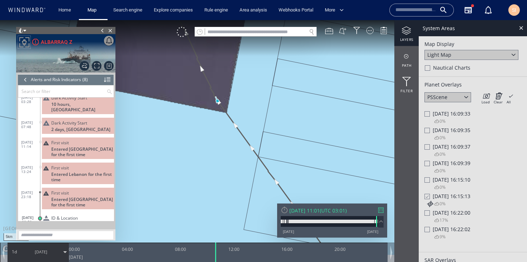
drag, startPoint x: 262, startPoint y: 91, endPoint x: 292, endPoint y: 151, distance: 66.4
click at [292, 151] on canvas "Map" at bounding box center [263, 137] width 527 height 234
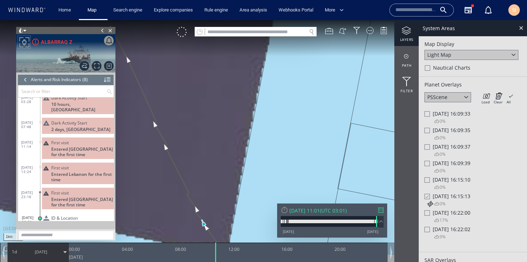
drag, startPoint x: 232, startPoint y: 126, endPoint x: 328, endPoint y: 81, distance: 105.7
click at [328, 81] on canvas "Map" at bounding box center [263, 137] width 527 height 234
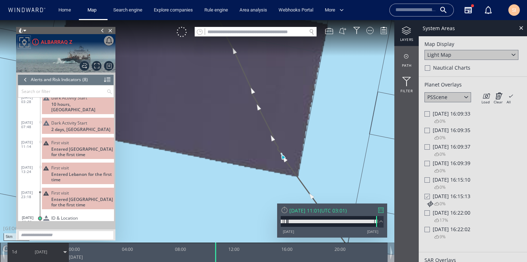
drag, startPoint x: 299, startPoint y: 121, endPoint x: 300, endPoint y: 144, distance: 23.0
click at [300, 144] on canvas "Map" at bounding box center [263, 137] width 527 height 234
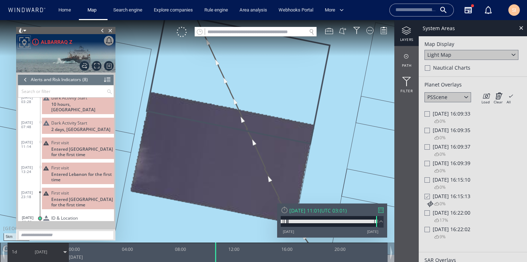
click at [442, 179] on span "Fri 27/06/2025 16:15:10" at bounding box center [452, 179] width 38 height 7
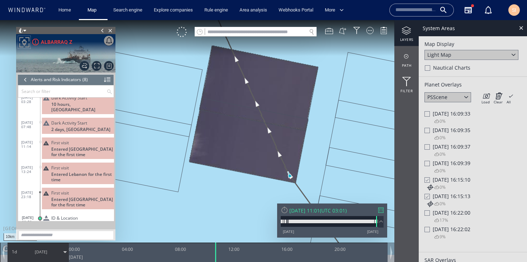
click at [438, 162] on span "Fri 27/06/2025 16:09:39" at bounding box center [452, 162] width 38 height 7
click at [441, 143] on span "Fri 27/06/2025 16:09:37" at bounding box center [452, 146] width 38 height 7
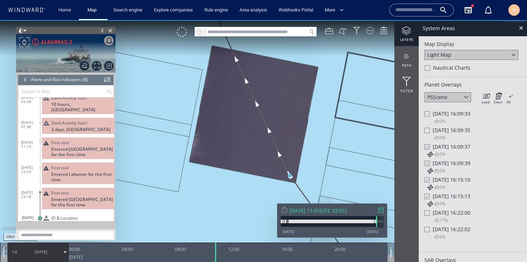
click at [442, 129] on span "Fri 27/06/2025 16:09:35" at bounding box center [452, 130] width 38 height 7
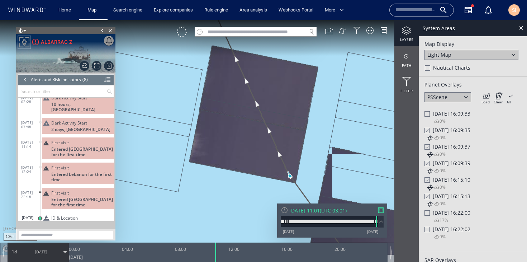
drag, startPoint x: 364, startPoint y: 177, endPoint x: 342, endPoint y: 113, distance: 67.8
click at [342, 113] on canvas "Map" at bounding box center [263, 137] width 527 height 234
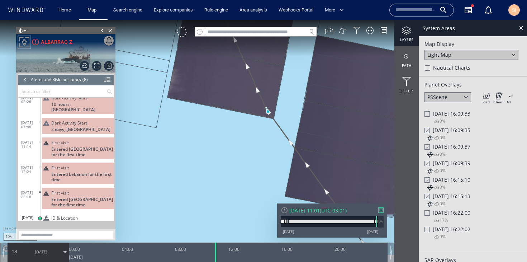
drag, startPoint x: 347, startPoint y: 118, endPoint x: 292, endPoint y: 88, distance: 62.4
click at [292, 88] on canvas "Map" at bounding box center [263, 137] width 527 height 234
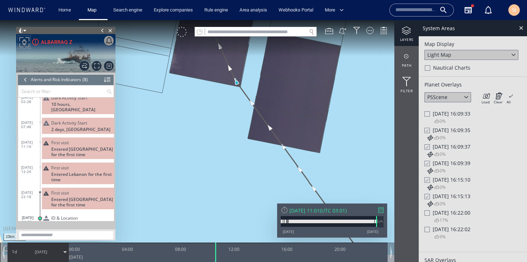
click at [184, 33] on div at bounding box center [182, 32] width 10 height 10
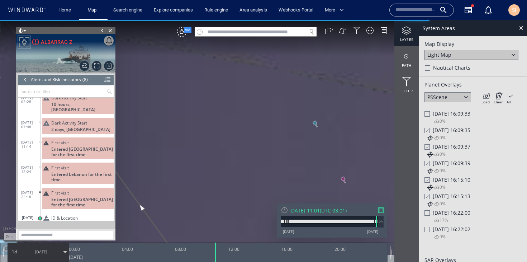
drag, startPoint x: 288, startPoint y: 145, endPoint x: 338, endPoint y: 120, distance: 55.5
click at [338, 120] on canvas "Map" at bounding box center [263, 137] width 527 height 234
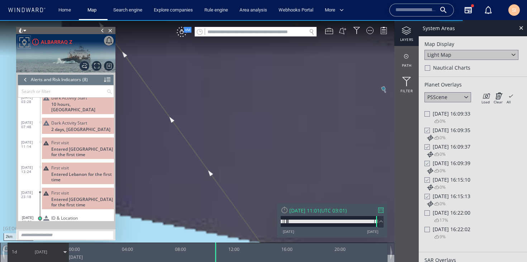
drag, startPoint x: 369, startPoint y: 131, endPoint x: 262, endPoint y: 141, distance: 108.0
click at [262, 141] on canvas "Map" at bounding box center [263, 137] width 527 height 234
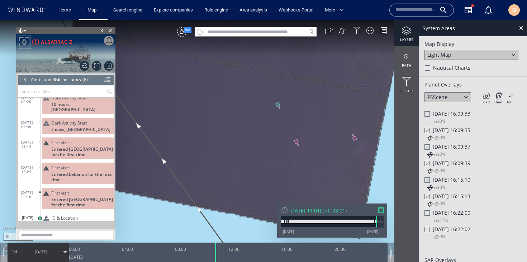
drag, startPoint x: 224, startPoint y: 116, endPoint x: 292, endPoint y: 160, distance: 81.6
click at [292, 160] on canvas "Map" at bounding box center [263, 137] width 527 height 234
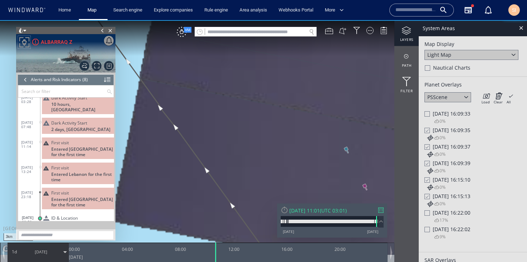
drag, startPoint x: 238, startPoint y: 111, endPoint x: 322, endPoint y: 156, distance: 95.7
click at [322, 156] on canvas "Map" at bounding box center [263, 137] width 527 height 234
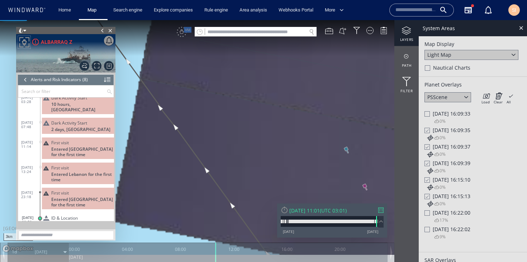
drag, startPoint x: 270, startPoint y: 108, endPoint x: 318, endPoint y: 185, distance: 90.2
click at [318, 186] on canvas "Map" at bounding box center [263, 137] width 527 height 234
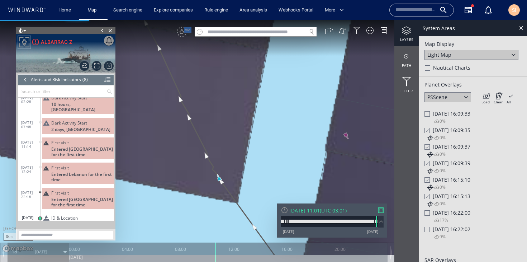
drag, startPoint x: 244, startPoint y: 105, endPoint x: 248, endPoint y: 166, distance: 61.5
click at [248, 166] on canvas "Map" at bounding box center [263, 137] width 527 height 234
drag, startPoint x: 232, startPoint y: 101, endPoint x: 261, endPoint y: 166, distance: 71.4
click at [261, 166] on canvas "Map" at bounding box center [263, 137] width 527 height 234
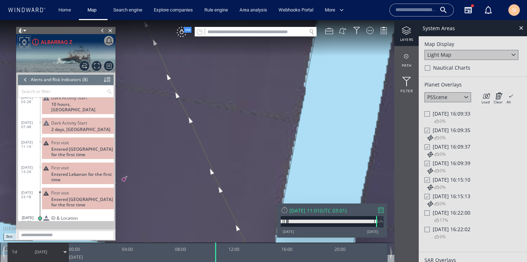
drag, startPoint x: 223, startPoint y: 119, endPoint x: 287, endPoint y: 128, distance: 64.8
click at [287, 128] on canvas "Map" at bounding box center [263, 137] width 527 height 234
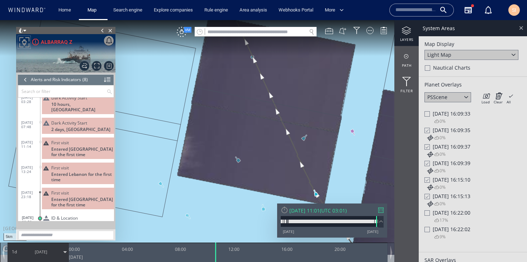
click at [521, 32] on div at bounding box center [521, 28] width 8 height 8
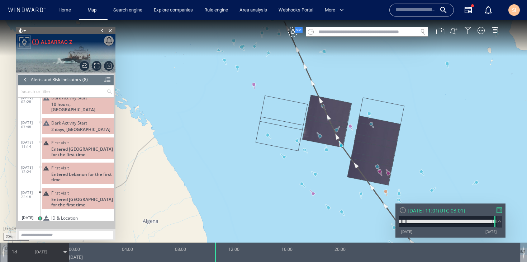
click at [24, 81] on div at bounding box center [26, 79] width 8 height 11
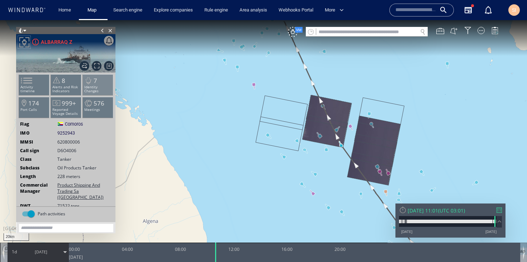
click at [94, 85] on p "Identity Changes" at bounding box center [98, 89] width 30 height 8
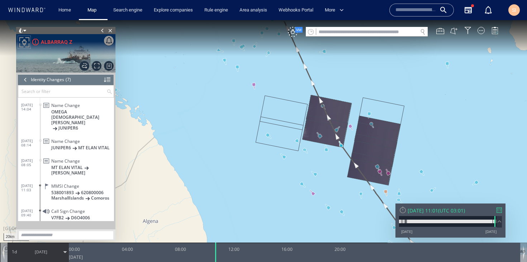
scroll to position [33, 0]
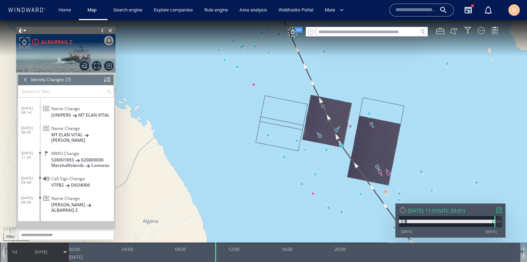
click at [87, 220] on span "ID & Location [GEOGRAPHIC_DATA]" at bounding box center [81, 225] width 60 height 11
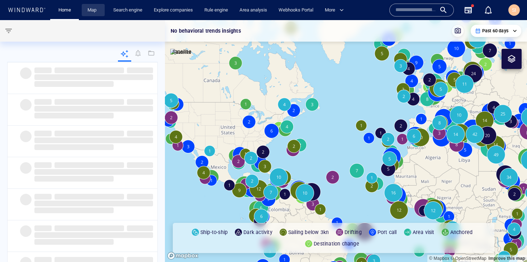
click at [96, 12] on link "Map" at bounding box center [93, 10] width 17 height 13
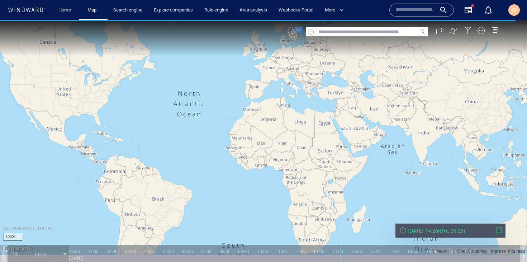
drag, startPoint x: 391, startPoint y: 160, endPoint x: 242, endPoint y: 133, distance: 151.5
click at [242, 133] on canvas "Map" at bounding box center [263, 137] width 527 height 234
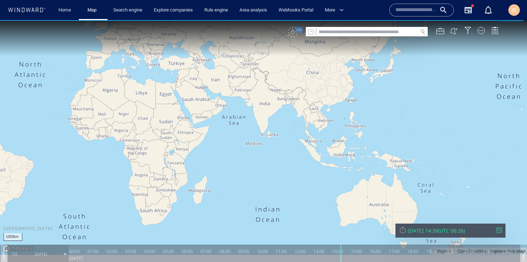
drag, startPoint x: 416, startPoint y: 125, endPoint x: 396, endPoint y: 139, distance: 25.3
click at [396, 139] on canvas "Map" at bounding box center [263, 137] width 527 height 234
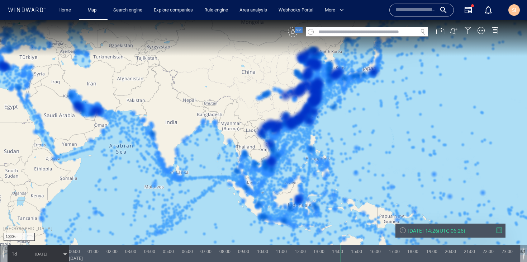
click at [293, 33] on div "VM" at bounding box center [293, 32] width 10 height 10
drag, startPoint x: 321, startPoint y: 130, endPoint x: 341, endPoint y: 111, distance: 27.6
click at [341, 111] on canvas "Map" at bounding box center [263, 137] width 527 height 234
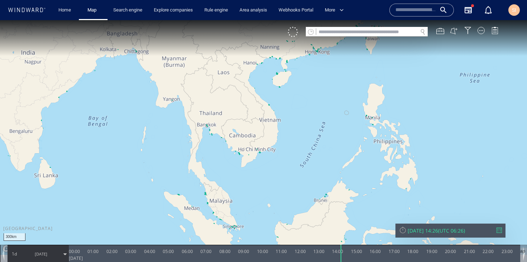
drag, startPoint x: 303, startPoint y: 162, endPoint x: 332, endPoint y: 111, distance: 58.9
click at [332, 111] on canvas "Map" at bounding box center [263, 137] width 527 height 234
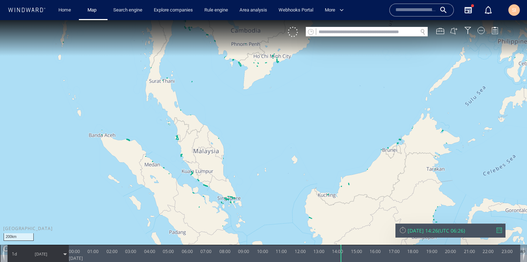
drag, startPoint x: 266, startPoint y: 164, endPoint x: 281, endPoint y: 147, distance: 23.1
click at [281, 147] on canvas "Map" at bounding box center [263, 137] width 527 height 234
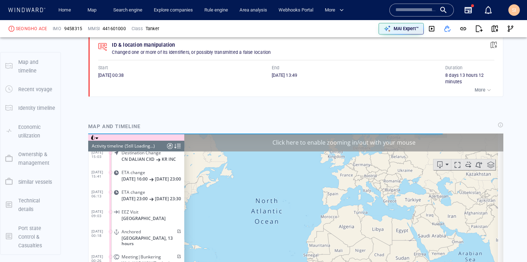
scroll to position [3260, 0]
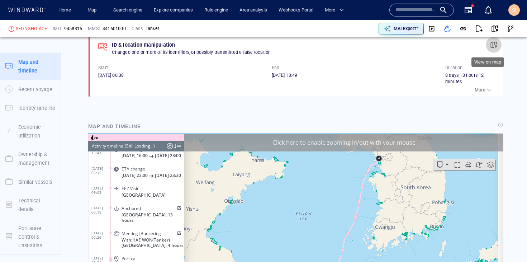
click at [486, 47] on button "button" at bounding box center [494, 45] width 16 height 16
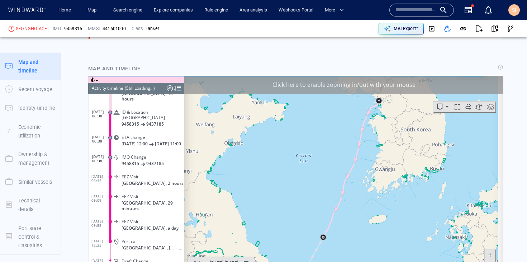
scroll to position [490, 0]
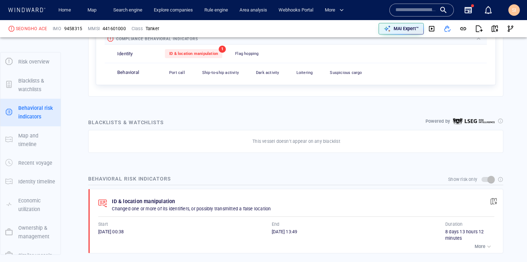
scroll to position [332, 0]
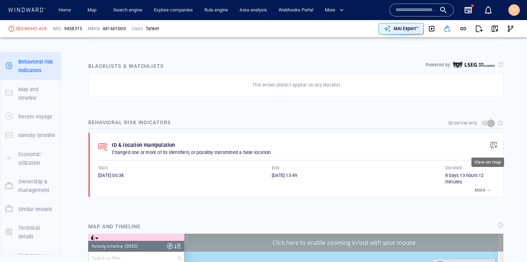
click at [490, 145] on span "button" at bounding box center [493, 144] width 7 height 7
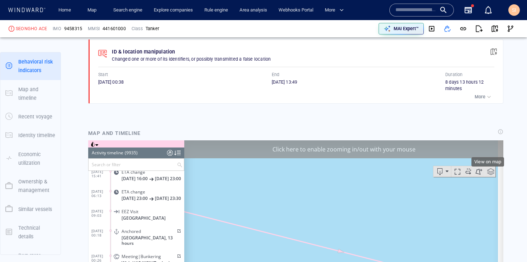
scroll to position [0, 0]
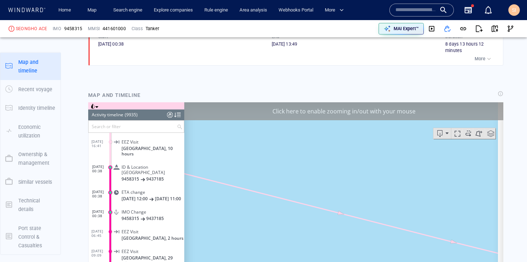
click at [152, 176] on span "9437185" at bounding box center [155, 178] width 18 height 5
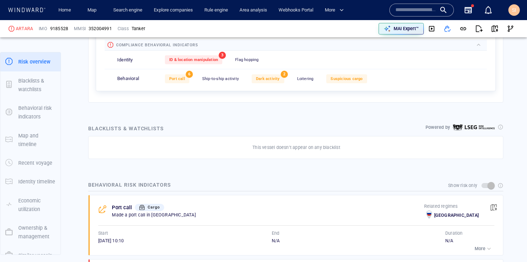
scroll to position [37, 0]
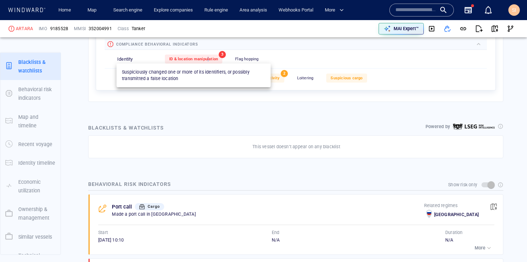
click at [208, 59] on span "ID & location manipulation" at bounding box center [193, 59] width 49 height 5
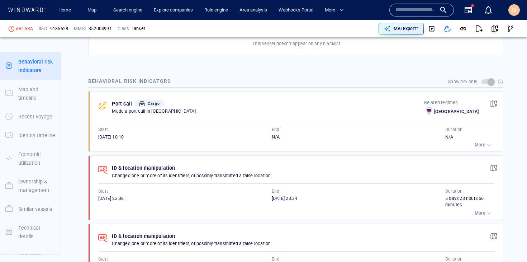
scroll to position [438, 0]
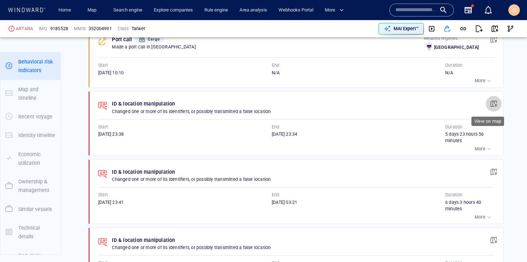
click at [492, 101] on button "button" at bounding box center [494, 104] width 16 height 16
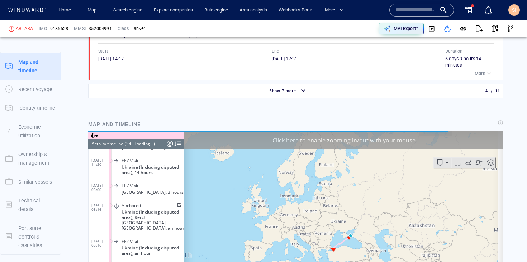
scroll to position [59, 0]
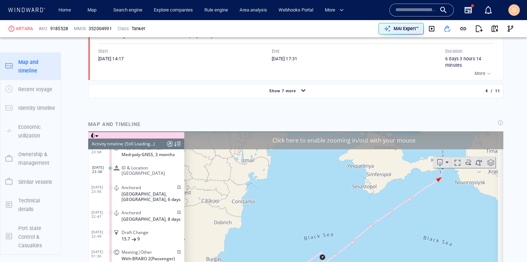
drag, startPoint x: 335, startPoint y: 220, endPoint x: 353, endPoint y: 171, distance: 52.2
click at [353, 171] on canvas "Map" at bounding box center [341, 242] width 314 height 222
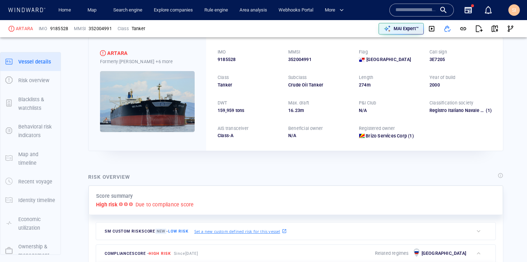
scroll to position [27, 0]
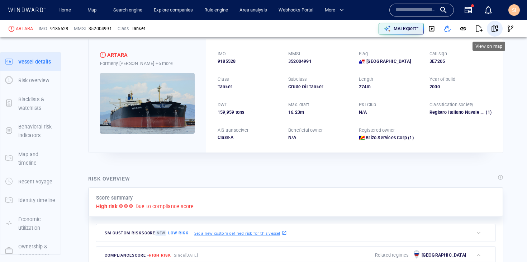
click at [491, 30] on span "button" at bounding box center [494, 28] width 7 height 7
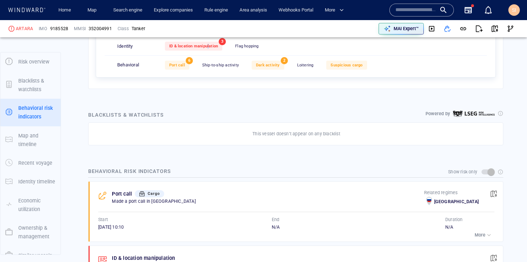
scroll to position [0, 0]
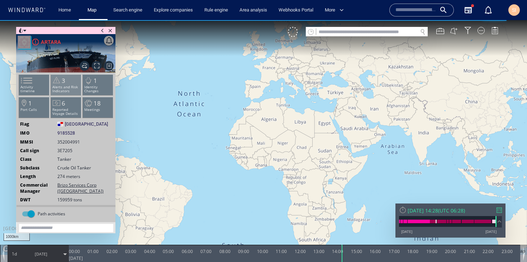
click at [73, 89] on p "Alerts and Risk Indicators" at bounding box center [66, 89] width 30 height 8
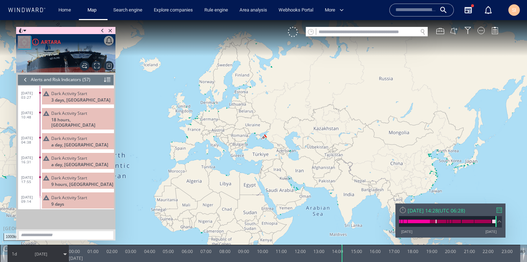
scroll to position [1000, 0]
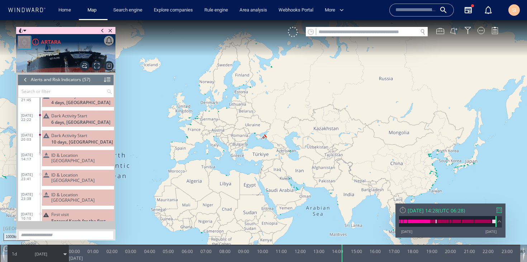
click at [79, 192] on span "ID & Location [GEOGRAPHIC_DATA]" at bounding box center [81, 197] width 60 height 11
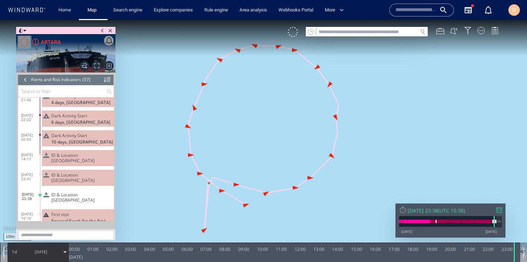
click at [478, 34] on div "VM" at bounding box center [397, 32] width 218 height 10
click at [480, 33] on div at bounding box center [480, 30] width 7 height 7
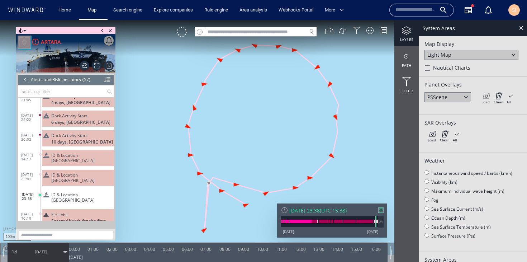
click at [487, 94] on icon at bounding box center [485, 95] width 8 height 7
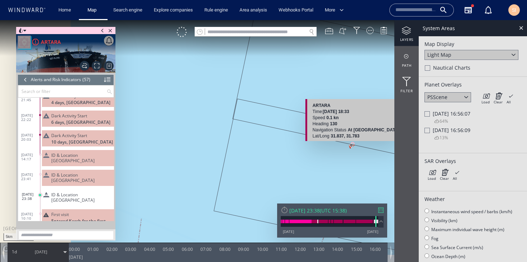
drag, startPoint x: 349, startPoint y: 149, endPoint x: 300, endPoint y: 132, distance: 51.8
click at [300, 132] on canvas "Map" at bounding box center [263, 137] width 527 height 234
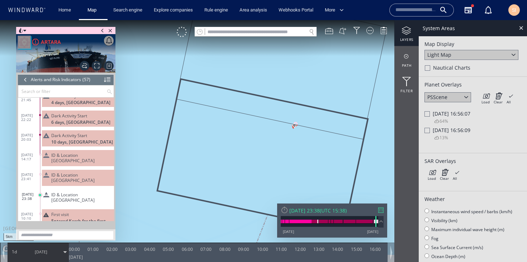
click at [435, 130] on span "Sun 11/05/2025 16:56:09" at bounding box center [452, 130] width 38 height 7
click at [429, 116] on div at bounding box center [426, 113] width 5 height 5
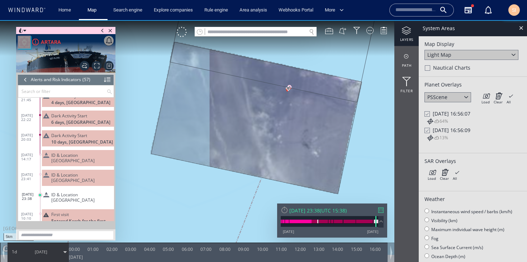
drag, startPoint x: 356, startPoint y: 162, endPoint x: 345, endPoint y: 110, distance: 52.9
click at [345, 110] on canvas "Map" at bounding box center [263, 137] width 527 height 234
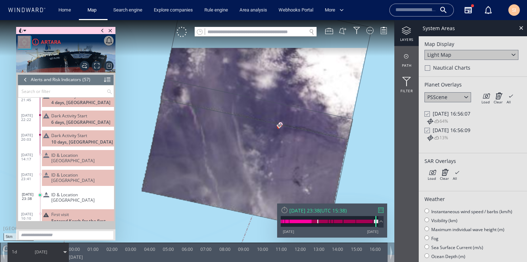
drag, startPoint x: 329, startPoint y: 87, endPoint x: 324, endPoint y: 162, distance: 75.5
click at [324, 162] on canvas "Map" at bounding box center [263, 137] width 527 height 234
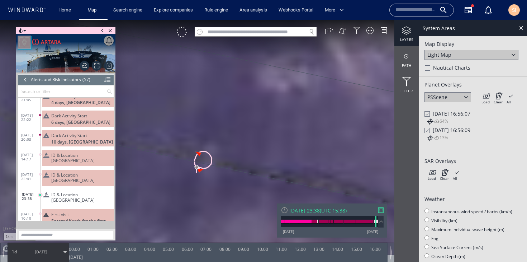
drag, startPoint x: 262, startPoint y: 165, endPoint x: 295, endPoint y: 117, distance: 58.0
click at [295, 117] on canvas "Map" at bounding box center [263, 137] width 527 height 234
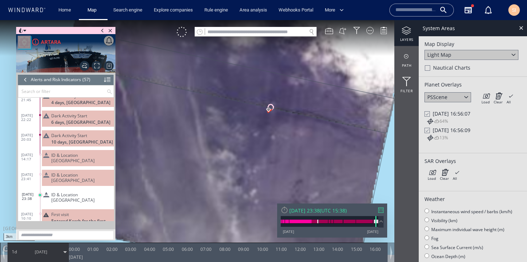
drag, startPoint x: 241, startPoint y: 136, endPoint x: 279, endPoint y: 119, distance: 41.4
click at [279, 119] on canvas "Map" at bounding box center [263, 137] width 527 height 234
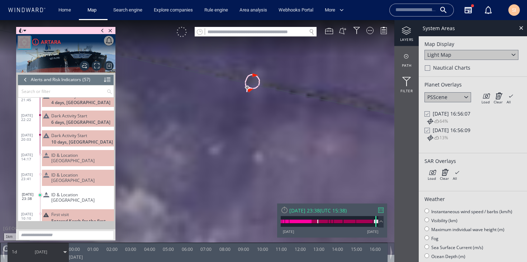
click at [181, 31] on div at bounding box center [182, 32] width 10 height 10
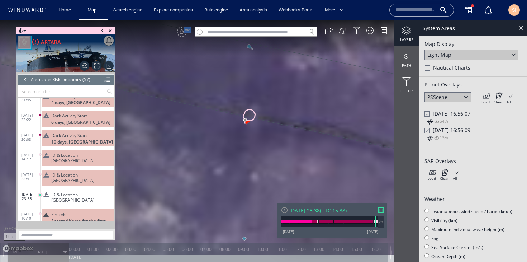
drag, startPoint x: 281, startPoint y: 127, endPoint x: 281, endPoint y: 150, distance: 23.3
click at [281, 151] on canvas "Map" at bounding box center [263, 137] width 527 height 234
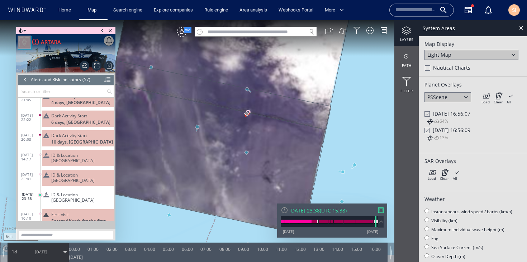
drag, startPoint x: 307, startPoint y: 178, endPoint x: 262, endPoint y: 149, distance: 53.7
click at [262, 149] on canvas "Map" at bounding box center [263, 137] width 527 height 234
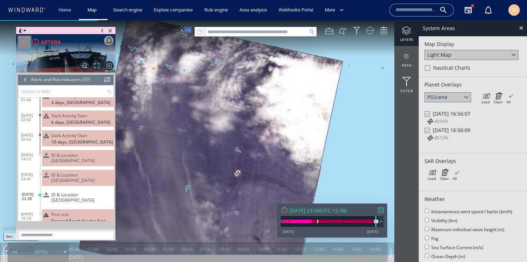
drag, startPoint x: 289, startPoint y: 112, endPoint x: 281, endPoint y: 173, distance: 61.4
click at [281, 173] on canvas "Map" at bounding box center [263, 137] width 527 height 234
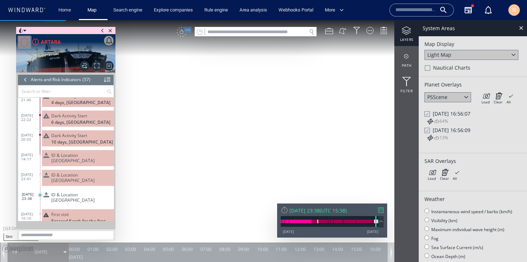
drag, startPoint x: 242, startPoint y: 99, endPoint x: 286, endPoint y: 139, distance: 60.1
click at [286, 139] on canvas "Map" at bounding box center [263, 137] width 527 height 234
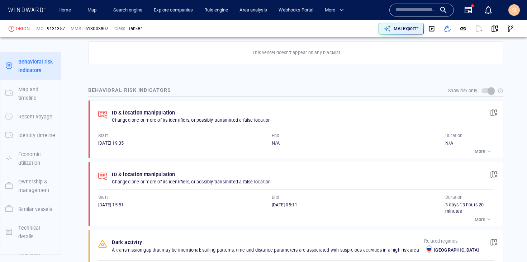
scroll to position [239, 0]
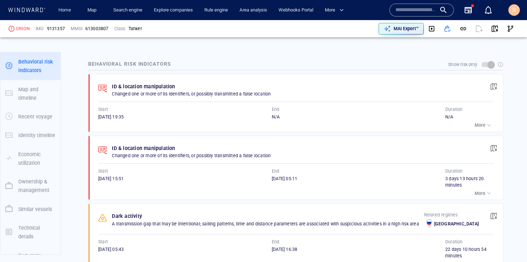
scroll to position [543, 0]
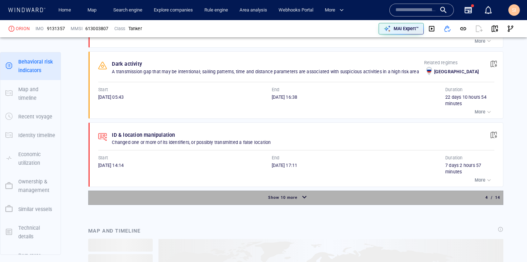
click at [312, 199] on div "Show 10 more" at bounding box center [288, 197] width 397 height 13
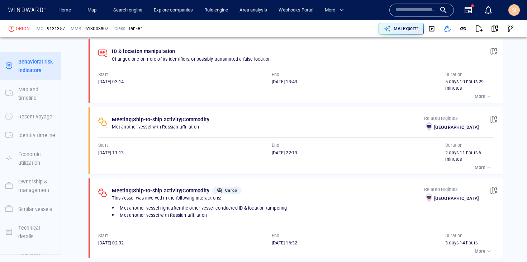
scroll to position [1171, 0]
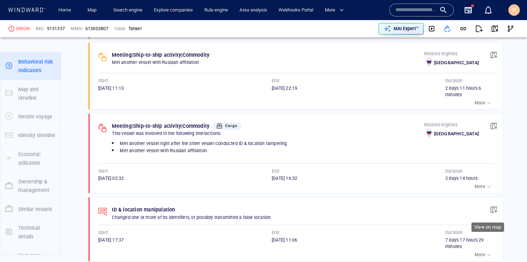
click at [490, 209] on span "button" at bounding box center [493, 209] width 7 height 7
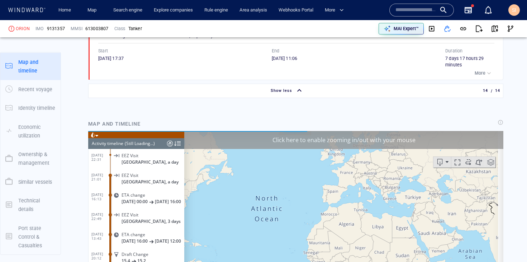
scroll to position [0, 0]
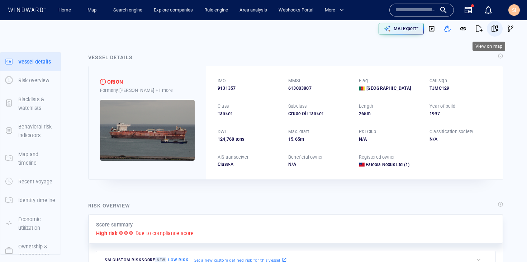
click at [492, 30] on span "button" at bounding box center [494, 28] width 7 height 7
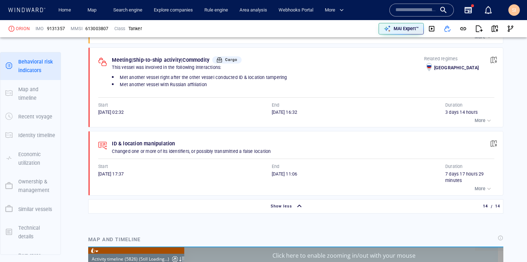
scroll to position [1268, 0]
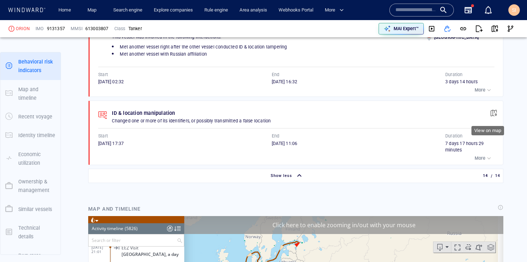
click at [490, 113] on span "button" at bounding box center [493, 112] width 7 height 7
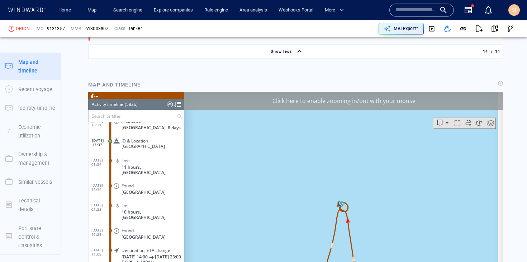
scroll to position [1429, 0]
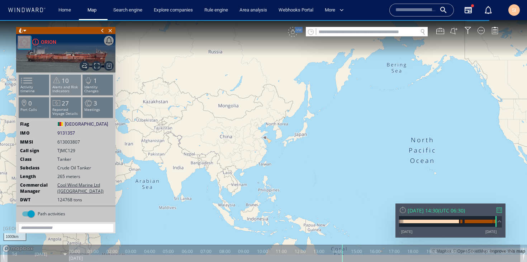
click at [60, 86] on p "Alerts and Risk Indicators" at bounding box center [66, 89] width 30 height 8
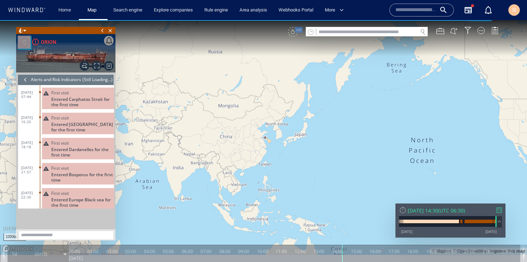
scroll to position [126, 0]
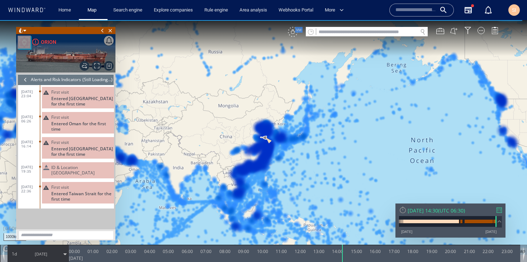
click at [291, 31] on div "VM" at bounding box center [293, 32] width 10 height 10
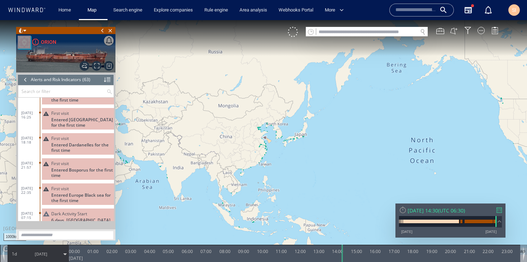
scroll to position [829, 0]
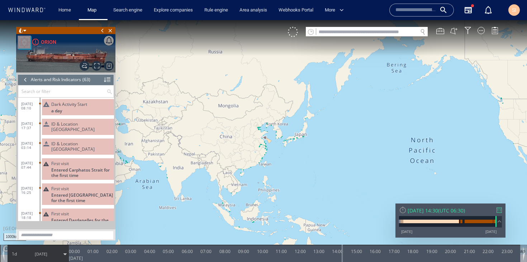
click at [79, 141] on span "ID & Location [GEOGRAPHIC_DATA]" at bounding box center [81, 146] width 60 height 11
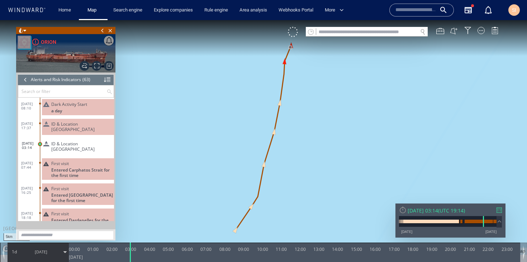
click at [87, 127] on div "ID & Location [GEOGRAPHIC_DATA]" at bounding box center [78, 127] width 72 height 16
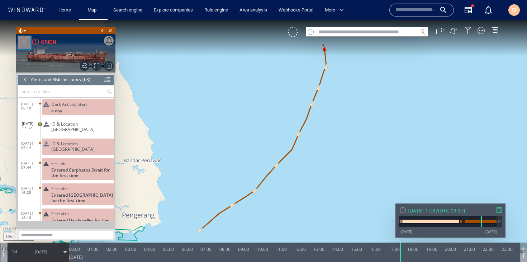
click at [61, 124] on span "ID & Location [GEOGRAPHIC_DATA]" at bounding box center [81, 126] width 60 height 11
click at [87, 141] on span "ID & Location [GEOGRAPHIC_DATA]" at bounding box center [81, 146] width 60 height 11
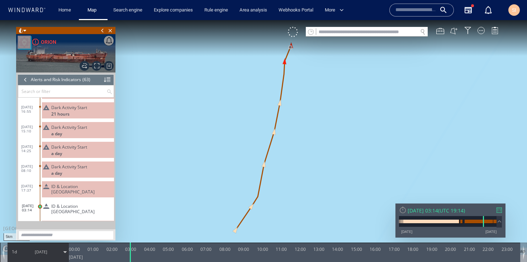
scroll to position [776, 0]
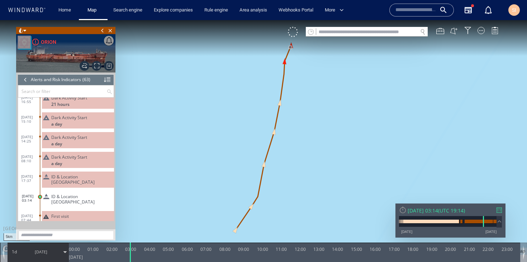
click at [69, 178] on span "ID & Location [GEOGRAPHIC_DATA]" at bounding box center [81, 179] width 60 height 11
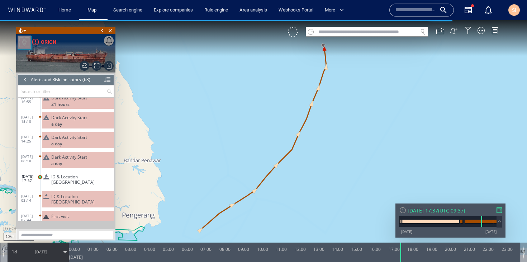
click at [66, 178] on span "ID & Location [GEOGRAPHIC_DATA]" at bounding box center [81, 179] width 60 height 11
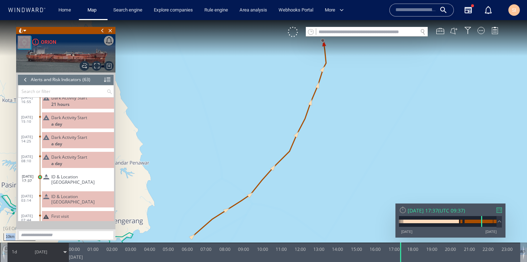
drag, startPoint x: 341, startPoint y: 80, endPoint x: 330, endPoint y: 134, distance: 55.1
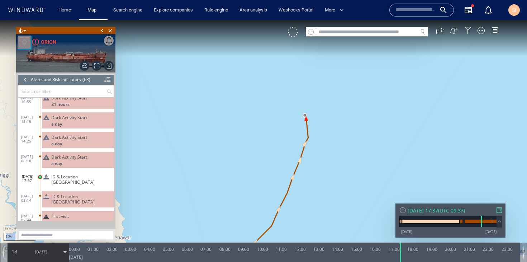
drag, startPoint x: 344, startPoint y: 87, endPoint x: 329, endPoint y: 154, distance: 68.9
click at [329, 155] on canvas "Map" at bounding box center [263, 137] width 527 height 234
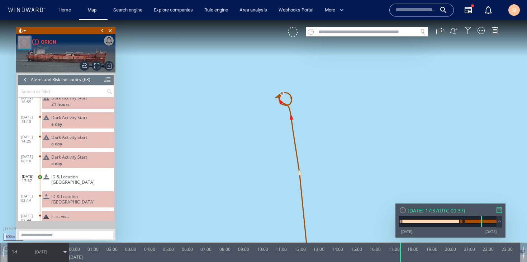
drag, startPoint x: 301, startPoint y: 102, endPoint x: 310, endPoint y: 150, distance: 49.0
click at [310, 150] on canvas "Map" at bounding box center [263, 137] width 527 height 234
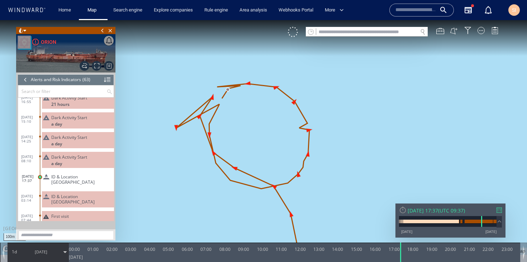
click at [481, 35] on div "VM" at bounding box center [397, 32] width 218 height 10
click at [481, 34] on div at bounding box center [480, 30] width 7 height 7
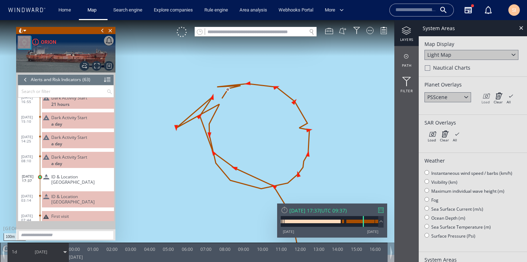
click at [484, 94] on icon at bounding box center [485, 95] width 8 height 7
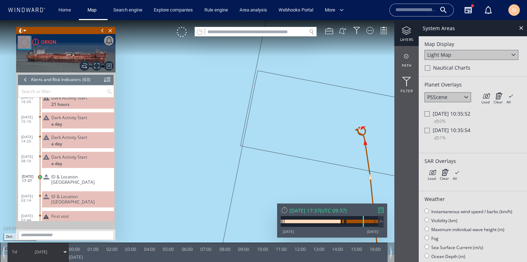
click at [434, 113] on span "[DATE] 10:35:52" at bounding box center [452, 113] width 38 height 7
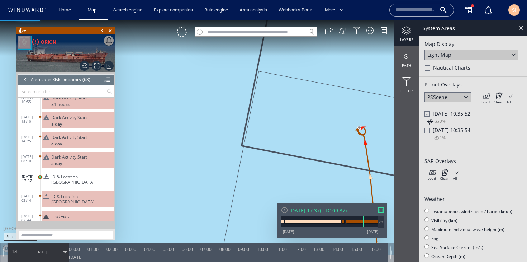
click at [439, 131] on span "[DATE] 10:35:54" at bounding box center [452, 130] width 38 height 7
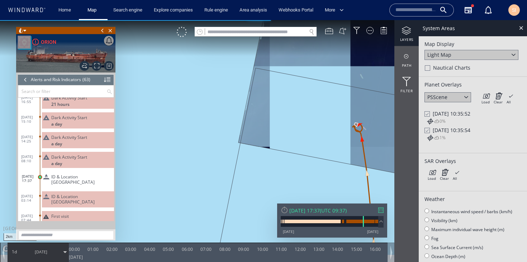
drag, startPoint x: 348, startPoint y: 142, endPoint x: 278, endPoint y: 123, distance: 72.5
click at [278, 123] on canvas "Map" at bounding box center [263, 137] width 527 height 234
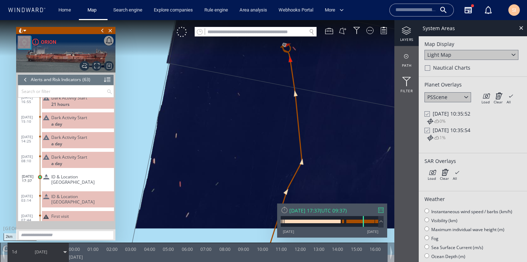
drag, startPoint x: 315, startPoint y: 140, endPoint x: 311, endPoint y: 70, distance: 70.0
click at [311, 70] on canvas "Map" at bounding box center [263, 137] width 527 height 234
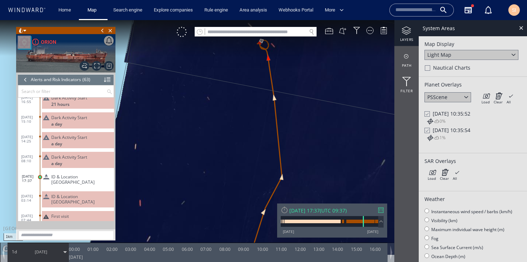
drag, startPoint x: 297, startPoint y: 127, endPoint x: 338, endPoint y: 80, distance: 62.3
click at [338, 80] on canvas "Map" at bounding box center [263, 137] width 527 height 234
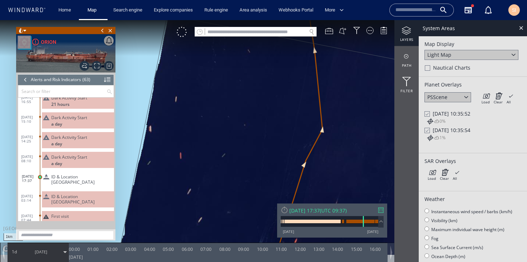
drag, startPoint x: 339, startPoint y: 67, endPoint x: 319, endPoint y: 160, distance: 95.7
click at [319, 160] on canvas "Map" at bounding box center [263, 137] width 527 height 234
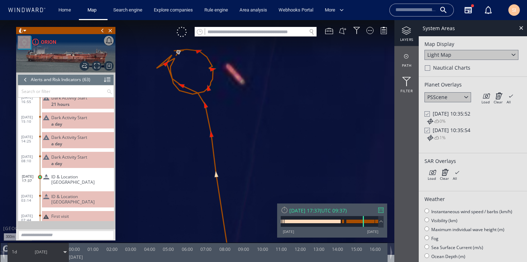
drag, startPoint x: 248, startPoint y: 94, endPoint x: 281, endPoint y: 136, distance: 53.6
click at [281, 136] on canvas "Map" at bounding box center [263, 137] width 527 height 234
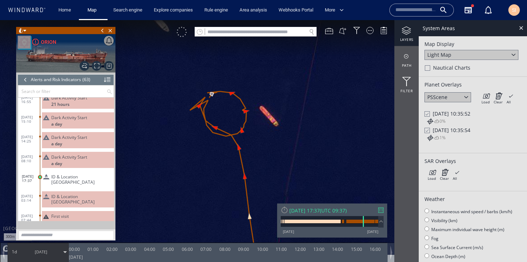
click at [180, 32] on div at bounding box center [182, 32] width 10 height 10
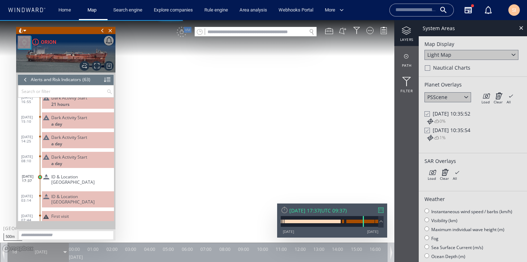
drag, startPoint x: 196, startPoint y: 138, endPoint x: 205, endPoint y: 130, distance: 11.9
click at [205, 130] on canvas "Map" at bounding box center [263, 137] width 527 height 234
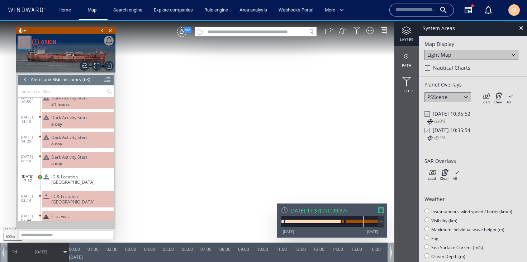
drag, startPoint x: 248, startPoint y: 111, endPoint x: 246, endPoint y: 115, distance: 4.1
click at [246, 115] on canvas "Map" at bounding box center [263, 137] width 527 height 234
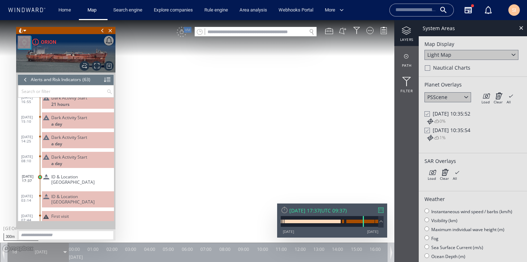
drag, startPoint x: 279, startPoint y: 153, endPoint x: 275, endPoint y: 127, distance: 26.8
click at [275, 127] on canvas "Map" at bounding box center [263, 137] width 527 height 234
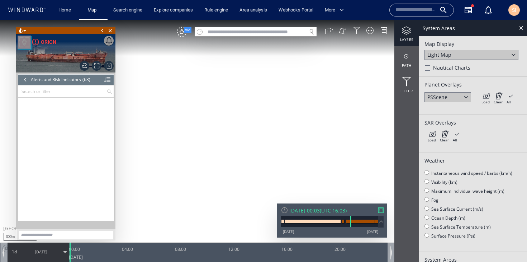
scroll to position [248, 0]
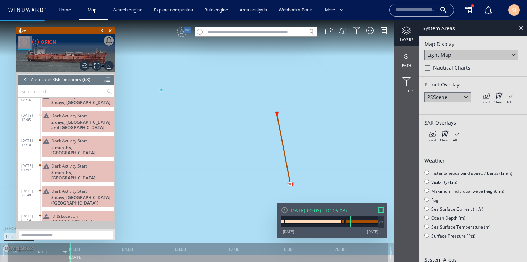
drag, startPoint x: 309, startPoint y: 165, endPoint x: 277, endPoint y: 120, distance: 54.9
click at [277, 120] on canvas "Map" at bounding box center [263, 137] width 527 height 234
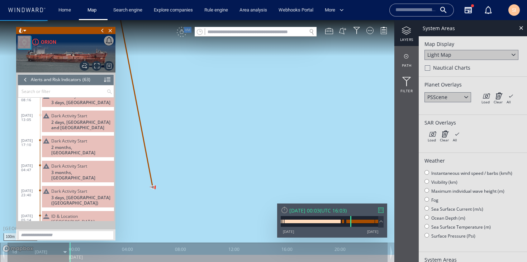
drag, startPoint x: 209, startPoint y: 154, endPoint x: 241, endPoint y: 121, distance: 46.6
click at [243, 114] on canvas "Map" at bounding box center [263, 137] width 527 height 234
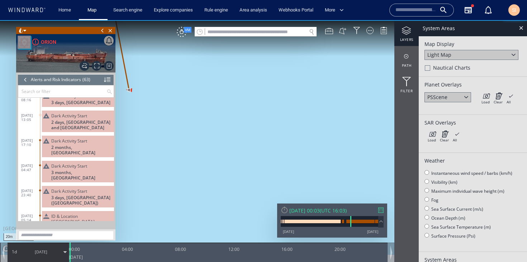
drag, startPoint x: 171, startPoint y: 121, endPoint x: 262, endPoint y: 153, distance: 96.9
click at [262, 153] on canvas "Map" at bounding box center [263, 137] width 527 height 234
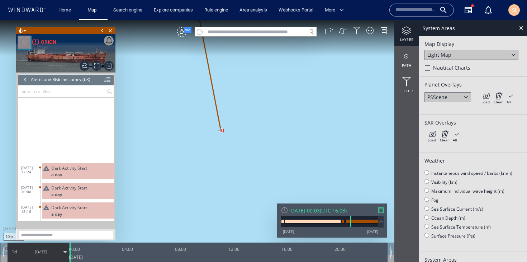
scroll to position [709, 0]
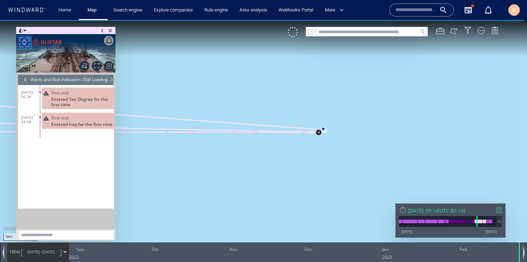
click at [28, 79] on div at bounding box center [26, 79] width 8 height 11
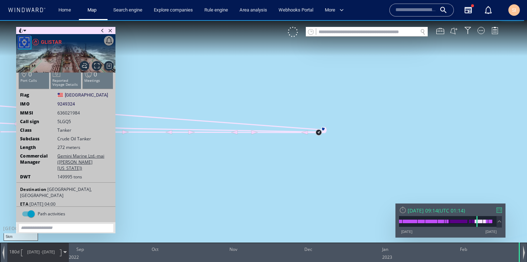
scroll to position [46, 0]
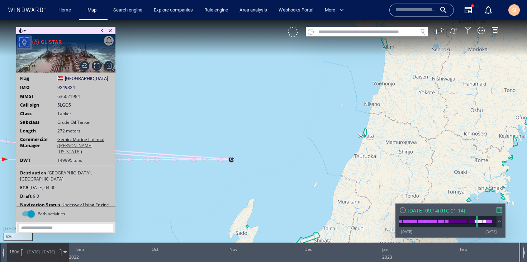
drag, startPoint x: 185, startPoint y: 173, endPoint x: 290, endPoint y: 157, distance: 106.4
click at [290, 157] on canvas "Map" at bounding box center [263, 137] width 527 height 234
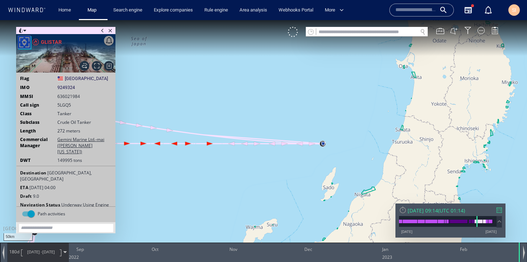
drag, startPoint x: 221, startPoint y: 162, endPoint x: 323, endPoint y: 154, distance: 102.1
click at [323, 154] on canvas "Map" at bounding box center [263, 137] width 527 height 234
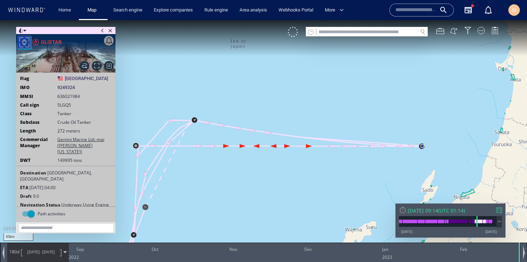
drag, startPoint x: 442, startPoint y: 111, endPoint x: 401, endPoint y: 202, distance: 99.3
click at [401, 202] on canvas "Map" at bounding box center [263, 137] width 527 height 234
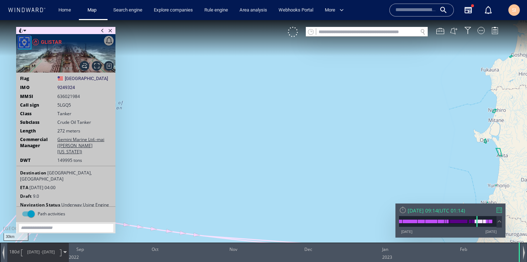
drag, startPoint x: 369, startPoint y: 95, endPoint x: 351, endPoint y: 67, distance: 33.5
click at [351, 67] on canvas "Map" at bounding box center [263, 137] width 527 height 234
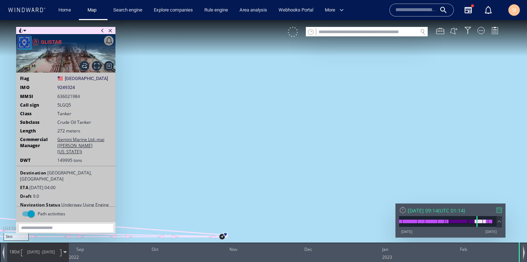
click at [295, 34] on div at bounding box center [293, 32] width 10 height 10
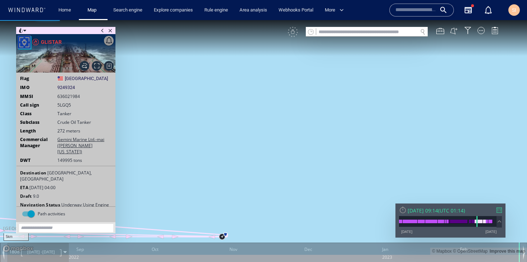
drag, startPoint x: 296, startPoint y: 148, endPoint x: 336, endPoint y: 80, distance: 78.9
click at [336, 80] on canvas "Map" at bounding box center [263, 137] width 527 height 234
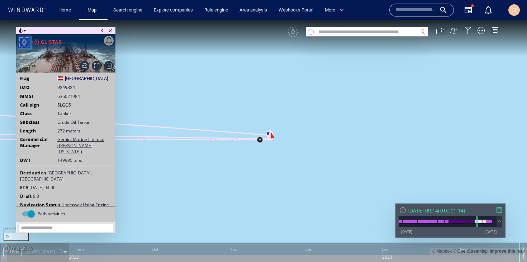
drag, startPoint x: 261, startPoint y: 171, endPoint x: 316, endPoint y: 121, distance: 73.9
click at [316, 121] on canvas "Map" at bounding box center [263, 137] width 527 height 234
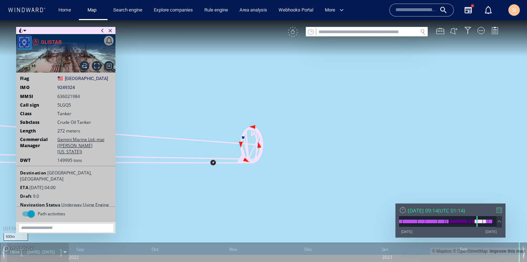
drag, startPoint x: 258, startPoint y: 99, endPoint x: 293, endPoint y: 141, distance: 55.0
click at [293, 141] on canvas "Map" at bounding box center [263, 137] width 527 height 234
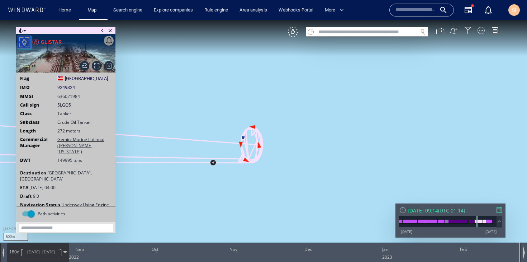
click at [482, 31] on div at bounding box center [480, 30] width 7 height 7
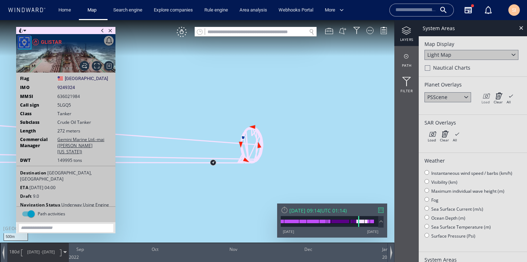
click at [484, 96] on icon at bounding box center [485, 95] width 8 height 7
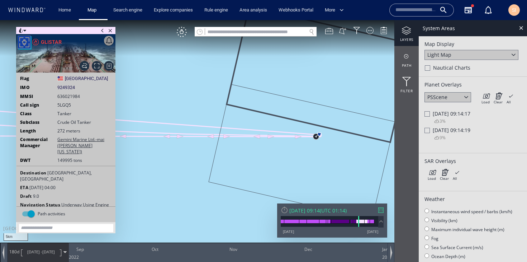
click at [436, 114] on span "Fri 24/02/2023 09:14:17" at bounding box center [452, 113] width 38 height 7
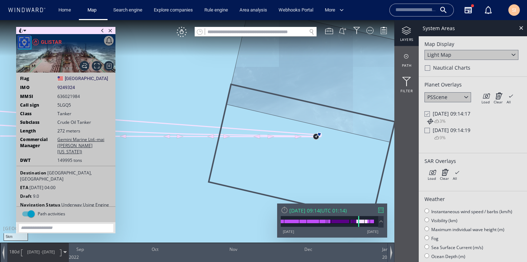
click at [435, 131] on span "Fri 24/02/2023 09:14:19" at bounding box center [452, 130] width 38 height 7
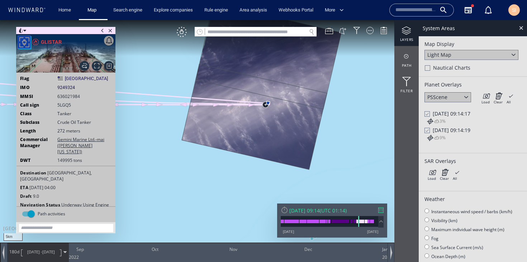
drag, startPoint x: 299, startPoint y: 90, endPoint x: 299, endPoint y: 132, distance: 41.2
click at [299, 132] on canvas "Map" at bounding box center [263, 137] width 527 height 234
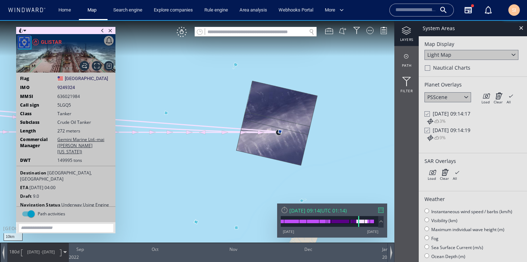
drag, startPoint x: 259, startPoint y: 157, endPoint x: 237, endPoint y: 110, distance: 51.9
click at [237, 110] on canvas "Map" at bounding box center [263, 137] width 527 height 234
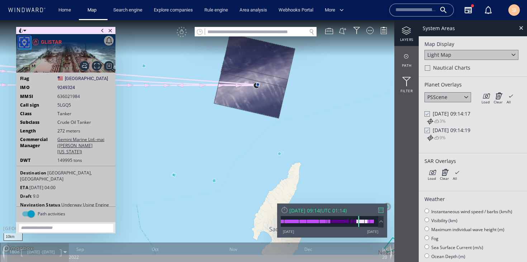
drag, startPoint x: 285, startPoint y: 135, endPoint x: 273, endPoint y: 116, distance: 22.6
click at [273, 116] on canvas "Map" at bounding box center [263, 137] width 527 height 234
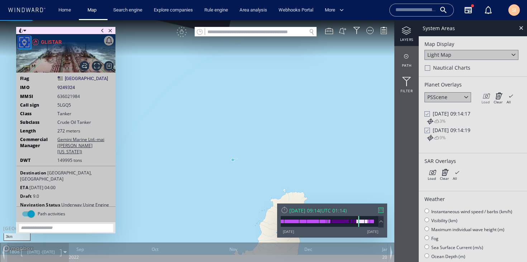
click at [484, 98] on icon at bounding box center [485, 95] width 8 height 7
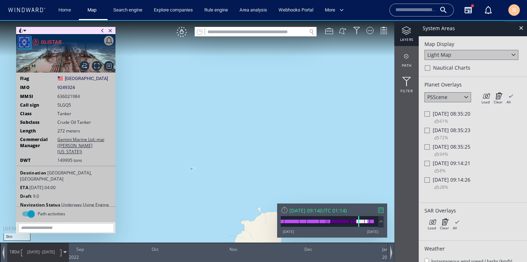
drag, startPoint x: 291, startPoint y: 127, endPoint x: 318, endPoint y: 116, distance: 29.6
click at [318, 116] on canvas "Map" at bounding box center [263, 137] width 527 height 234
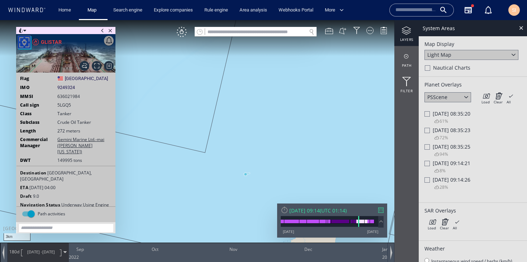
drag, startPoint x: 263, startPoint y: 110, endPoint x: 339, endPoint y: 175, distance: 99.9
click at [339, 175] on canvas "Map" at bounding box center [263, 137] width 527 height 234
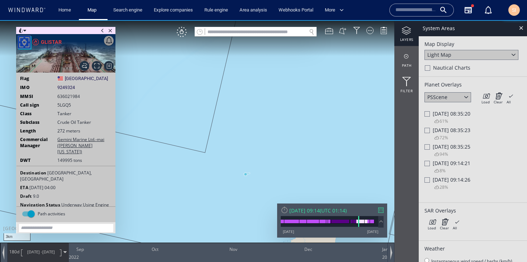
drag, startPoint x: 286, startPoint y: 125, endPoint x: 355, endPoint y: 167, distance: 80.4
click at [358, 168] on canvas "Map" at bounding box center [263, 137] width 527 height 234
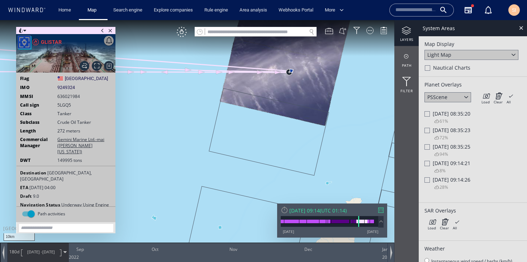
drag, startPoint x: 304, startPoint y: 151, endPoint x: 299, endPoint y: 95, distance: 56.5
click at [299, 95] on canvas "Map" at bounding box center [263, 137] width 527 height 234
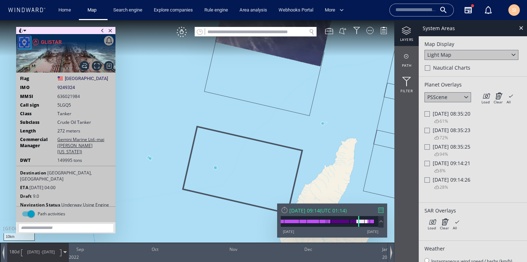
click at [439, 182] on span "Fri 24/02/2023 09:14:26" at bounding box center [452, 179] width 38 height 7
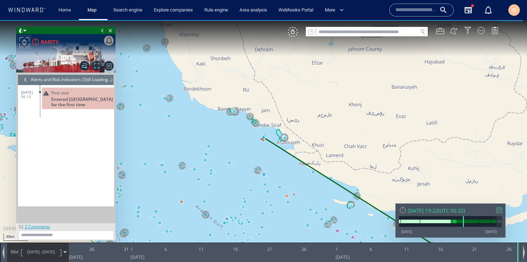
drag, startPoint x: 320, startPoint y: 193, endPoint x: 217, endPoint y: 94, distance: 143.7
click at [217, 94] on canvas "Map" at bounding box center [263, 137] width 527 height 234
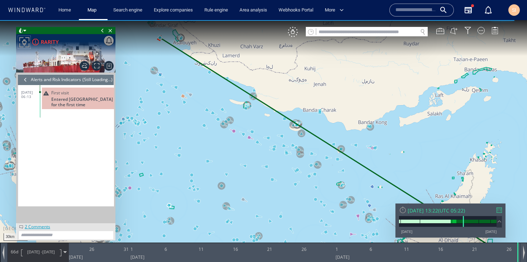
drag, startPoint x: 329, startPoint y: 175, endPoint x: 175, endPoint y: 57, distance: 194.0
click at [175, 57] on canvas "Map" at bounding box center [263, 137] width 527 height 234
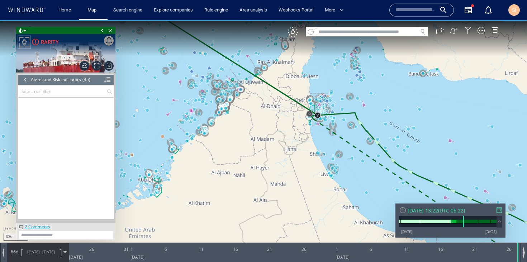
scroll to position [766, 0]
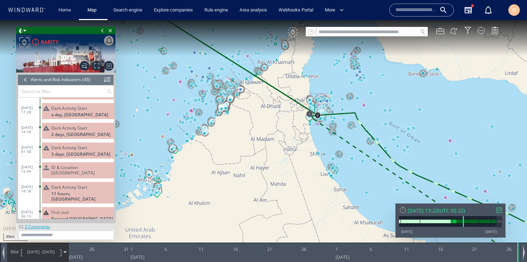
click at [292, 33] on div "VM" at bounding box center [293, 32] width 10 height 10
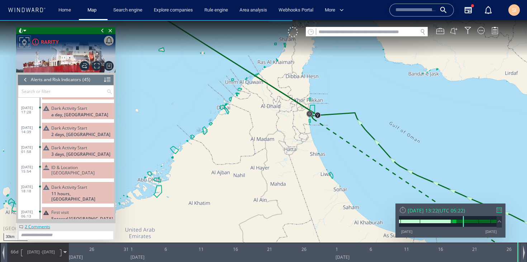
drag, startPoint x: 258, startPoint y: 121, endPoint x: 337, endPoint y: 198, distance: 109.7
click at [337, 198] on canvas "Map" at bounding box center [263, 137] width 527 height 234
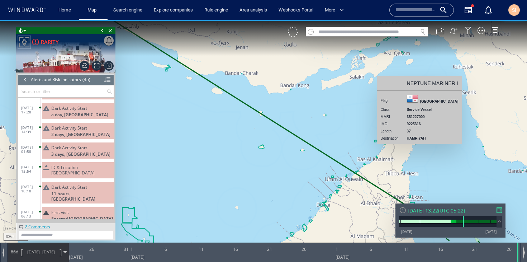
drag, startPoint x: 225, startPoint y: 118, endPoint x: 311, endPoint y: 182, distance: 107.2
click at [311, 182] on canvas "Map" at bounding box center [263, 137] width 527 height 234
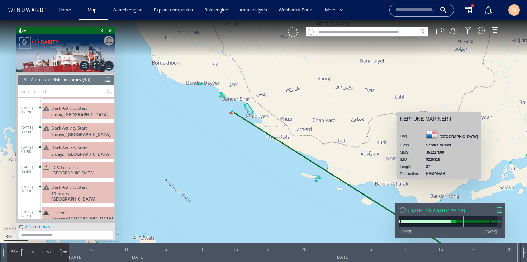
drag, startPoint x: 283, startPoint y: 171, endPoint x: 194, endPoint y: 137, distance: 96.0
click at [194, 137] on canvas "Map" at bounding box center [263, 137] width 527 height 234
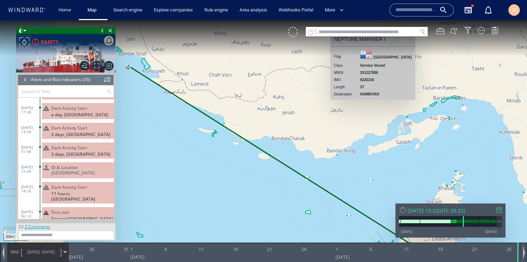
drag, startPoint x: 279, startPoint y: 179, endPoint x: 213, endPoint y: 100, distance: 102.6
click at [213, 100] on canvas "Map" at bounding box center [263, 137] width 527 height 234
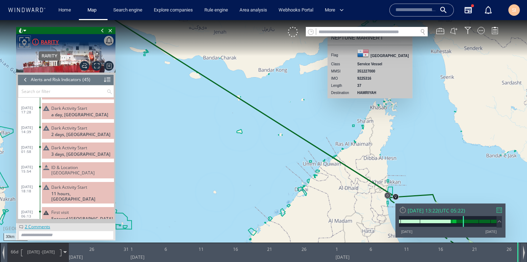
click at [46, 43] on div "RARITY" at bounding box center [50, 42] width 18 height 9
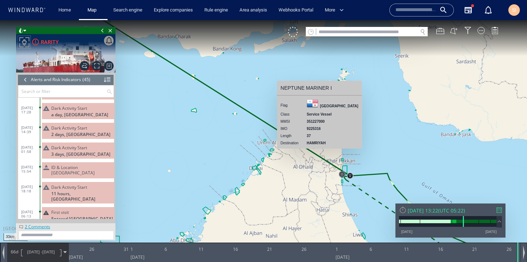
drag, startPoint x: 421, startPoint y: 137, endPoint x: 352, endPoint y: 105, distance: 75.9
click at [352, 105] on canvas "Map" at bounding box center [263, 137] width 527 height 234
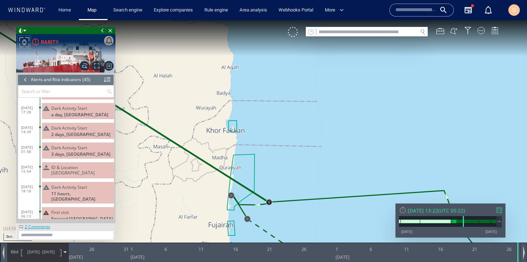
drag, startPoint x: 266, startPoint y: 175, endPoint x: 304, endPoint y: 63, distance: 118.3
click at [305, 62] on canvas "Map" at bounding box center [263, 137] width 527 height 234
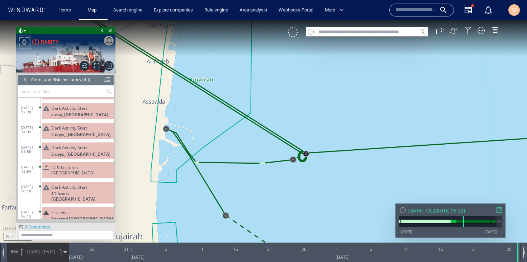
click at [485, 30] on div "VM" at bounding box center [397, 32] width 218 height 10
click at [484, 31] on div at bounding box center [480, 30] width 7 height 7
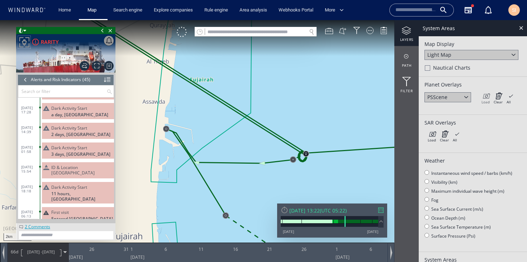
click at [485, 97] on icon at bounding box center [485, 95] width 8 height 7
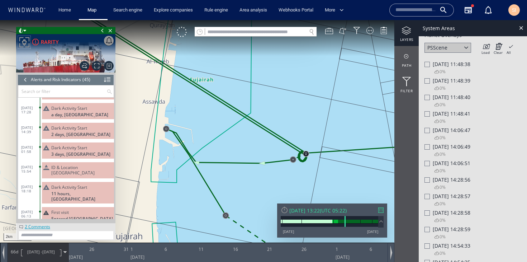
scroll to position [49, 0]
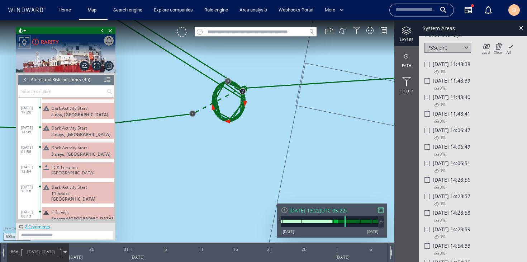
click at [499, 49] on icon at bounding box center [498, 46] width 9 height 7
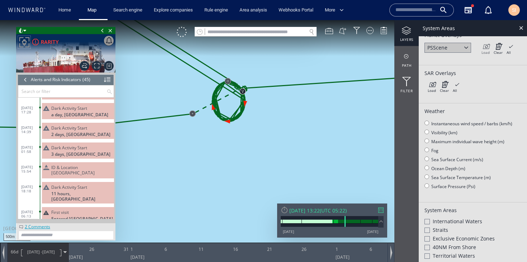
click at [484, 48] on icon at bounding box center [485, 46] width 8 height 7
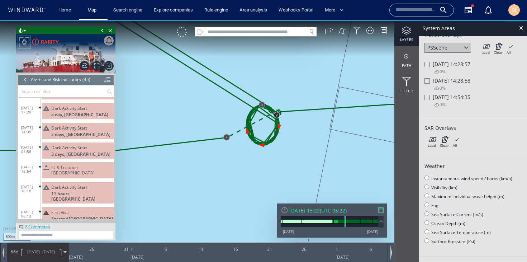
drag, startPoint x: 299, startPoint y: 92, endPoint x: 328, endPoint y: 112, distance: 34.8
click at [328, 112] on canvas "Map" at bounding box center [263, 137] width 527 height 234
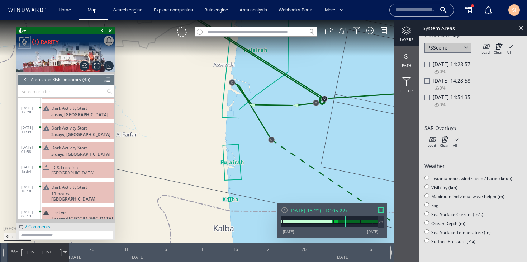
drag, startPoint x: 358, startPoint y: 137, endPoint x: 310, endPoint y: 110, distance: 54.7
click at [310, 110] on canvas "Map" at bounding box center [263, 137] width 527 height 234
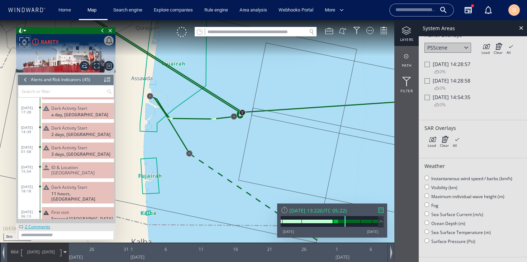
drag, startPoint x: 355, startPoint y: 121, endPoint x: 336, endPoint y: 165, distance: 48.3
click at [336, 165] on canvas "Map" at bounding box center [263, 137] width 527 height 234
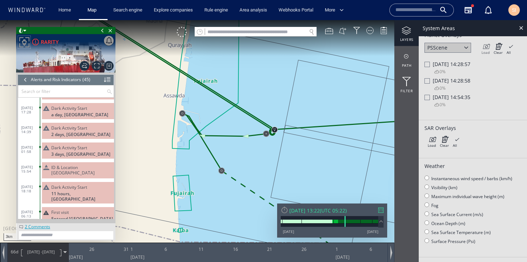
click at [487, 47] on icon at bounding box center [485, 46] width 8 height 7
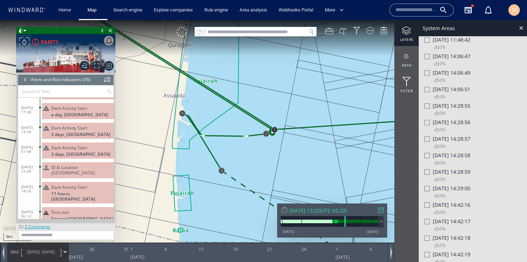
scroll to position [223, 0]
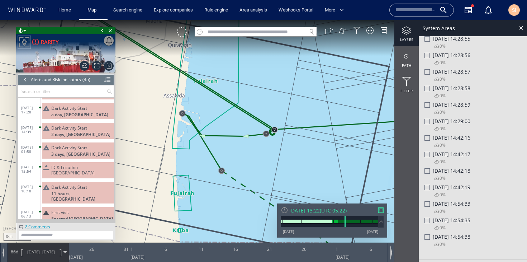
click at [445, 223] on span "[DATE] 14:54:35" at bounding box center [452, 219] width 38 height 7
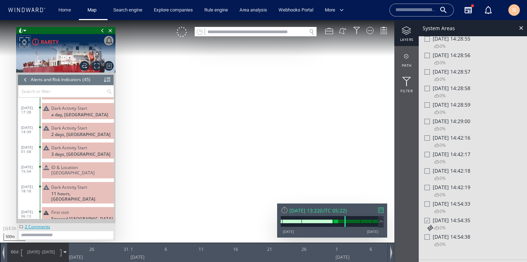
click at [431, 230] on icon at bounding box center [429, 227] width 7 height 7
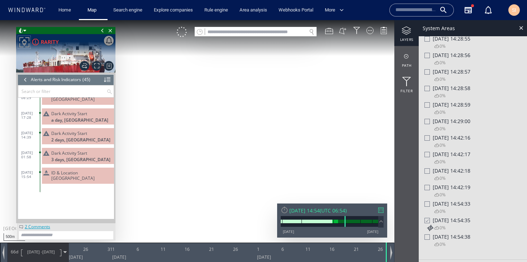
scroll to position [651, 0]
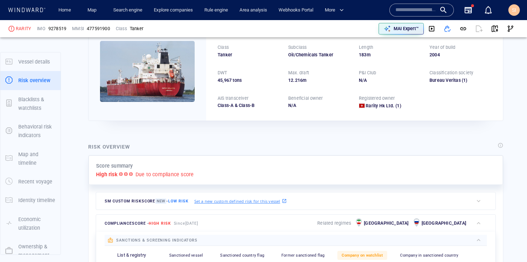
scroll to position [19, 0]
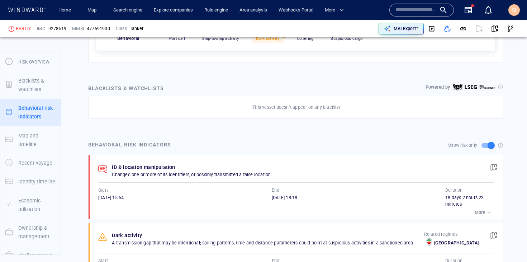
scroll to position [351, 0]
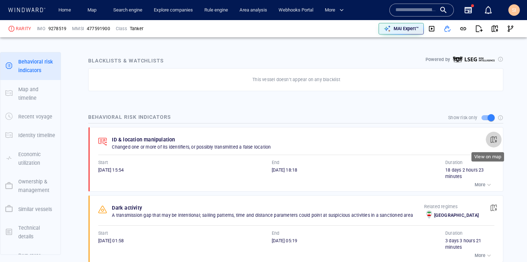
click at [491, 141] on span "button" at bounding box center [493, 139] width 7 height 7
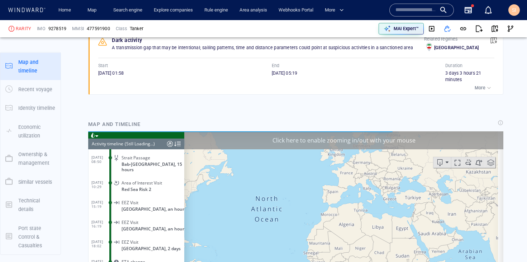
scroll to position [0, 0]
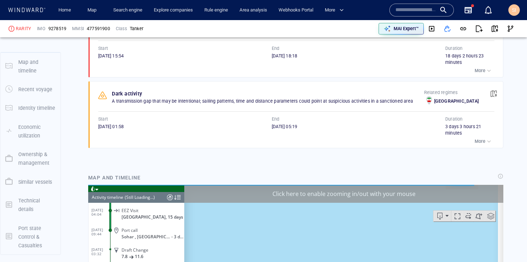
scroll to position [65, 0]
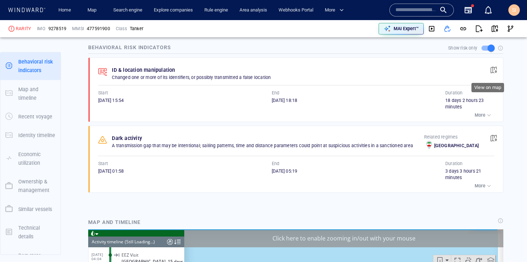
click at [490, 70] on span "button" at bounding box center [493, 69] width 7 height 7
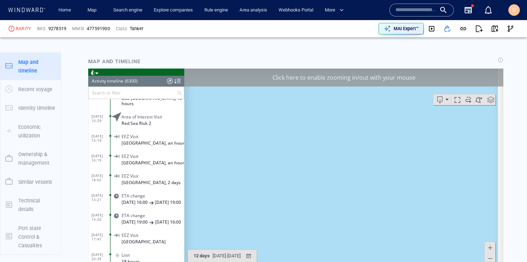
scroll to position [124027, 0]
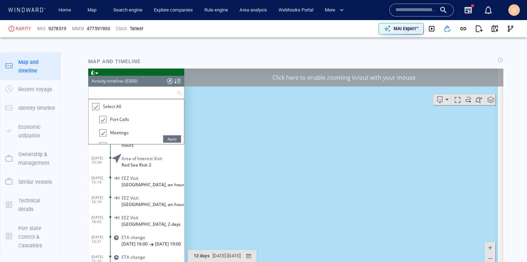
click at [124, 95] on input "text" at bounding box center [133, 93] width 88 height 12
click at [177, 221] on p "Yemen, 2 days" at bounding box center [153, 223] width 63 height 5
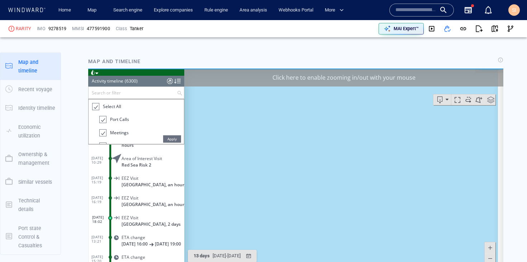
click at [174, 195] on div "EEZ Visit" at bounding box center [152, 197] width 60 height 5
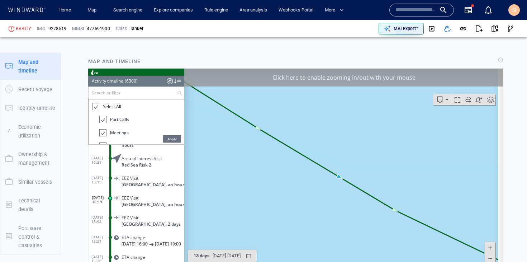
click at [119, 89] on input "text" at bounding box center [133, 93] width 88 height 12
click at [173, 140] on span "Apply" at bounding box center [172, 138] width 18 height 7
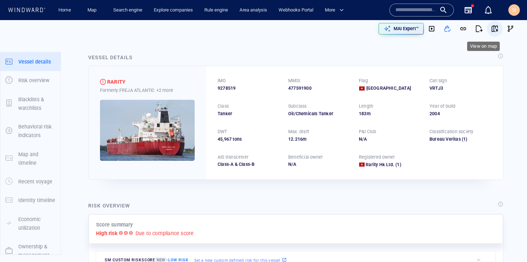
click at [493, 28] on button "button" at bounding box center [495, 29] width 16 height 16
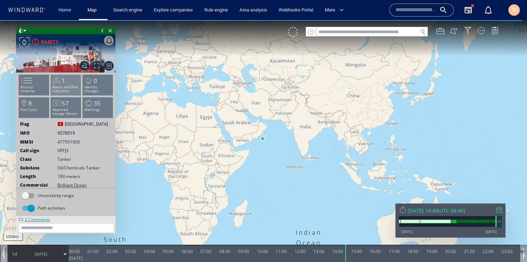
click at [73, 89] on p "Alerts and Risk Indicators" at bounding box center [66, 89] width 30 height 8
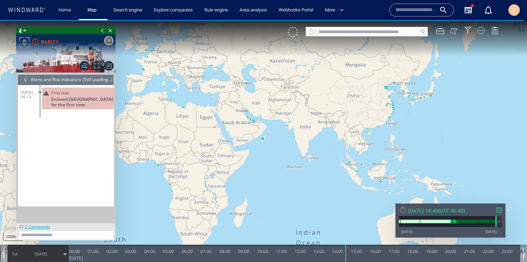
click at [25, 78] on div at bounding box center [26, 79] width 8 height 11
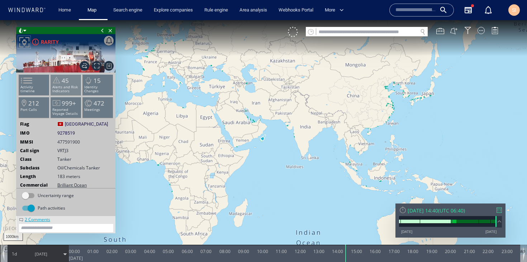
click at [72, 86] on p "Alerts and Risk Indicators" at bounding box center [66, 89] width 30 height 8
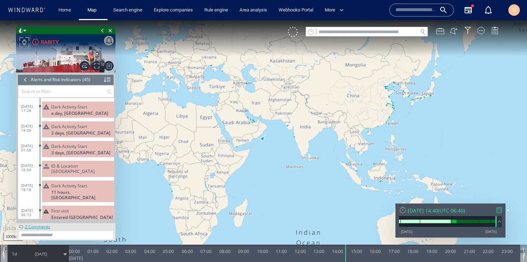
scroll to position [769, 0]
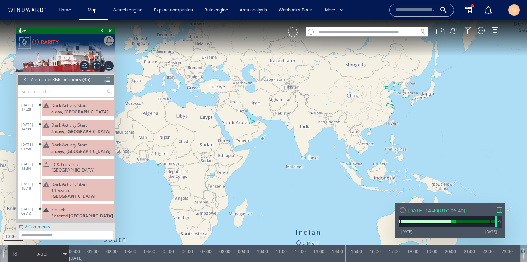
click at [84, 162] on span "ID & Location [GEOGRAPHIC_DATA]" at bounding box center [81, 167] width 60 height 11
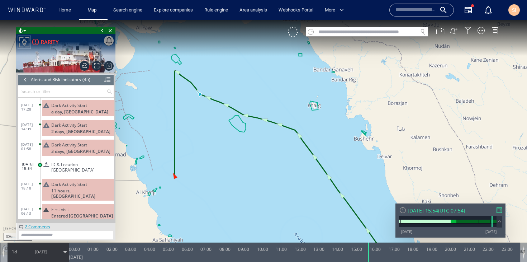
drag, startPoint x: 190, startPoint y: 108, endPoint x: 220, endPoint y: 142, distance: 46.0
click at [220, 142] on canvas "Map" at bounding box center [263, 137] width 527 height 234
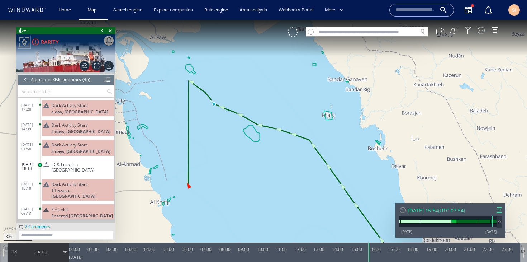
click at [482, 34] on div at bounding box center [480, 30] width 7 height 7
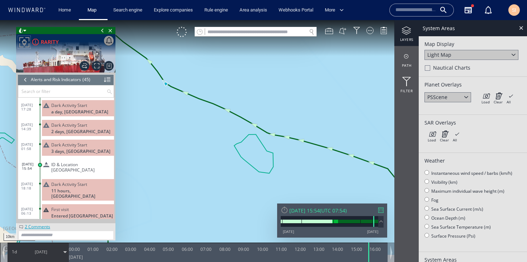
drag, startPoint x: 191, startPoint y: 118, endPoint x: 280, endPoint y: 162, distance: 99.2
click at [280, 162] on canvas "Map" at bounding box center [263, 137] width 527 height 234
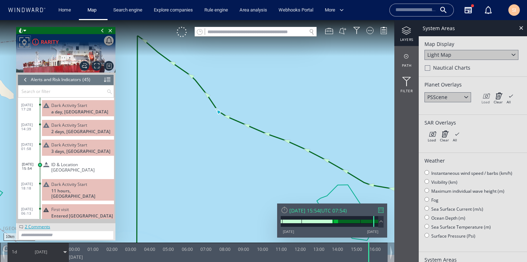
click at [483, 96] on icon at bounding box center [485, 95] width 8 height 7
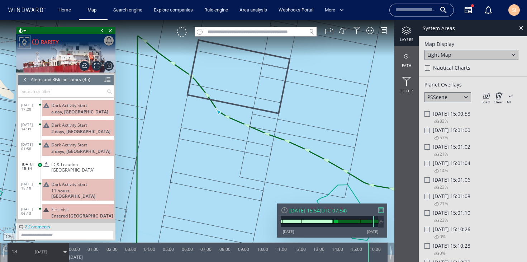
click at [452, 146] on span "Fri 07/02/2025 15:01:02" at bounding box center [452, 146] width 38 height 7
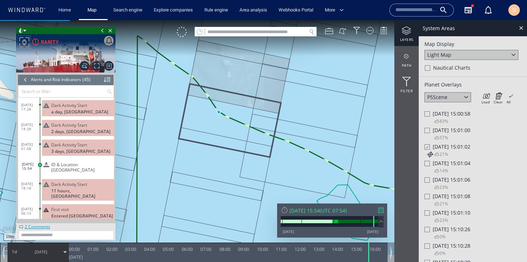
click at [449, 162] on span "Fri 07/02/2025 15:01:04" at bounding box center [452, 162] width 38 height 7
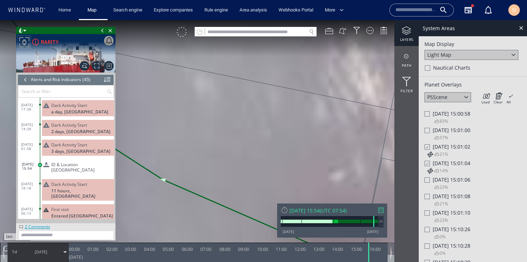
click at [182, 36] on div at bounding box center [182, 32] width 10 height 10
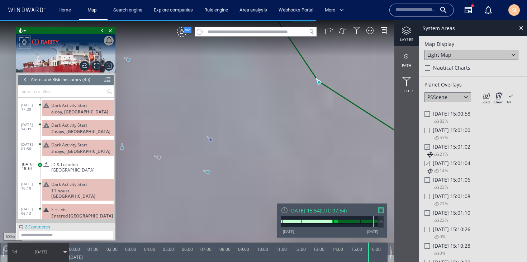
drag, startPoint x: 211, startPoint y: 147, endPoint x: 277, endPoint y: 127, distance: 69.1
click at [277, 125] on canvas "Map" at bounding box center [263, 137] width 527 height 234
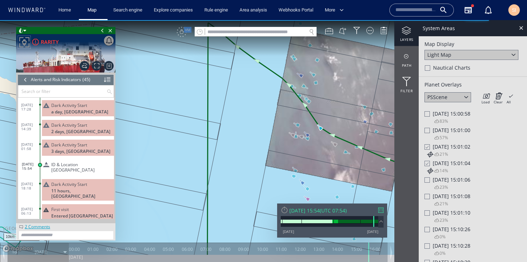
drag, startPoint x: 346, startPoint y: 155, endPoint x: 242, endPoint y: 118, distance: 110.8
click at [242, 118] on canvas "Map" at bounding box center [263, 137] width 527 height 234
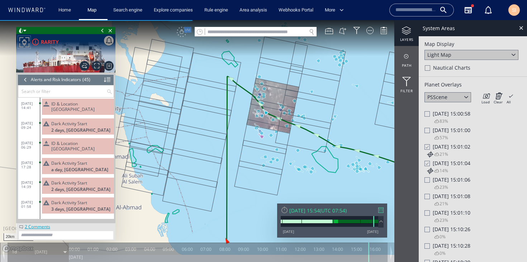
scroll to position [711, 0]
click at [89, 138] on div "ID & Location Tampering" at bounding box center [78, 146] width 72 height 16
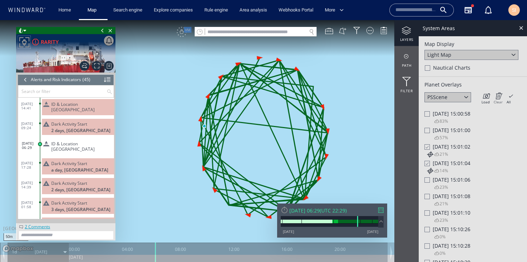
click at [499, 97] on icon at bounding box center [498, 95] width 9 height 7
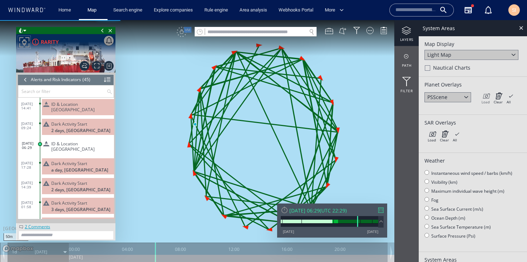
click at [489, 98] on icon at bounding box center [485, 95] width 8 height 7
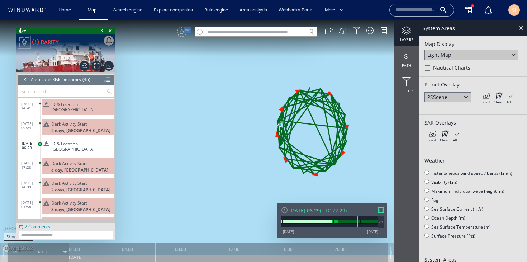
drag, startPoint x: 367, startPoint y: 138, endPoint x: 300, endPoint y: 148, distance: 68.1
click at [300, 148] on canvas "Map" at bounding box center [263, 137] width 527 height 234
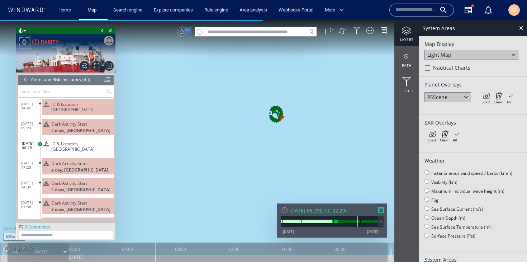
click at [46, 253] on canvas "Map" at bounding box center [263, 137] width 527 height 234
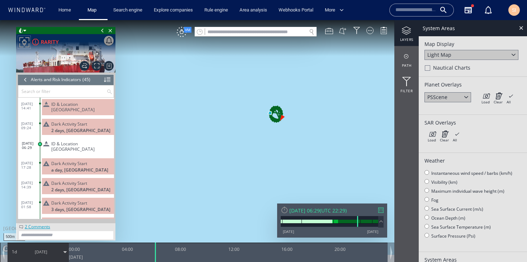
click at [381, 210] on div at bounding box center [380, 209] width 5 height 5
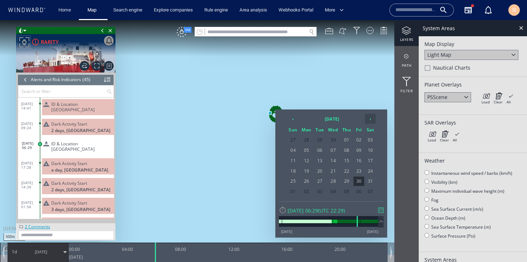
click at [371, 120] on th "›" at bounding box center [370, 119] width 11 height 10
click at [291, 154] on span "01" at bounding box center [293, 150] width 12 height 9
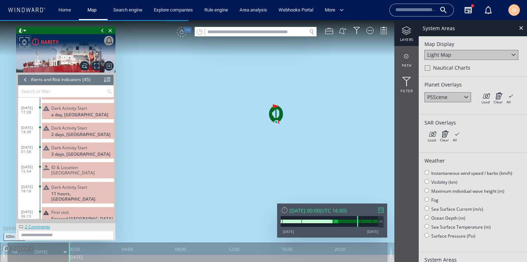
click at [51, 254] on canvas "Map" at bounding box center [263, 137] width 527 height 234
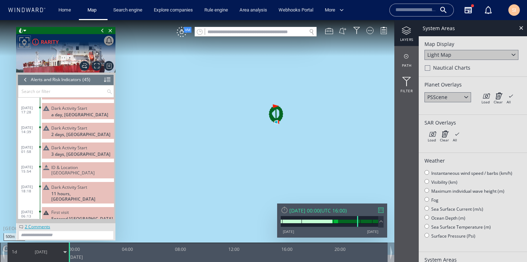
click at [64, 253] on div "1d 01/01/23" at bounding box center [38, 252] width 61 height 18
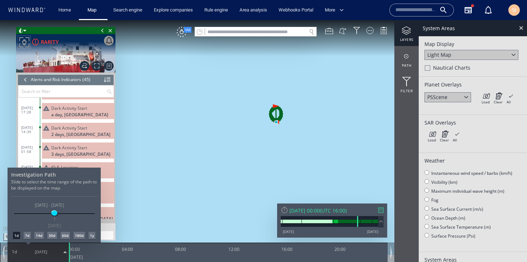
click at [29, 235] on div "7d" at bounding box center [27, 235] width 7 height 7
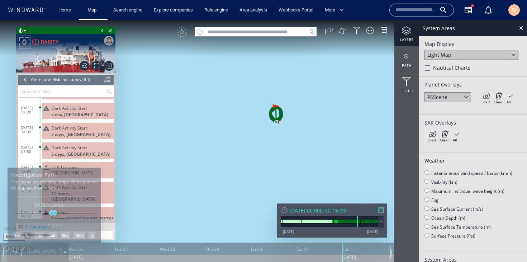
scroll to position [769, 0]
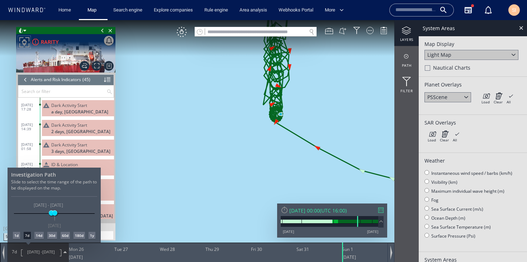
drag, startPoint x: 311, startPoint y: 159, endPoint x: 277, endPoint y: 190, distance: 46.4
click at [277, 190] on div at bounding box center [263, 141] width 527 height 242
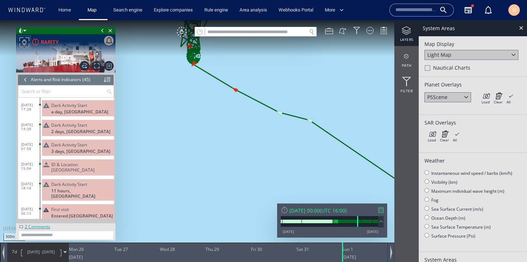
drag, startPoint x: 268, startPoint y: 134, endPoint x: 205, endPoint y: 148, distance: 64.2
click at [205, 148] on canvas "Map" at bounding box center [263, 137] width 527 height 234
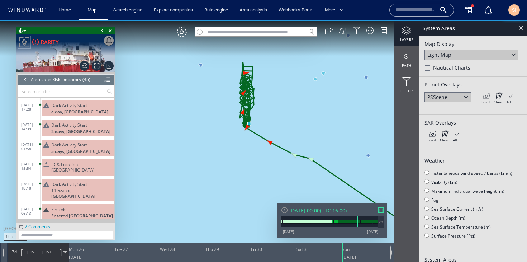
click at [488, 98] on icon at bounding box center [485, 95] width 8 height 7
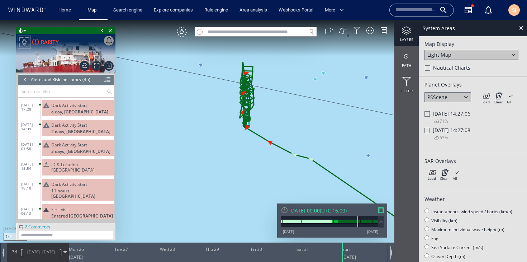
click at [427, 112] on div at bounding box center [426, 113] width 5 height 5
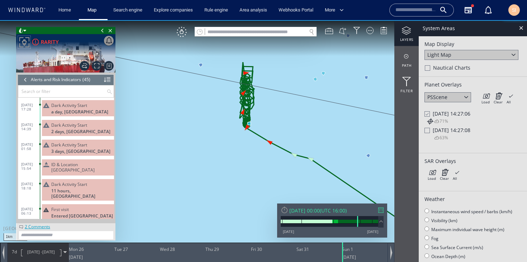
click at [427, 132] on div at bounding box center [426, 130] width 5 height 5
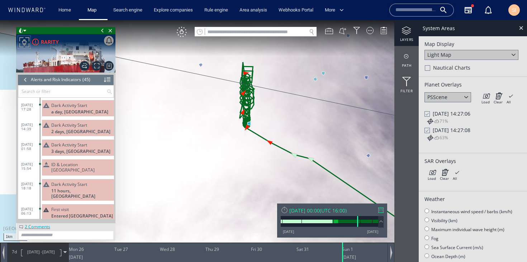
drag, startPoint x: 318, startPoint y: 135, endPoint x: 244, endPoint y: 116, distance: 76.6
click at [244, 116] on canvas "Map" at bounding box center [263, 137] width 527 height 234
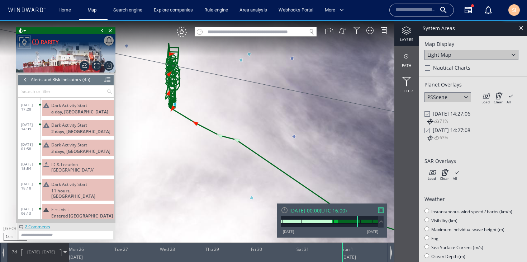
drag, startPoint x: 221, startPoint y: 118, endPoint x: 313, endPoint y: 111, distance: 92.3
click at [313, 111] on canvas "Map" at bounding box center [263, 137] width 527 height 234
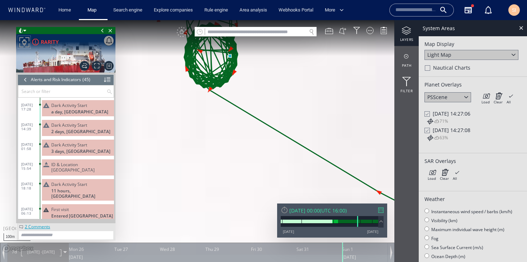
drag, startPoint x: 237, startPoint y: 64, endPoint x: 280, endPoint y: 163, distance: 108.4
click at [280, 163] on canvas "Map" at bounding box center [263, 137] width 527 height 234
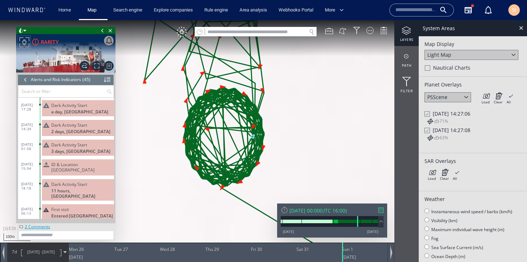
drag, startPoint x: 261, startPoint y: 63, endPoint x: 259, endPoint y: 165, distance: 101.8
click at [259, 165] on canvas "Map" at bounding box center [263, 137] width 527 height 234
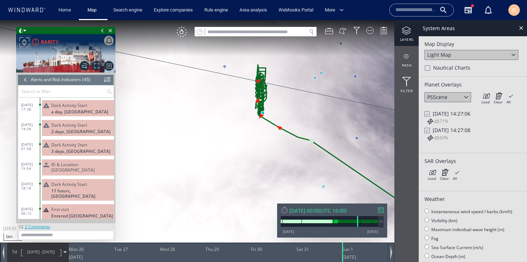
drag, startPoint x: 272, startPoint y: 92, endPoint x: 231, endPoint y: 85, distance: 41.7
click at [231, 85] on canvas "Map" at bounding box center [263, 137] width 527 height 234
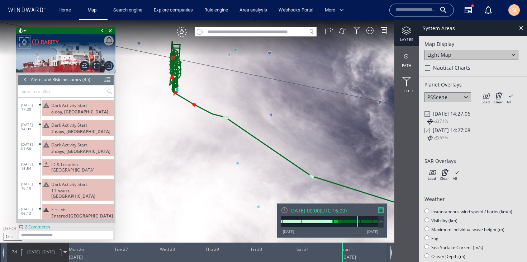
drag, startPoint x: 335, startPoint y: 119, endPoint x: 259, endPoint y: 123, distance: 76.4
click at [259, 123] on canvas "Map" at bounding box center [263, 137] width 527 height 234
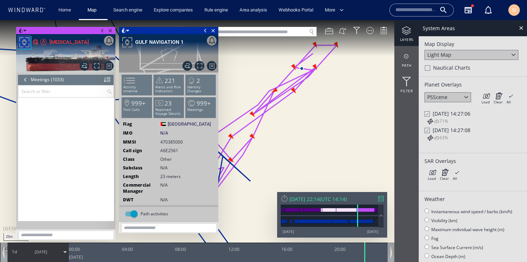
scroll to position [15692, 0]
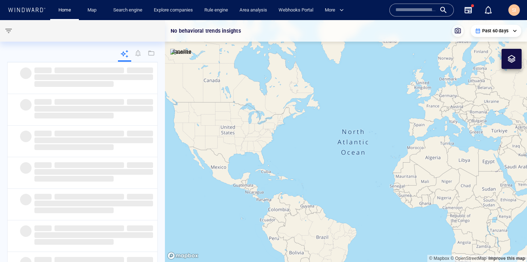
click at [511, 13] on div "SI" at bounding box center [513, 9] width 11 height 11
